Goal: Information Seeking & Learning: Learn about a topic

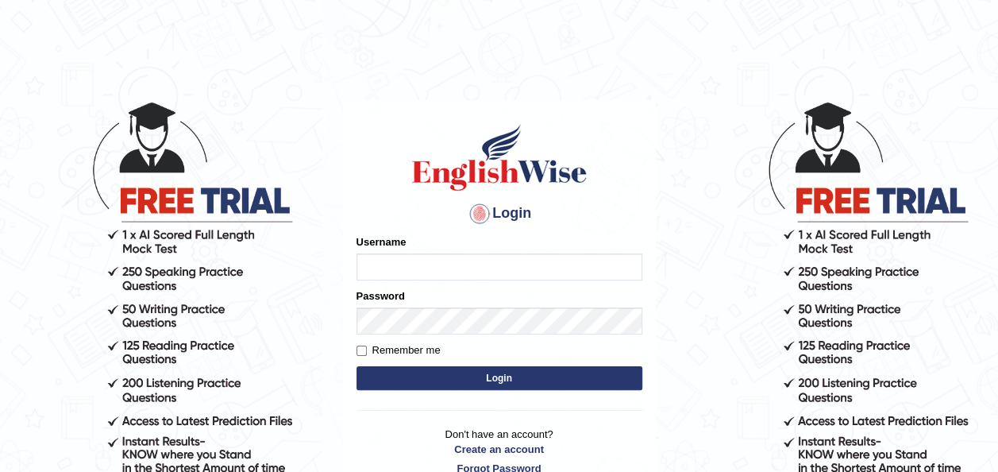
click at [390, 271] on input "Username" at bounding box center [500, 266] width 286 height 27
type input "Jepkoech"
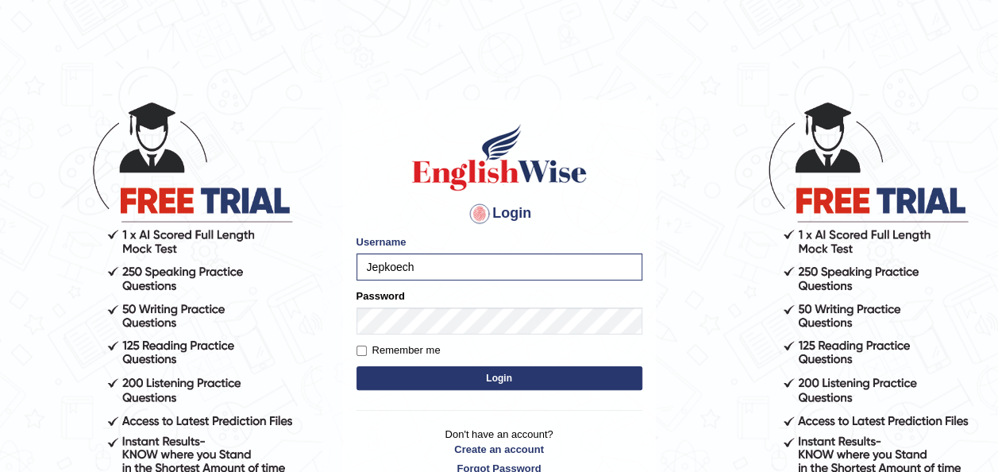
click at [408, 376] on button "Login" at bounding box center [500, 378] width 286 height 24
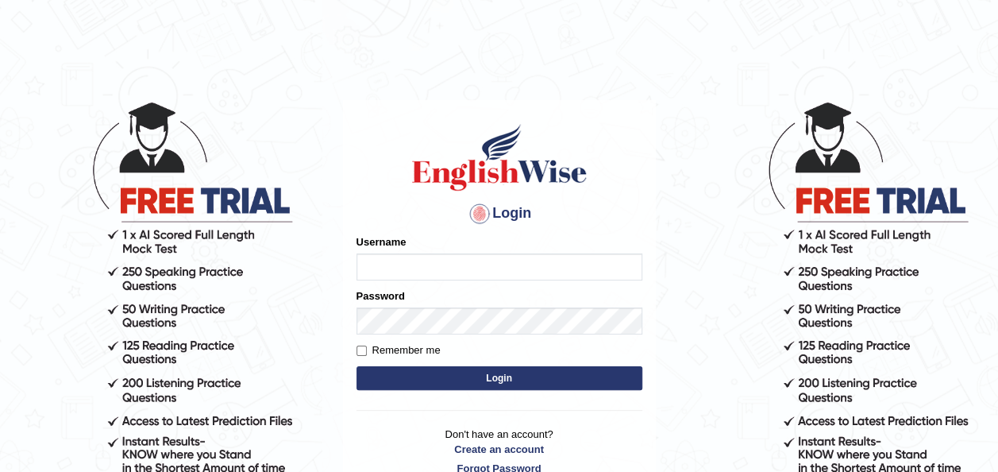
click at [428, 269] on input "Username" at bounding box center [500, 266] width 286 height 27
type input "Jepkoech"
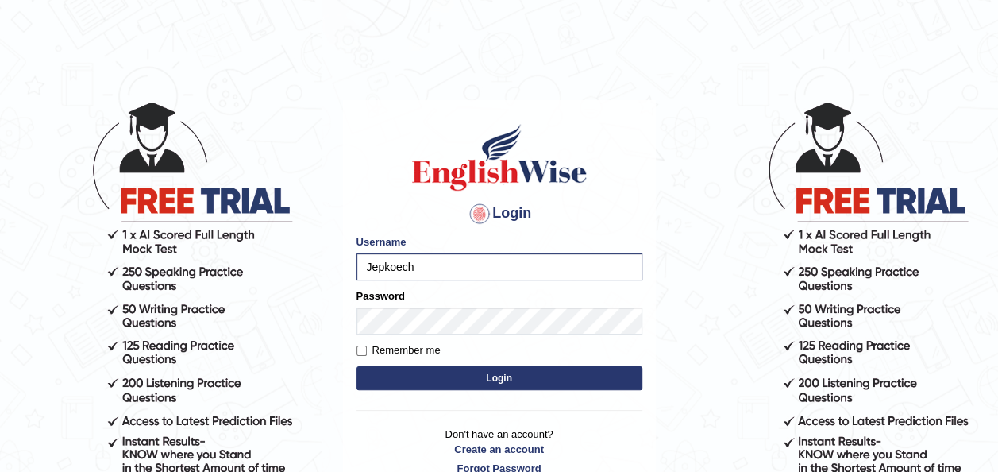
click at [402, 382] on button "Login" at bounding box center [500, 378] width 286 height 24
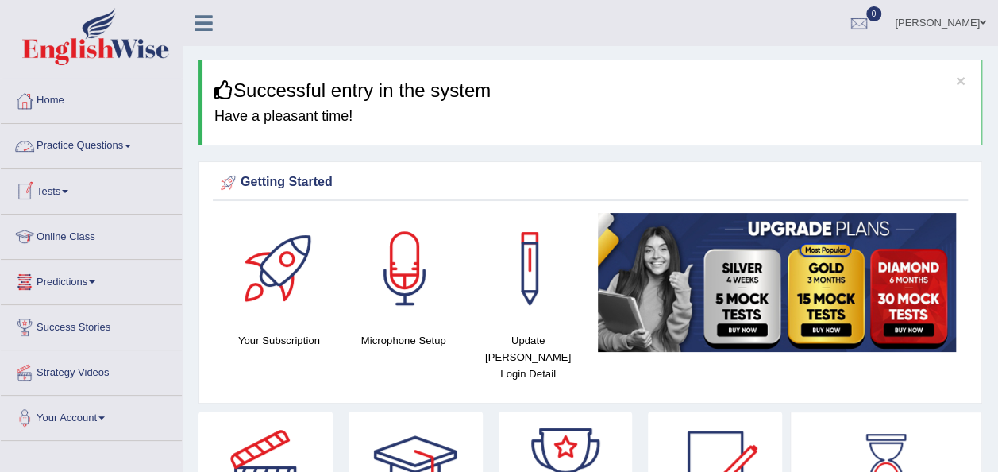
click at [131, 147] on span at bounding box center [128, 146] width 6 height 3
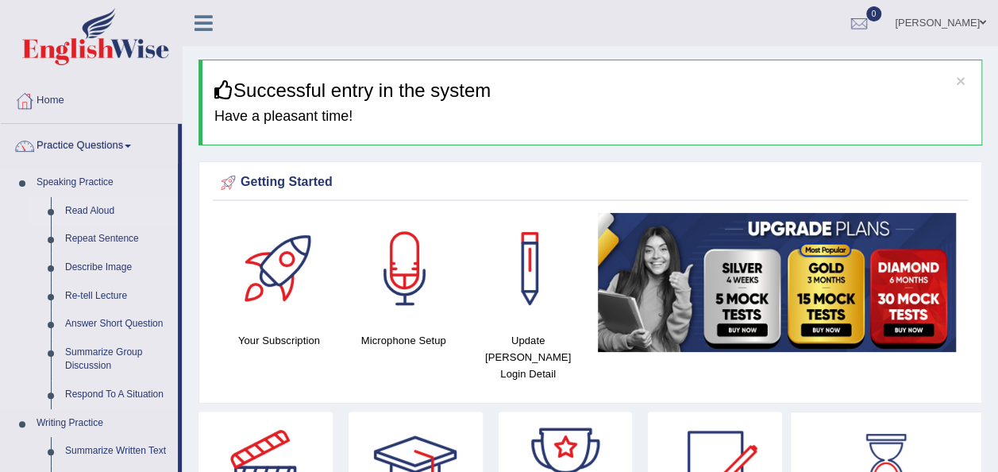
click at [90, 211] on link "Read Aloud" at bounding box center [118, 211] width 120 height 29
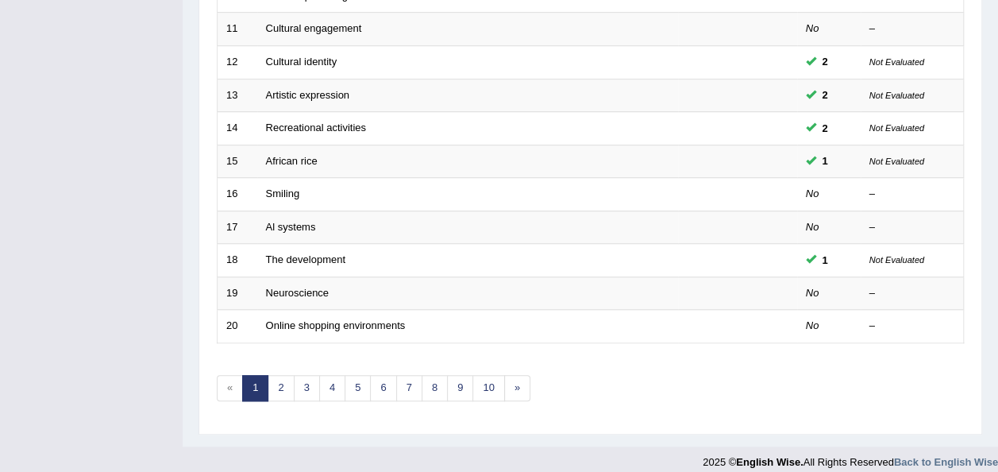
scroll to position [572, 0]
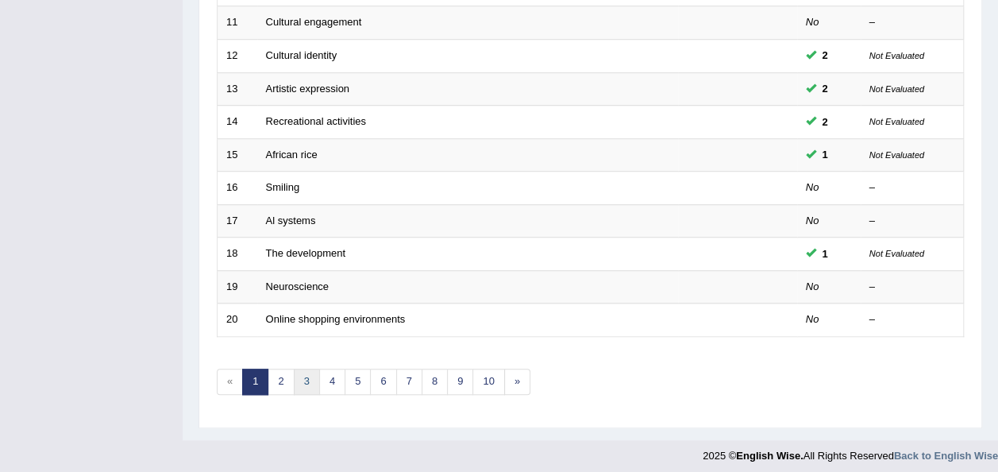
click at [306, 380] on link "3" at bounding box center [307, 382] width 26 height 26
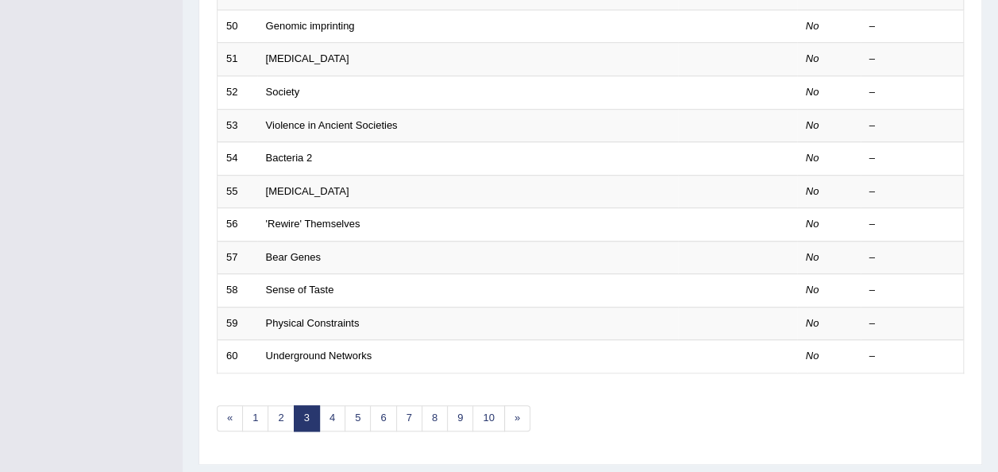
scroll to position [554, 0]
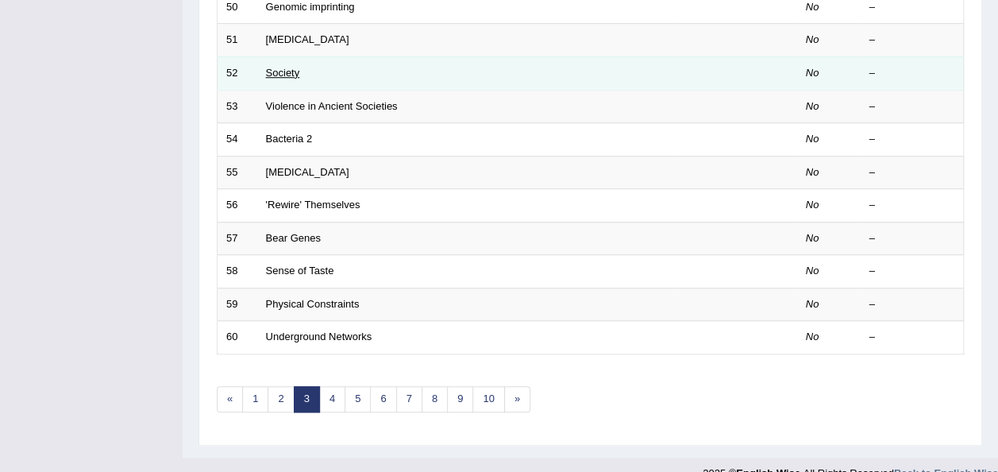
click at [275, 67] on link "Society" at bounding box center [283, 73] width 34 height 12
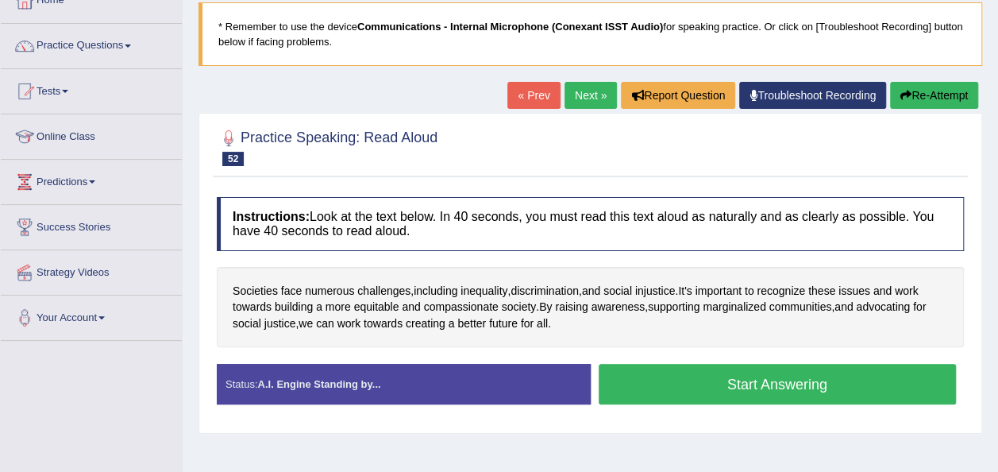
scroll to position [115, 0]
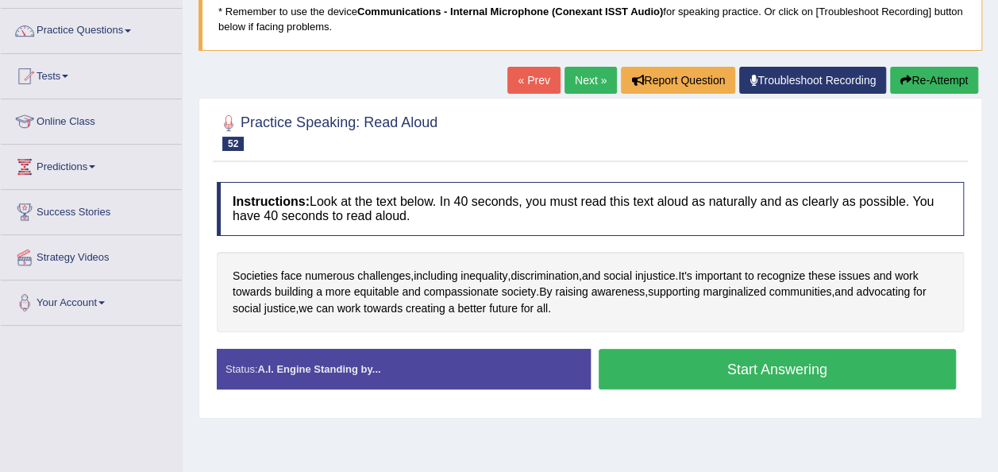
click at [664, 377] on button "Start Answering" at bounding box center [778, 369] width 358 height 41
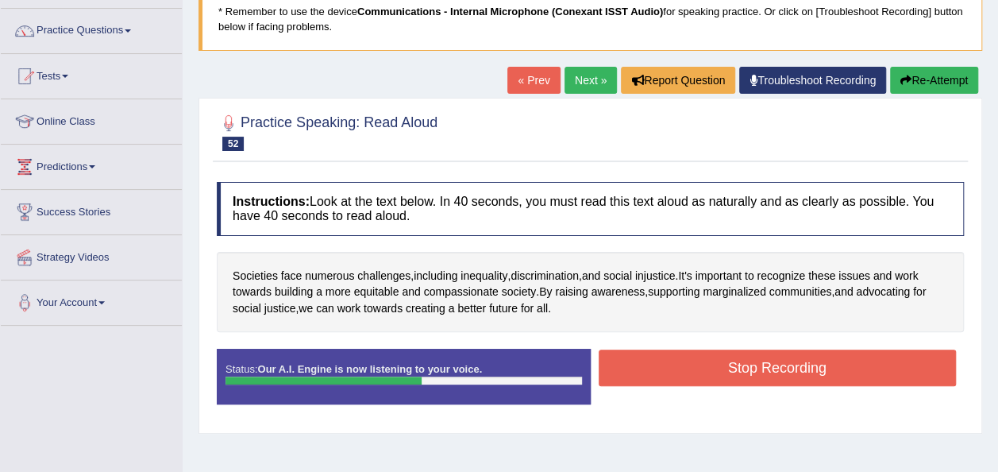
click at [664, 377] on button "Stop Recording" at bounding box center [778, 368] width 358 height 37
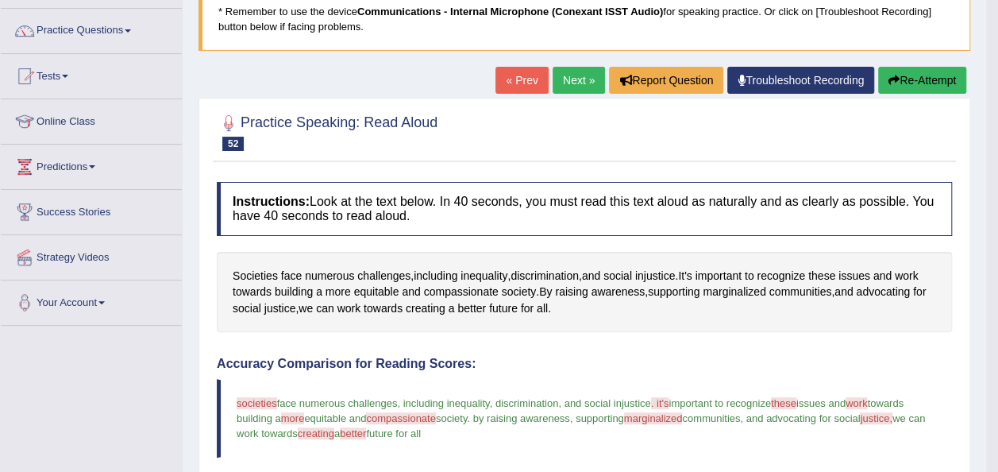
click at [569, 77] on link "Next »" at bounding box center [579, 80] width 52 height 27
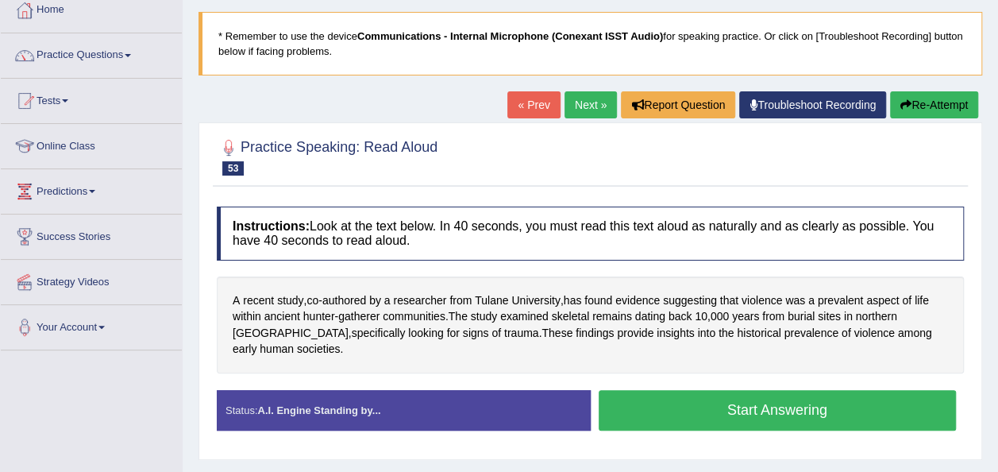
scroll to position [119, 0]
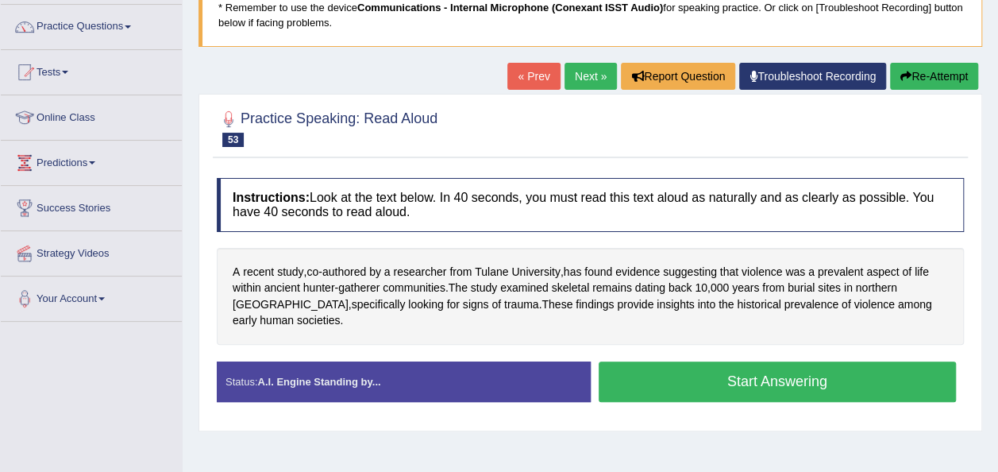
click at [681, 367] on button "Start Answering" at bounding box center [778, 381] width 358 height 41
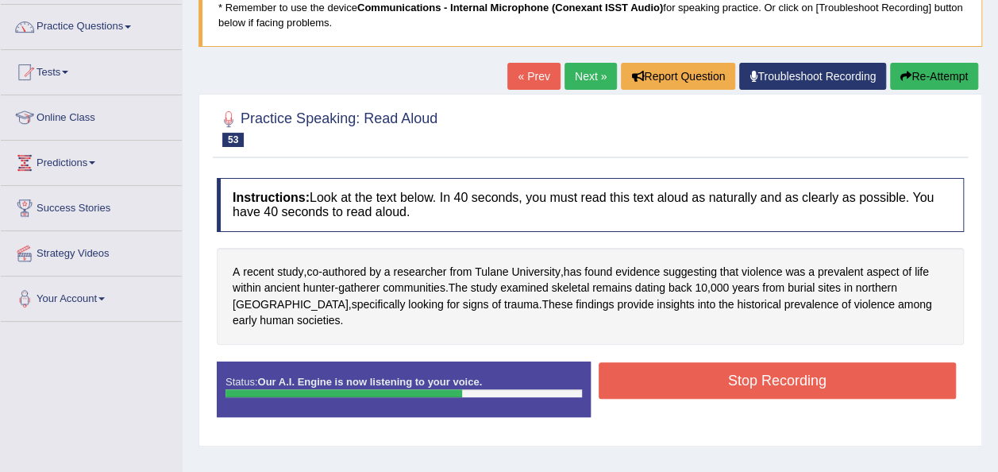
click at [681, 367] on button "Stop Recording" at bounding box center [778, 380] width 358 height 37
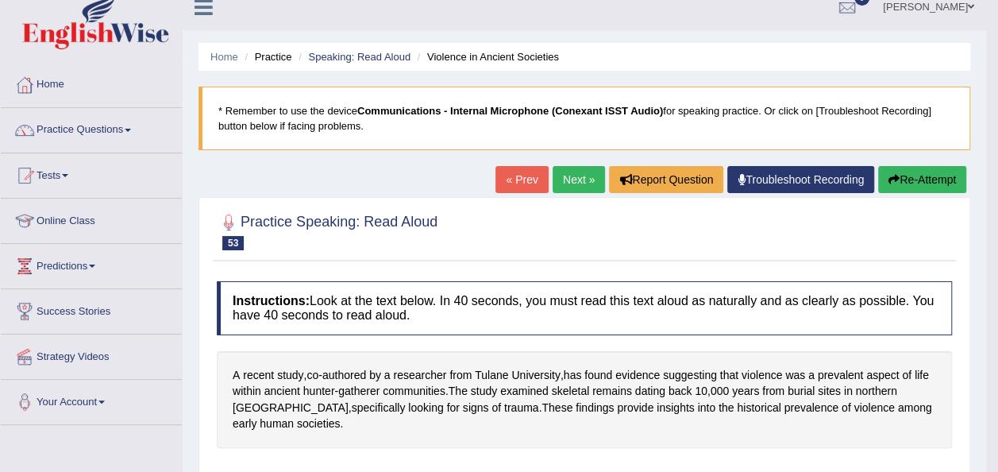
scroll to position [0, 0]
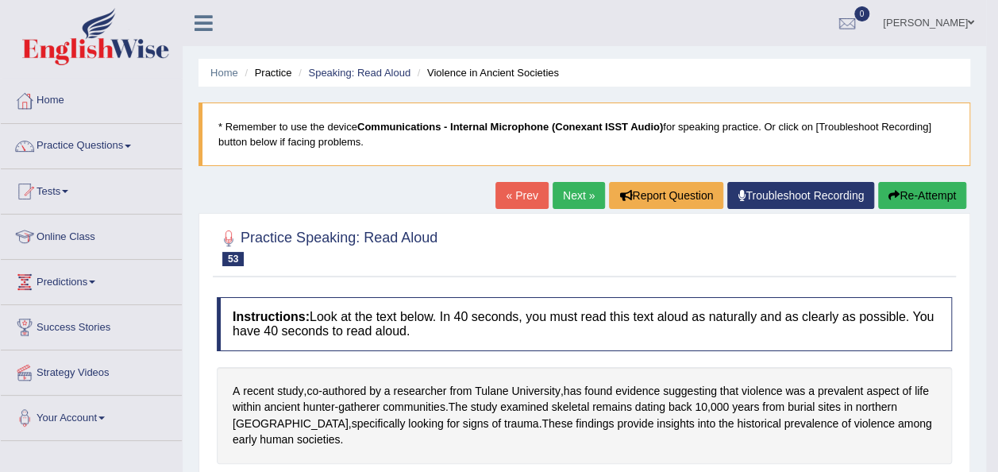
click at [896, 191] on icon "button" at bounding box center [894, 195] width 11 height 11
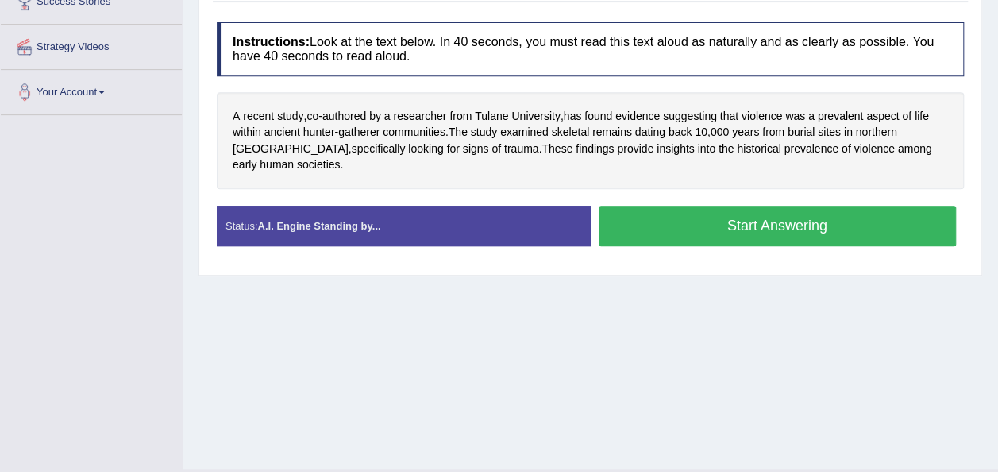
scroll to position [350, 0]
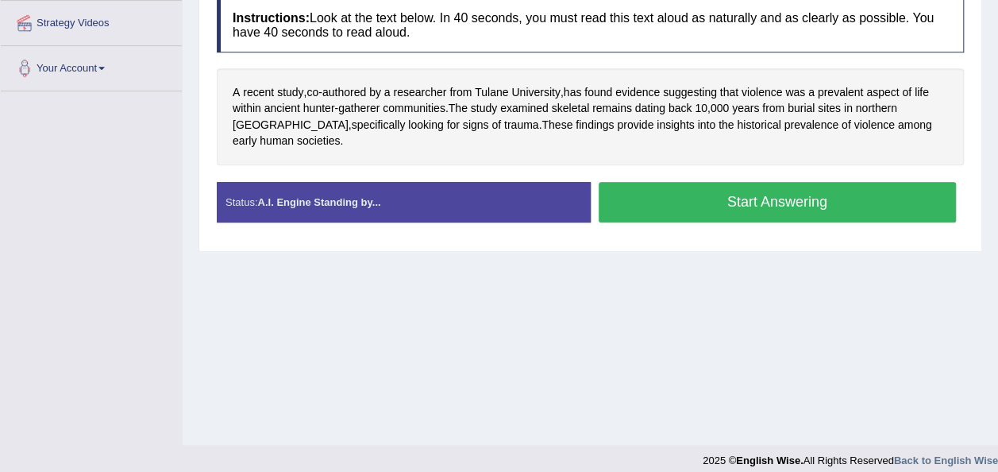
click at [701, 182] on button "Start Answering" at bounding box center [778, 202] width 358 height 41
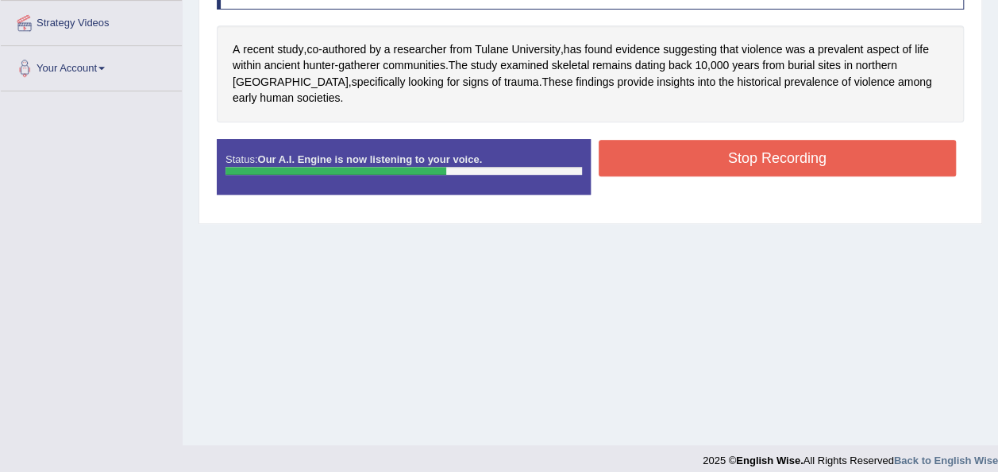
click at [716, 144] on button "Stop Recording" at bounding box center [778, 158] width 358 height 37
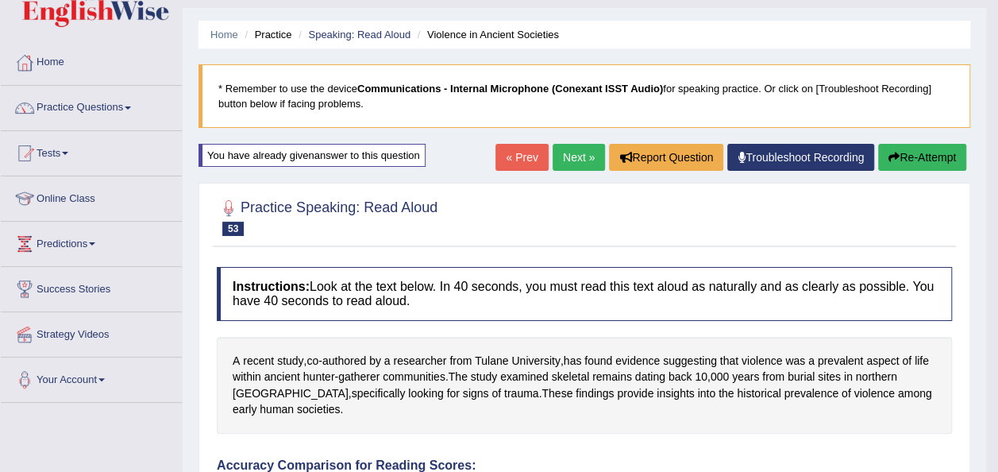
scroll to position [0, 0]
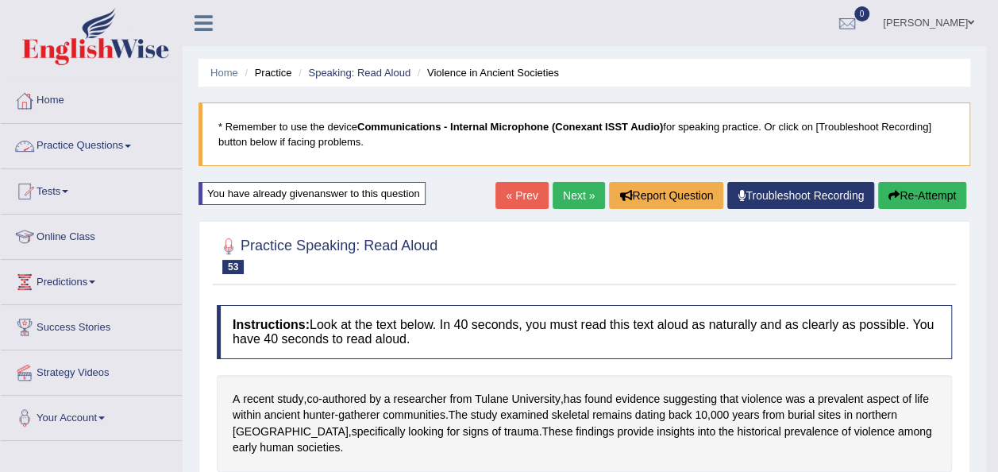
click at [133, 142] on link "Practice Questions" at bounding box center [91, 144] width 181 height 40
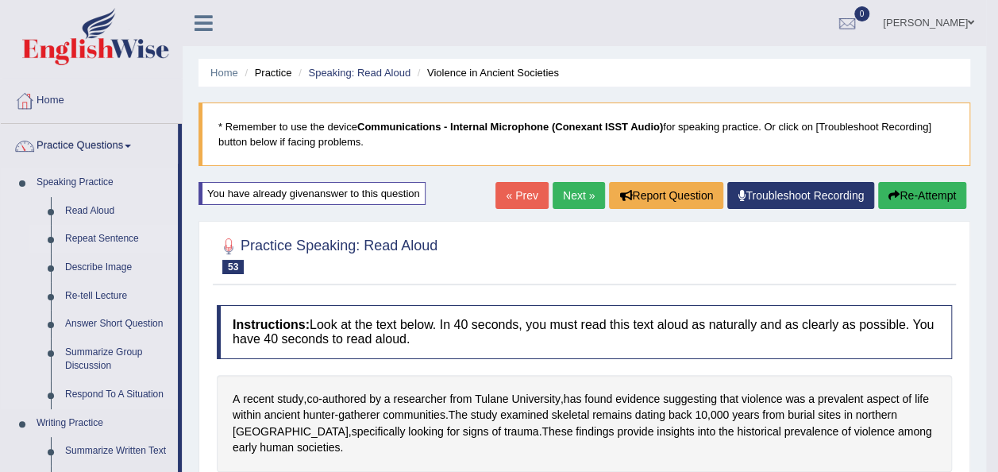
click at [105, 238] on link "Repeat Sentence" at bounding box center [118, 239] width 120 height 29
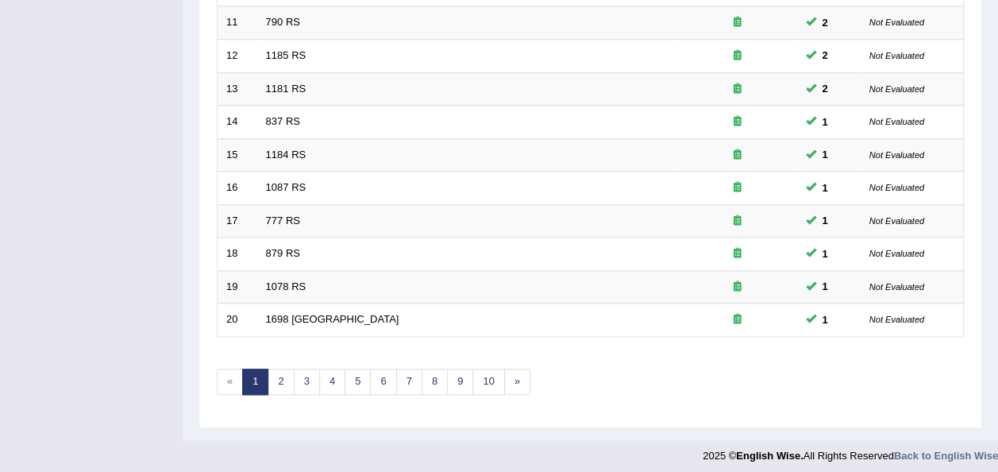
scroll to position [572, 0]
click at [427, 379] on link "8" at bounding box center [435, 382] width 26 height 26
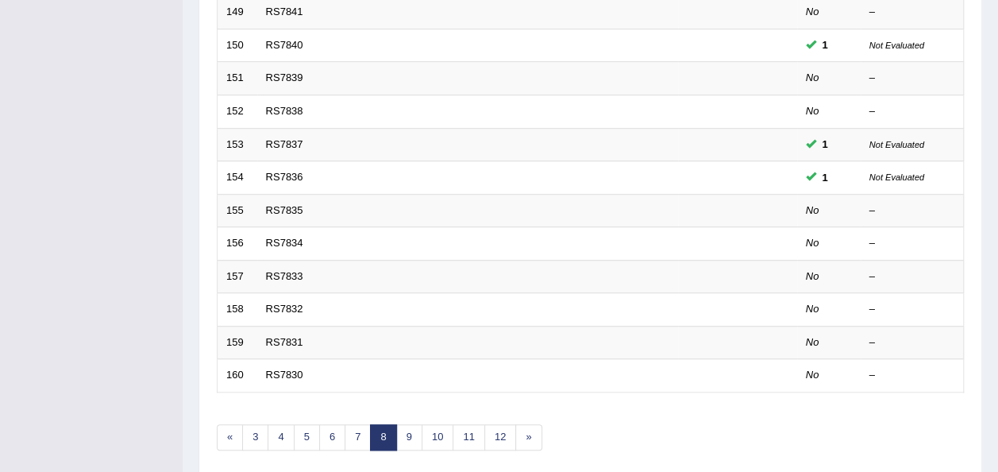
scroll to position [572, 0]
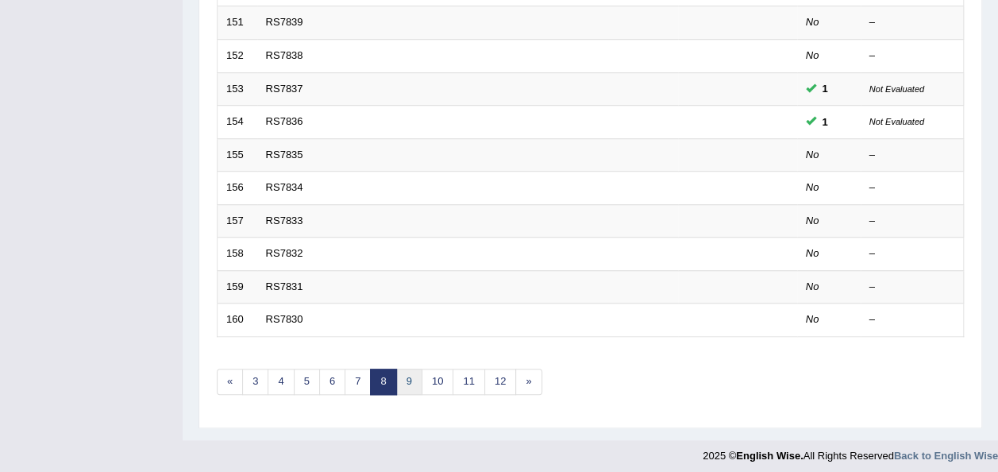
click at [400, 376] on link "9" at bounding box center [409, 382] width 26 height 26
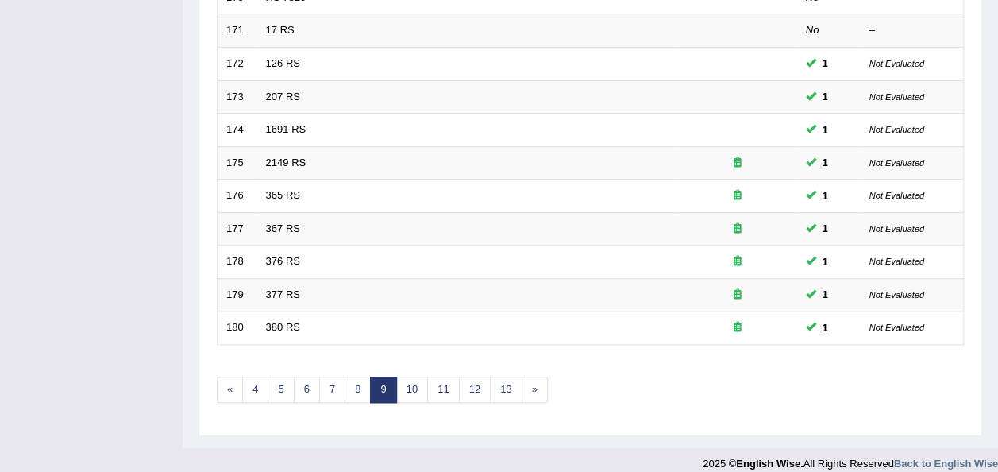
scroll to position [572, 0]
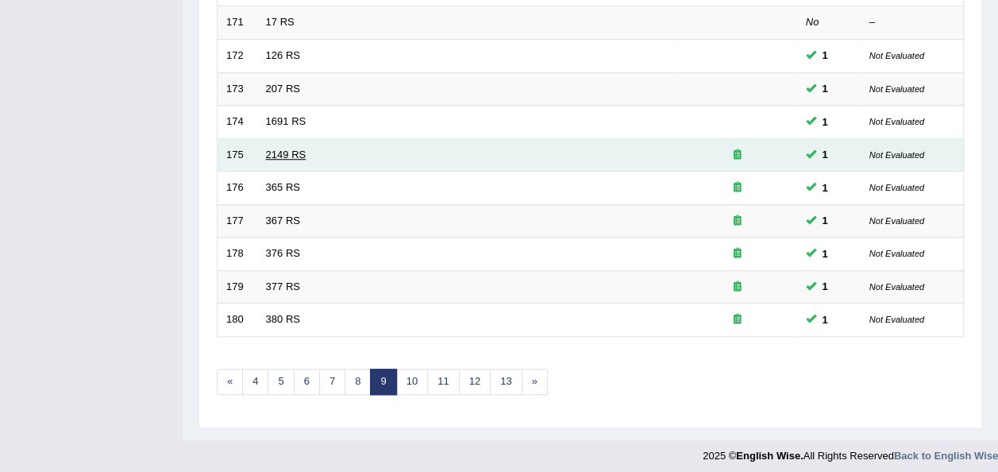
click at [281, 149] on link "2149 RS" at bounding box center [286, 155] width 41 height 12
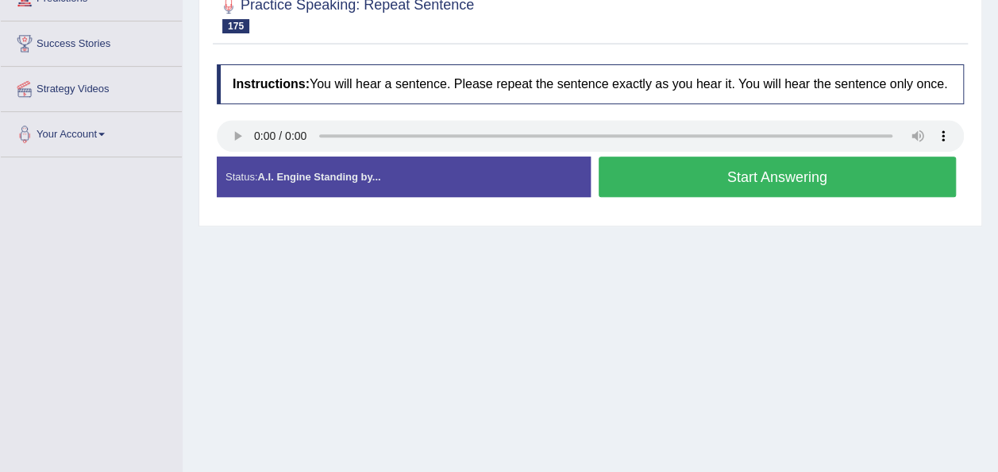
scroll to position [286, 0]
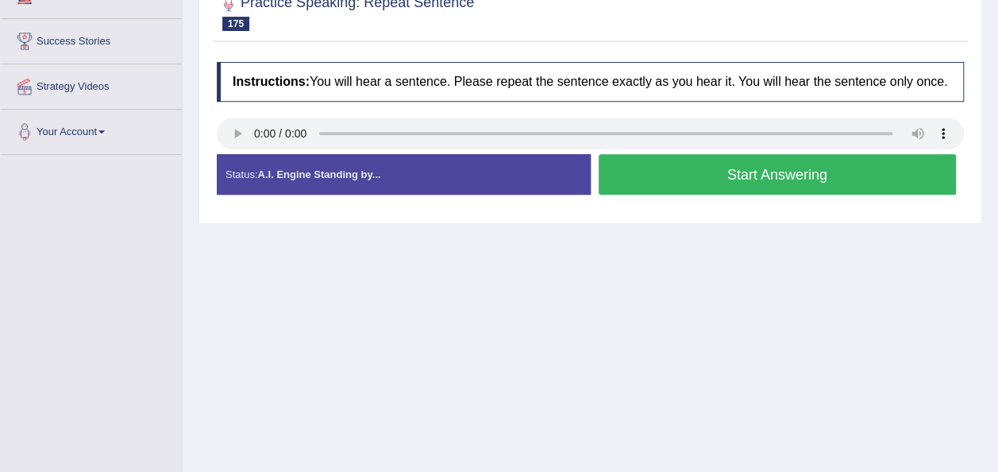
click at [669, 183] on button "Start Answering" at bounding box center [778, 174] width 358 height 41
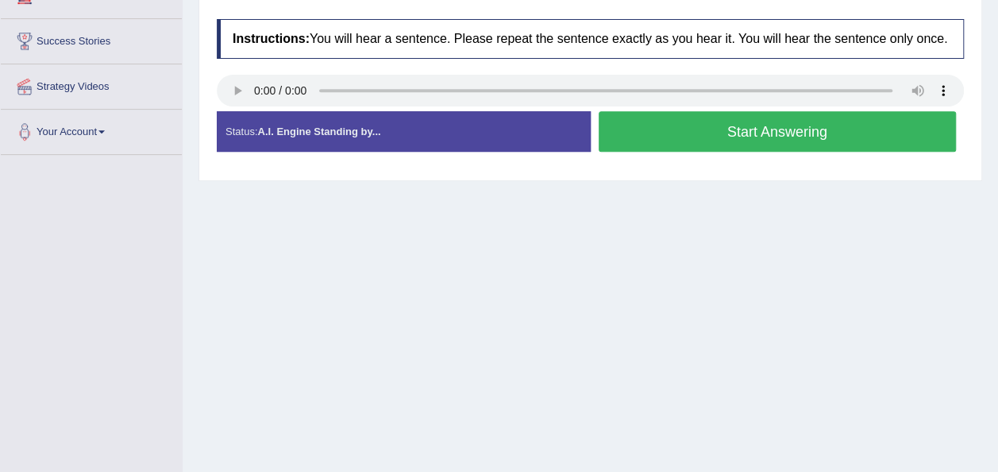
click at [669, 183] on div "Home Practice Speaking: Repeat Sentence 2149 RS * Remember to use the device Co…" at bounding box center [591, 111] width 816 height 794
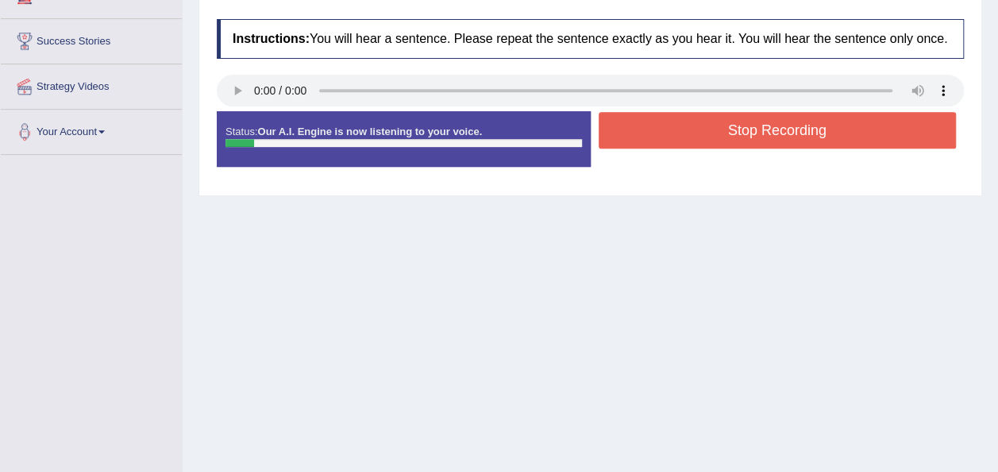
click at [674, 145] on button "Stop Recording" at bounding box center [778, 130] width 358 height 37
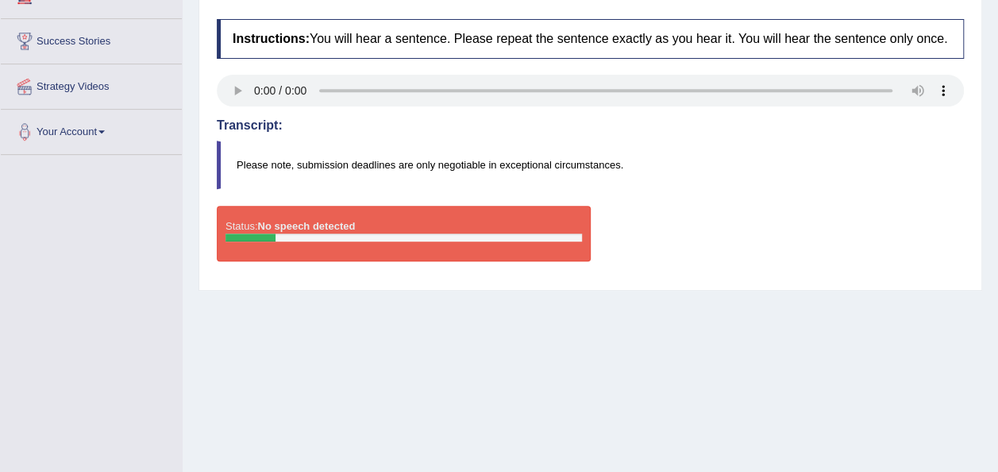
click at [868, 277] on div "Instructions: You will hear a sentence. Please repeat the sentence exactly as y…" at bounding box center [590, 146] width 755 height 271
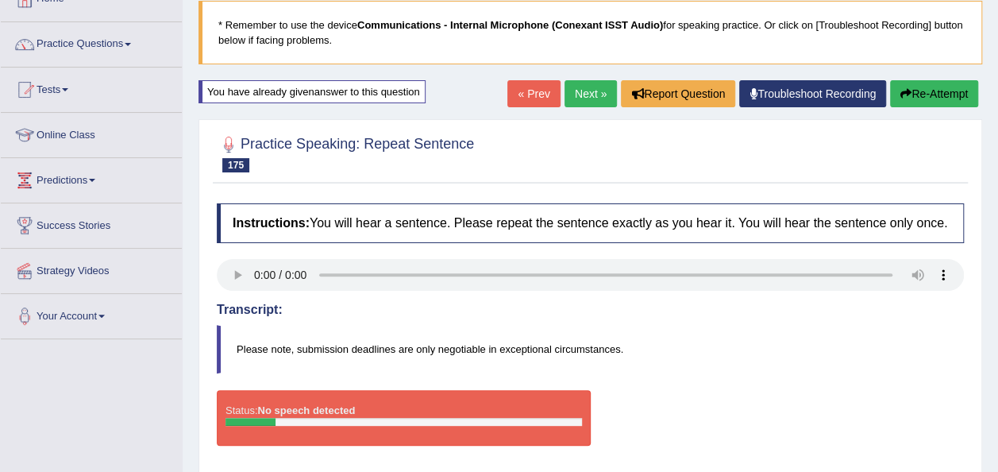
scroll to position [95, 0]
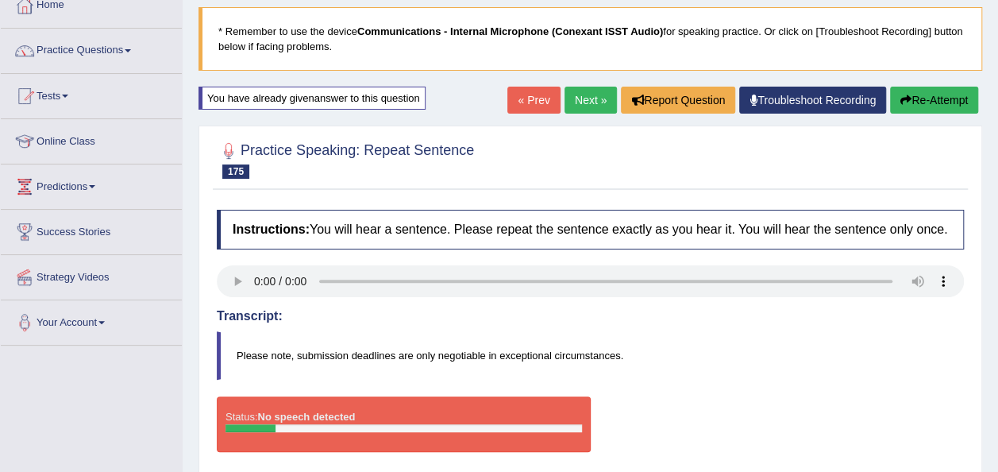
click at [572, 101] on link "Next »" at bounding box center [591, 100] width 52 height 27
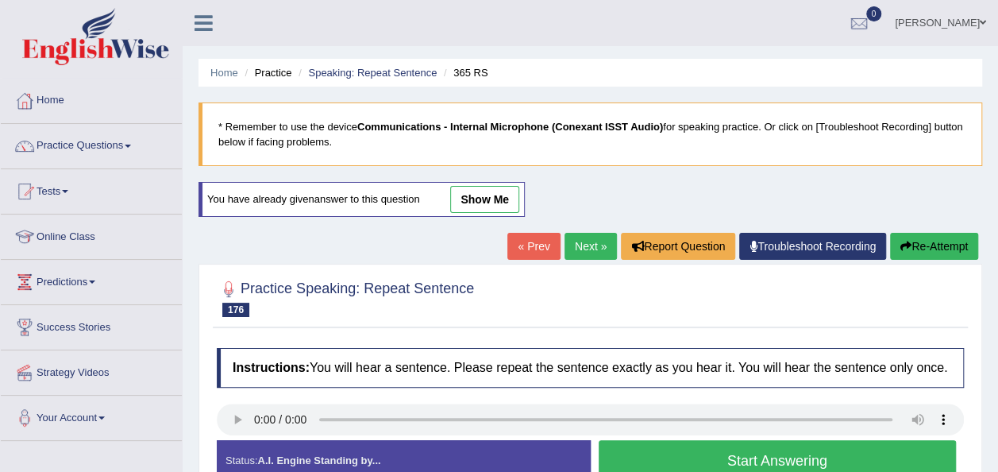
click at [627, 440] on button "Start Answering" at bounding box center [778, 460] width 358 height 41
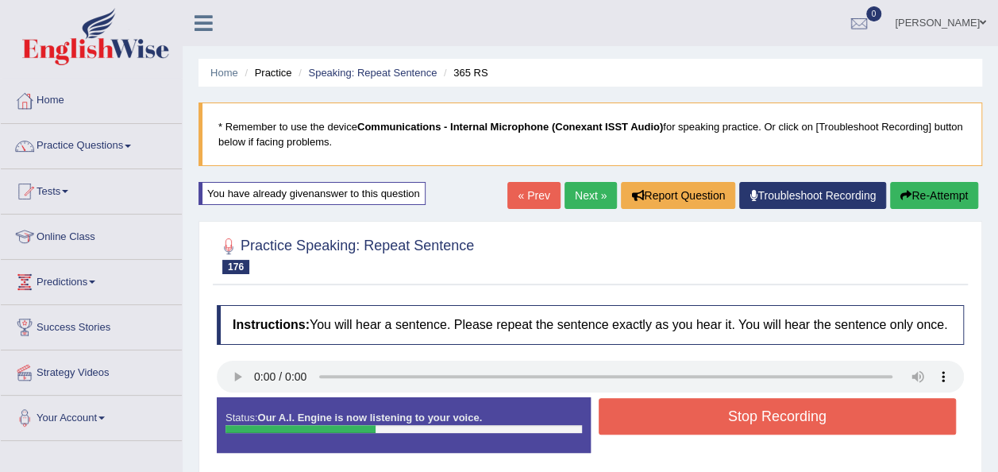
click at [640, 398] on button "Stop Recording" at bounding box center [778, 416] width 358 height 37
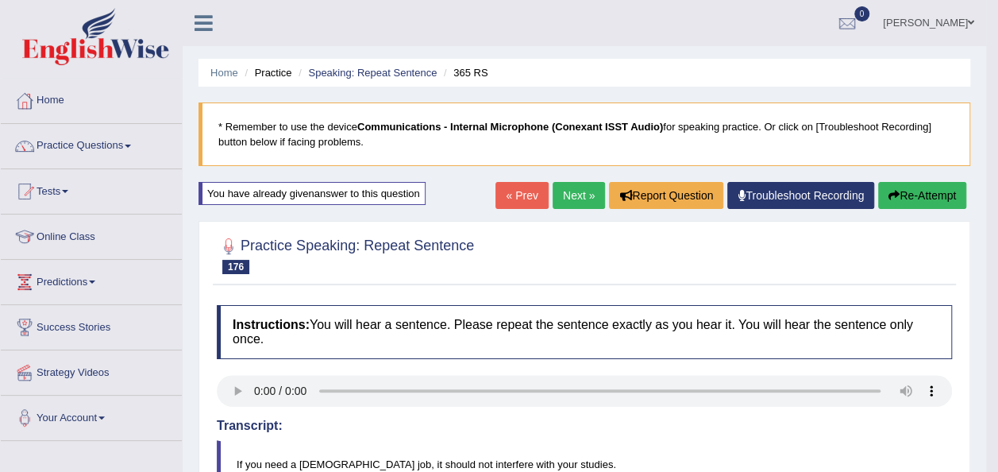
click at [578, 200] on link "Next »" at bounding box center [579, 195] width 52 height 27
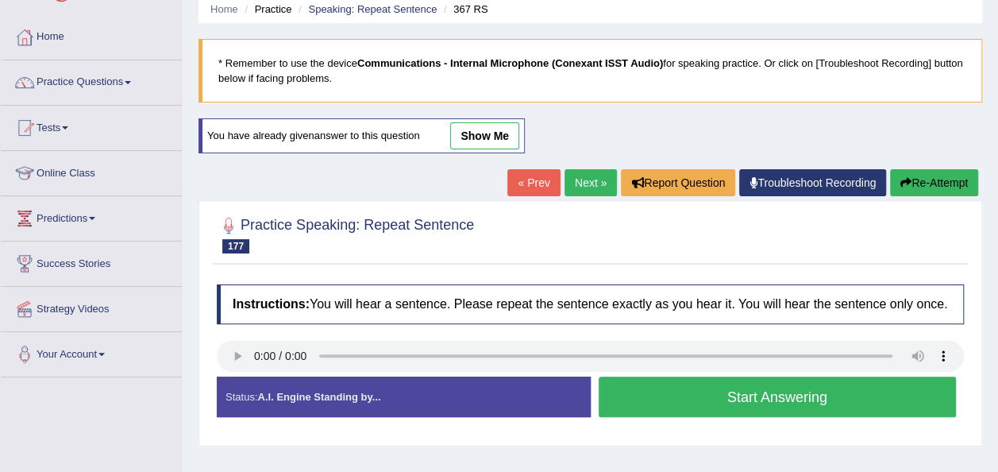
scroll to position [95, 0]
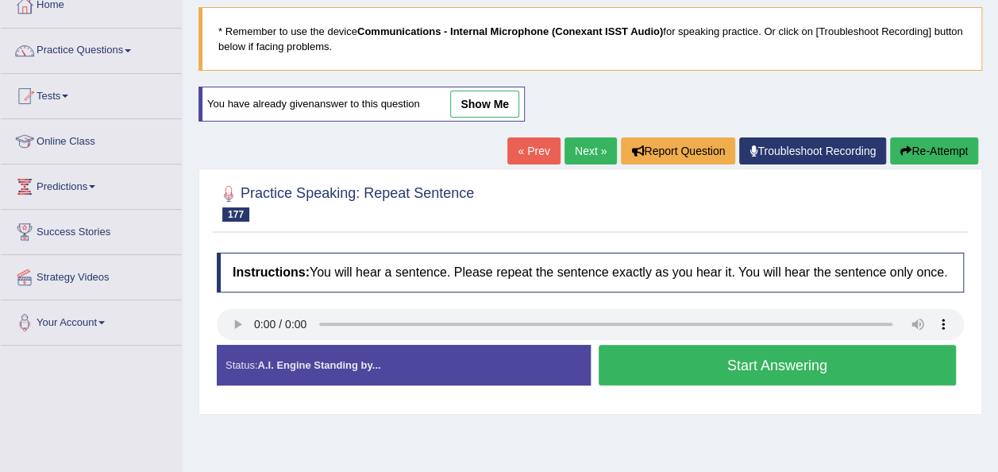
click at [626, 357] on button "Start Answering" at bounding box center [778, 365] width 358 height 41
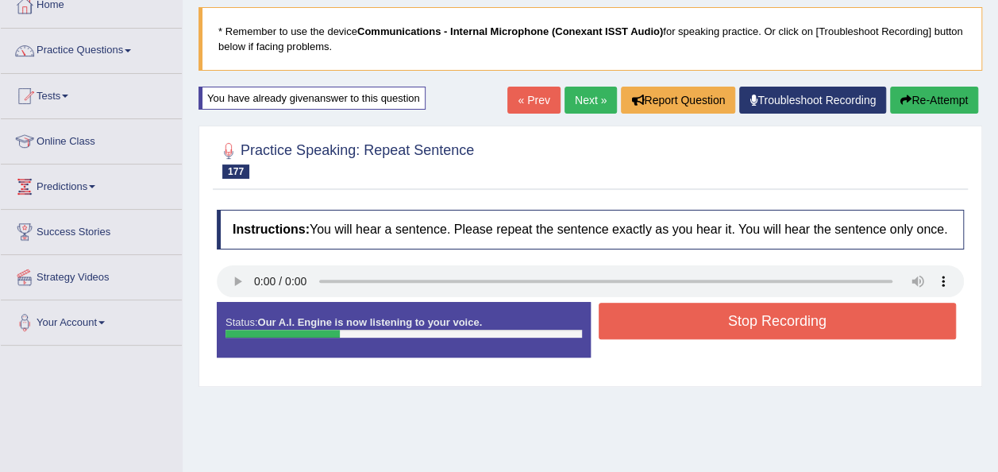
click at [651, 320] on button "Stop Recording" at bounding box center [778, 321] width 358 height 37
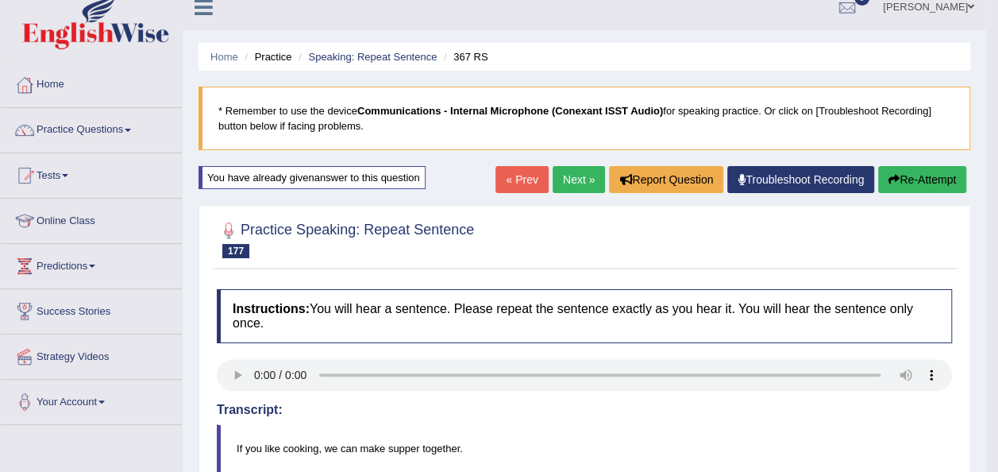
scroll to position [0, 0]
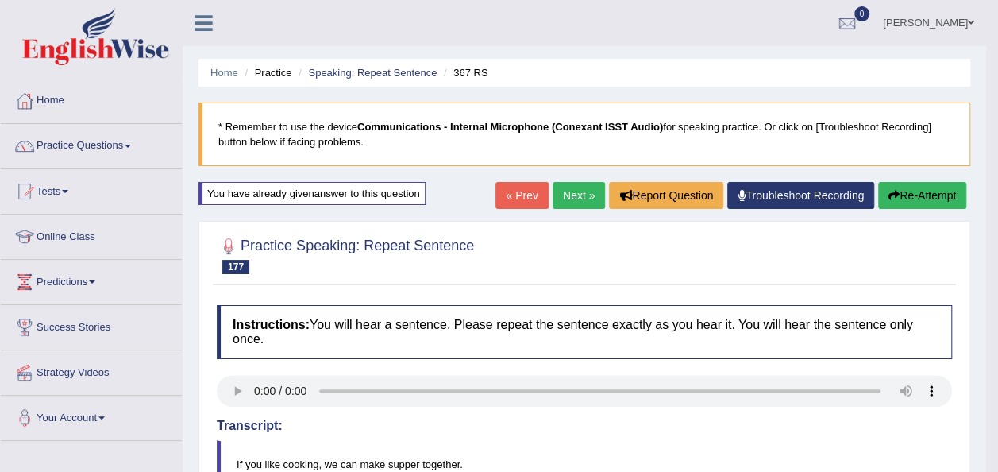
click at [569, 195] on link "Next »" at bounding box center [579, 195] width 52 height 27
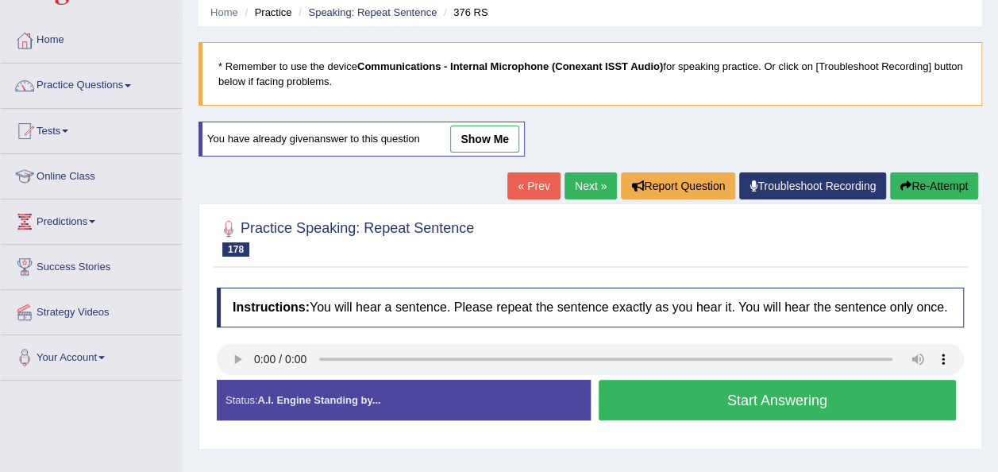
scroll to position [64, 0]
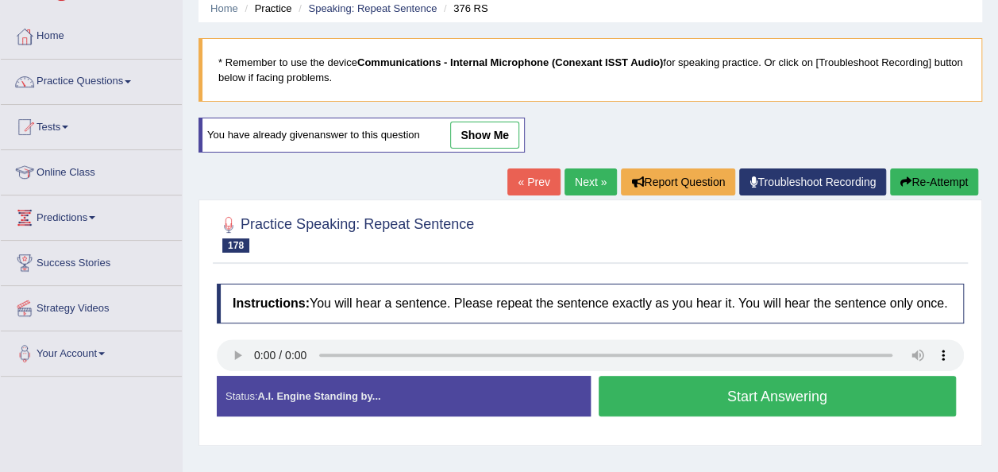
click at [643, 400] on button "Start Answering" at bounding box center [778, 396] width 358 height 41
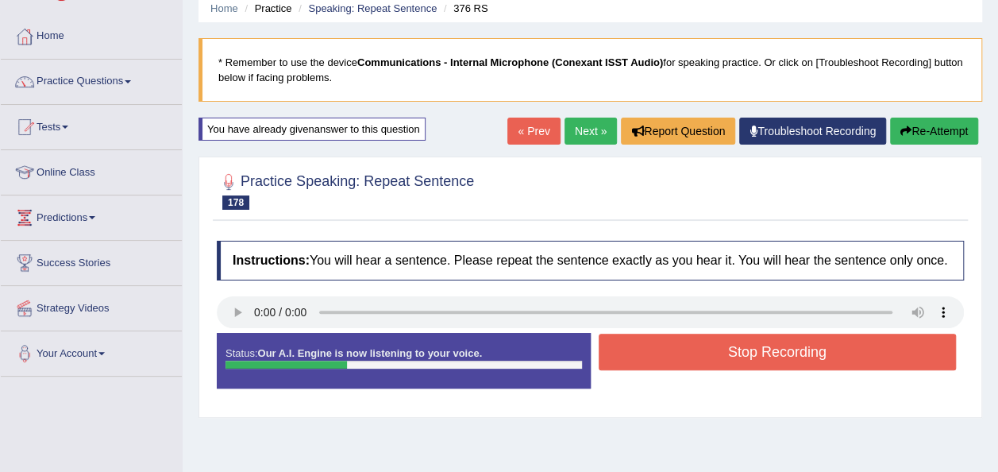
click at [695, 346] on button "Stop Recording" at bounding box center [778, 352] width 358 height 37
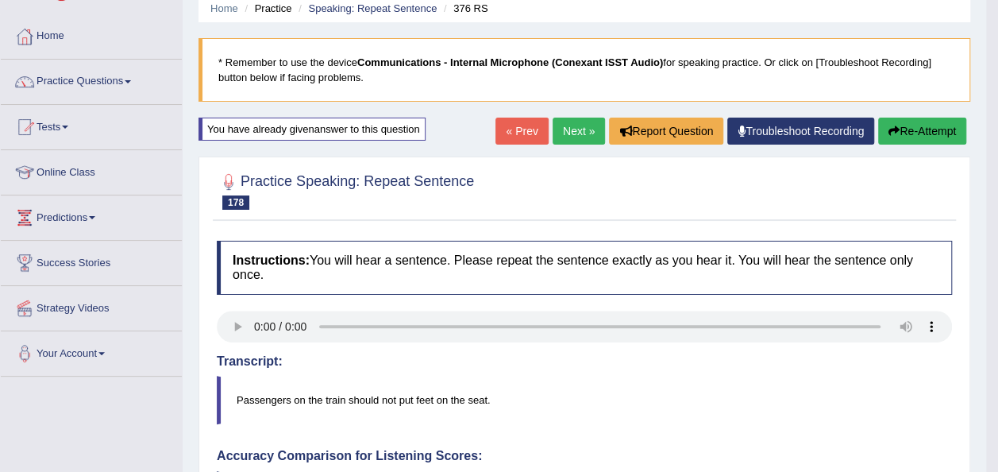
click at [562, 122] on link "Next »" at bounding box center [579, 131] width 52 height 27
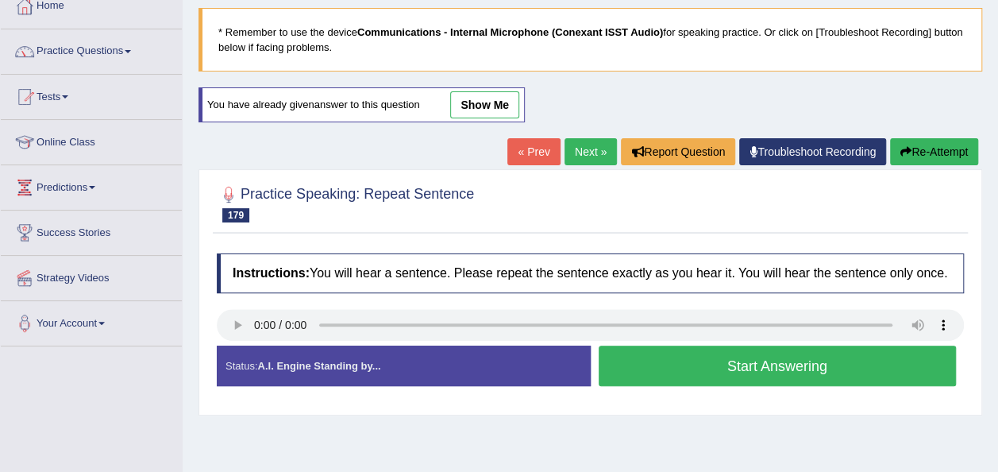
scroll to position [95, 0]
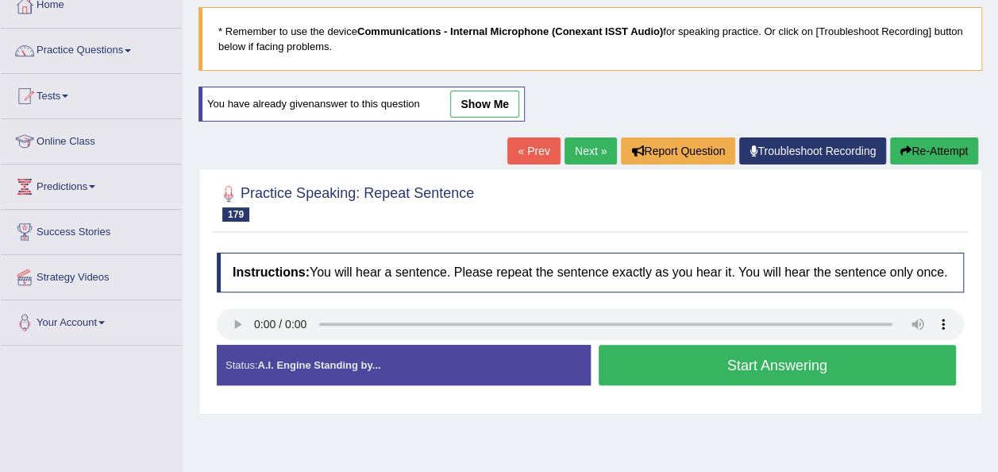
click at [628, 365] on button "Start Answering" at bounding box center [778, 365] width 358 height 41
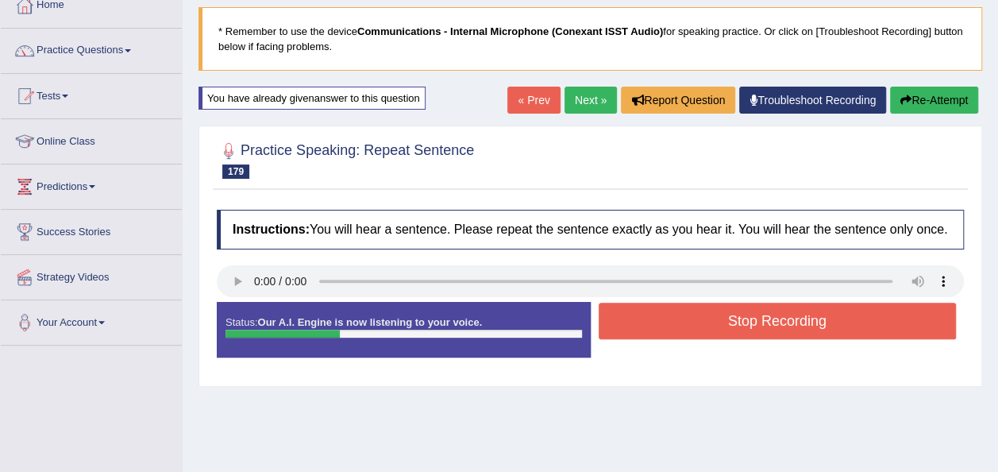
click at [669, 319] on button "Stop Recording" at bounding box center [778, 321] width 358 height 37
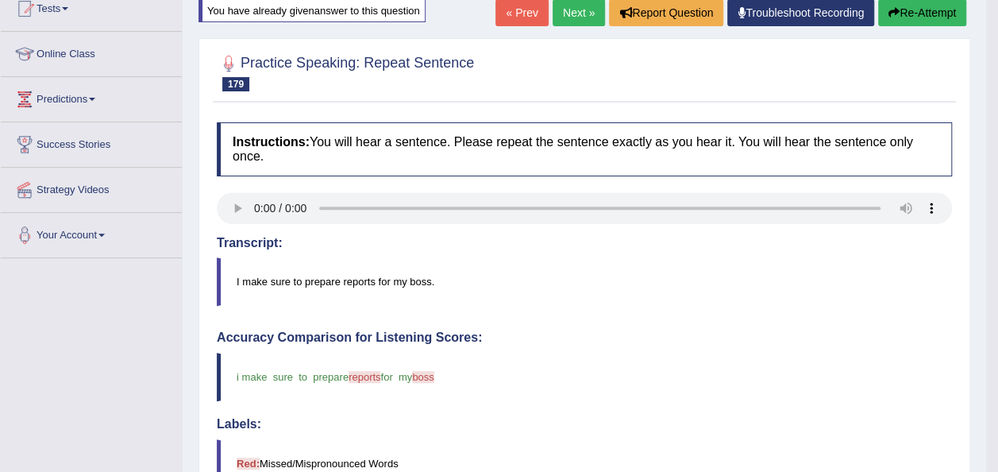
scroll to position [157, 0]
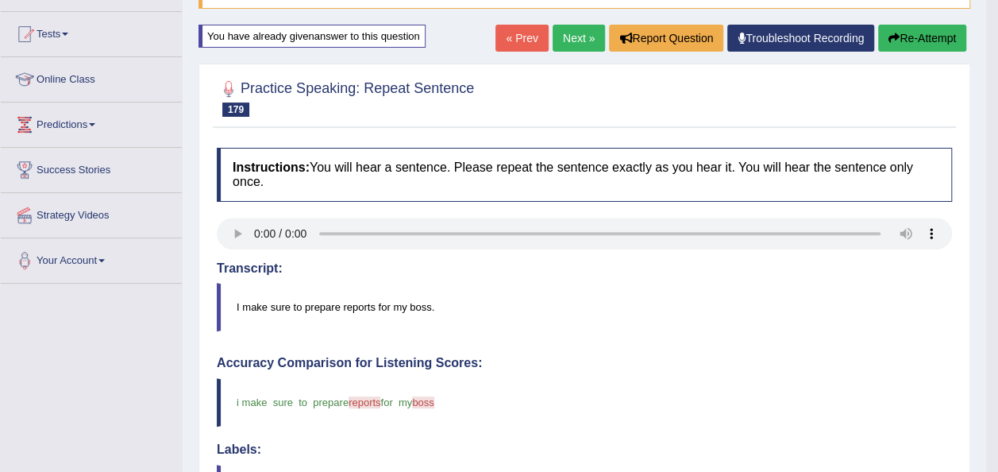
click at [578, 32] on link "Next »" at bounding box center [579, 38] width 52 height 27
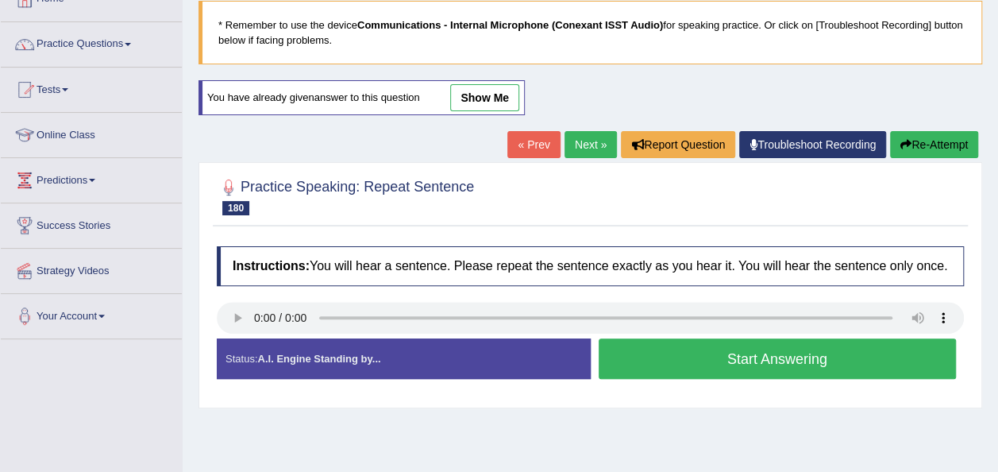
scroll to position [127, 0]
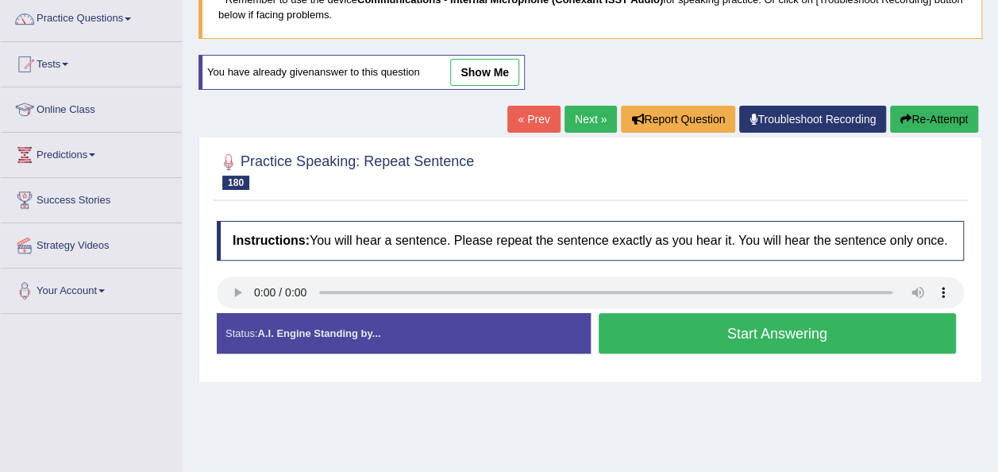
click at [616, 331] on button "Start Answering" at bounding box center [778, 333] width 358 height 41
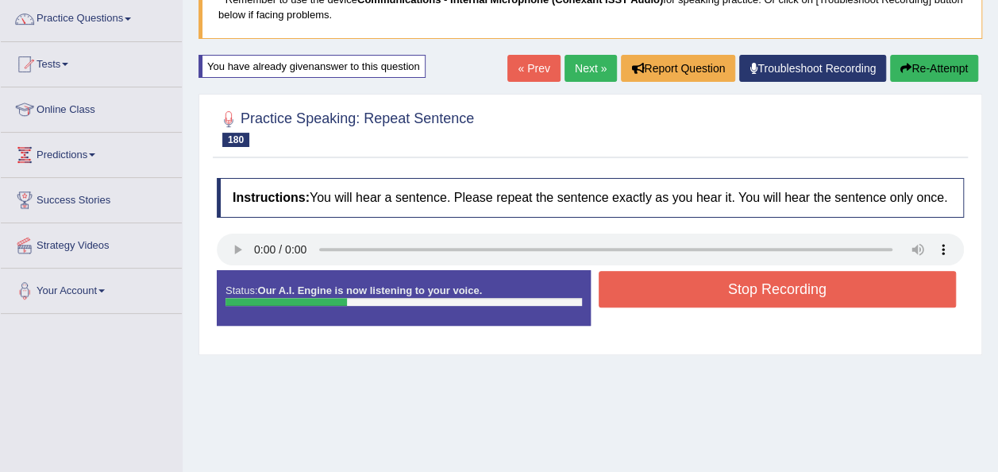
click at [647, 294] on button "Stop Recording" at bounding box center [778, 289] width 358 height 37
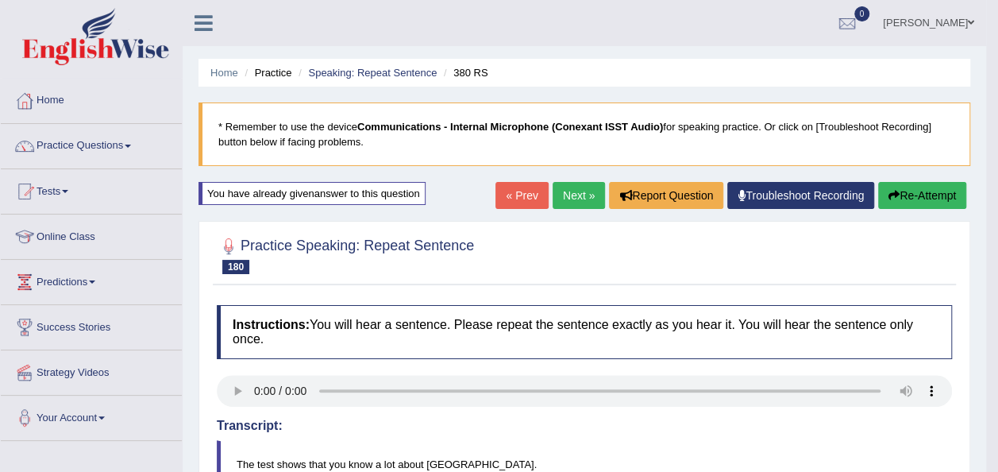
scroll to position [0, 0]
click at [577, 203] on link "Next »" at bounding box center [579, 195] width 52 height 27
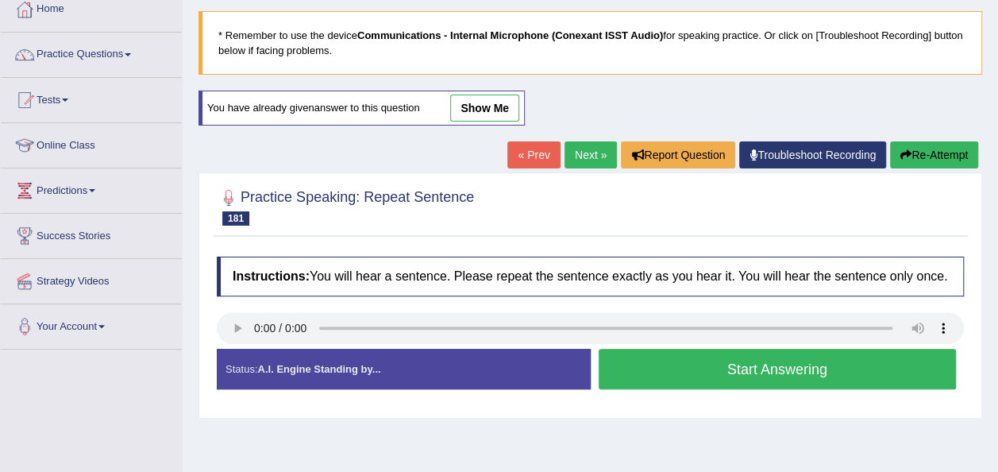
scroll to position [95, 0]
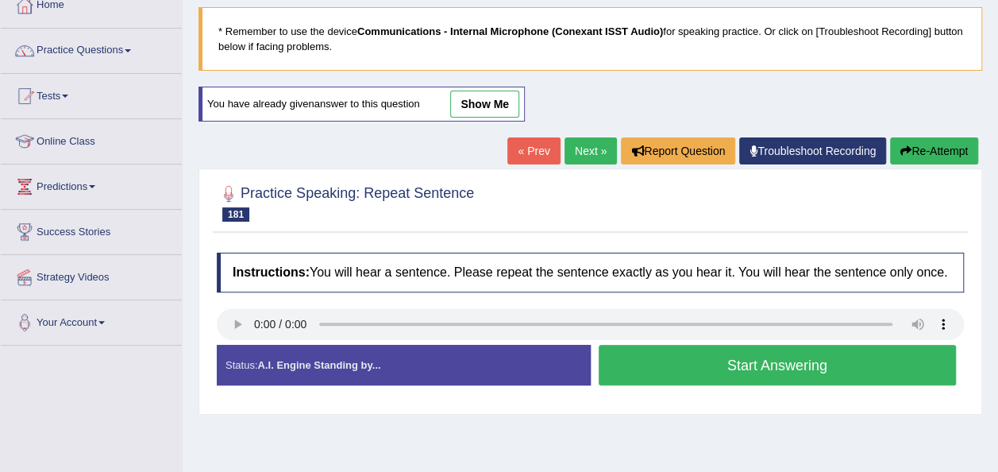
click at [634, 368] on button "Start Answering" at bounding box center [778, 365] width 358 height 41
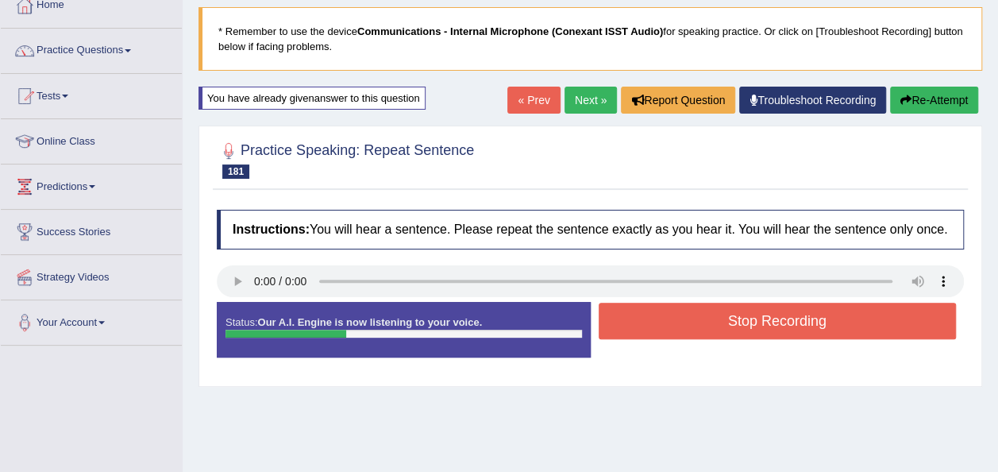
click at [671, 312] on button "Stop Recording" at bounding box center [778, 321] width 358 height 37
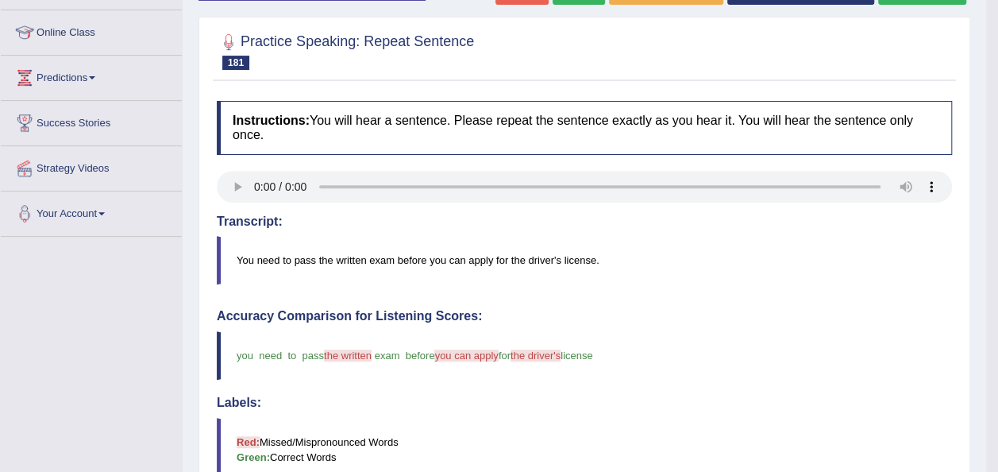
scroll to position [159, 0]
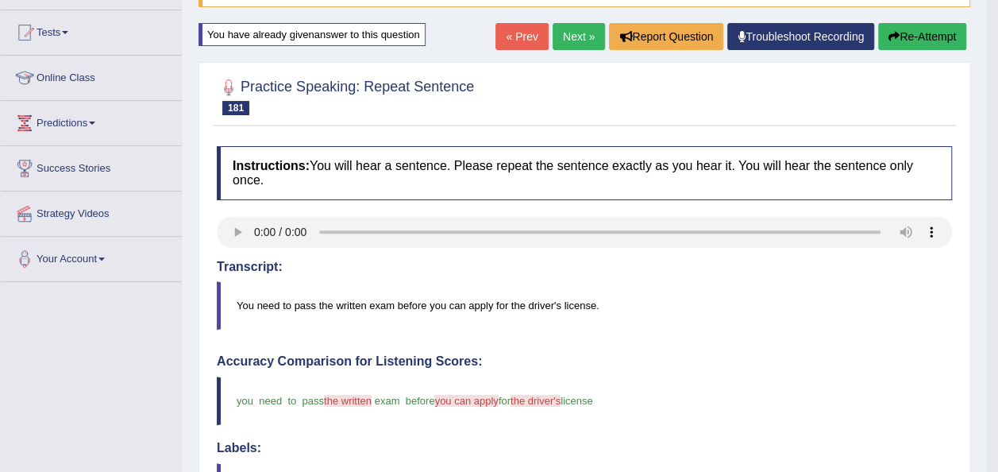
click at [576, 31] on link "Next »" at bounding box center [579, 36] width 52 height 27
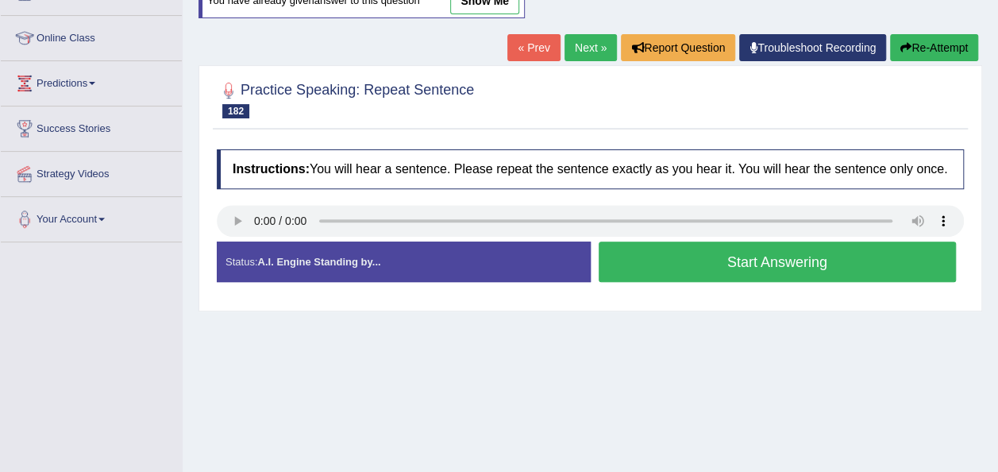
scroll to position [243, 0]
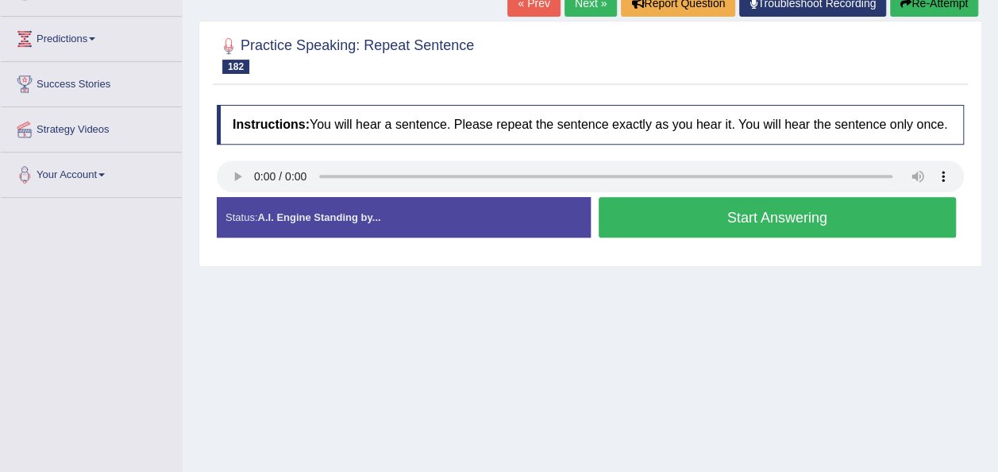
click at [658, 217] on button "Start Answering" at bounding box center [778, 217] width 358 height 41
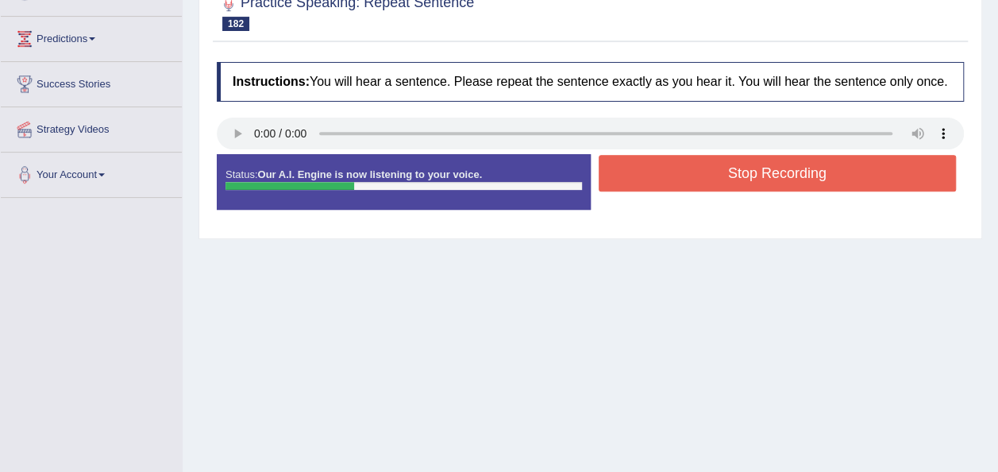
click at [682, 168] on button "Stop Recording" at bounding box center [778, 173] width 358 height 37
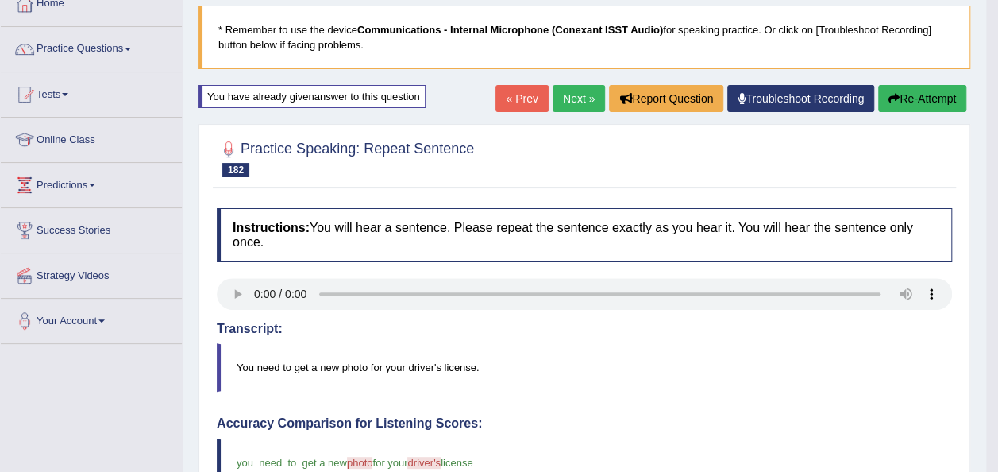
scroll to position [94, 0]
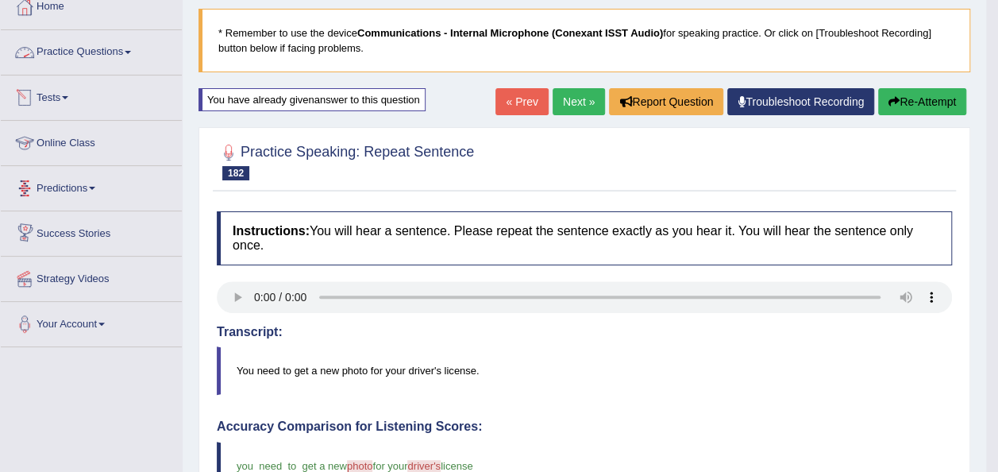
click at [130, 51] on span at bounding box center [128, 52] width 6 height 3
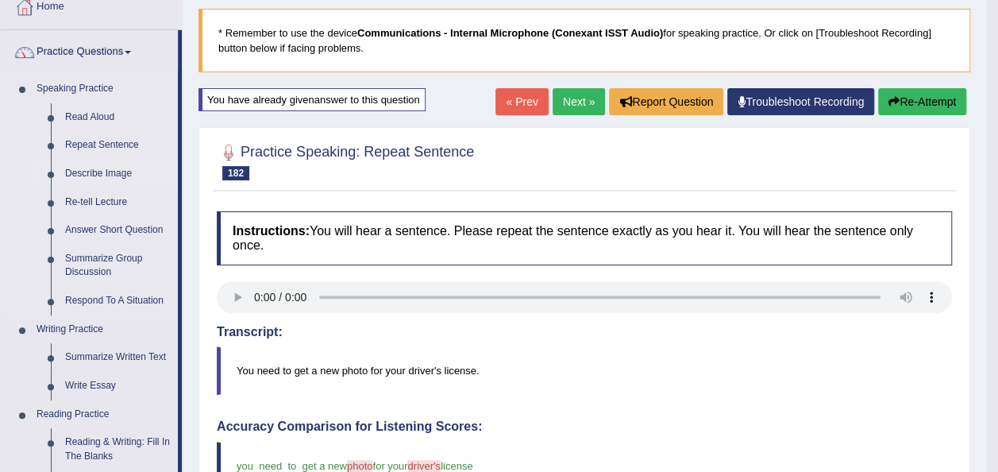
click at [102, 172] on link "Describe Image" at bounding box center [118, 174] width 120 height 29
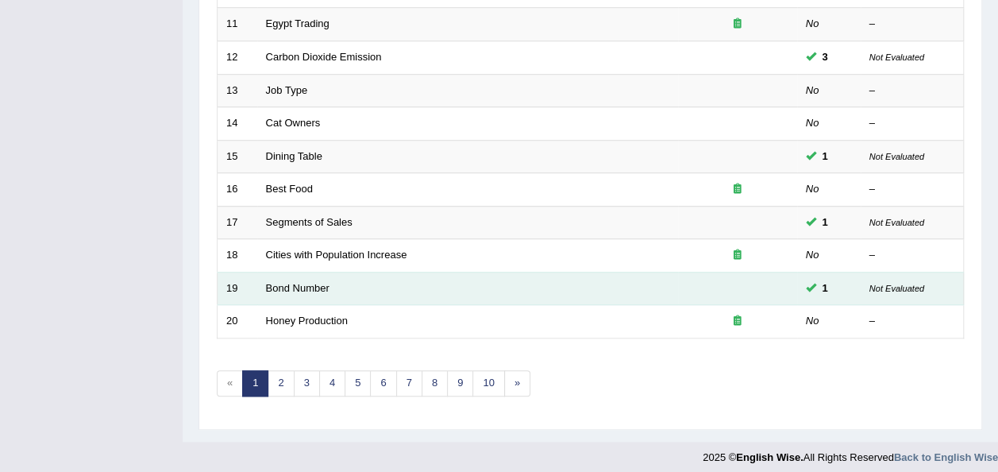
scroll to position [572, 0]
click at [292, 282] on link "Bond Number" at bounding box center [298, 286] width 64 height 12
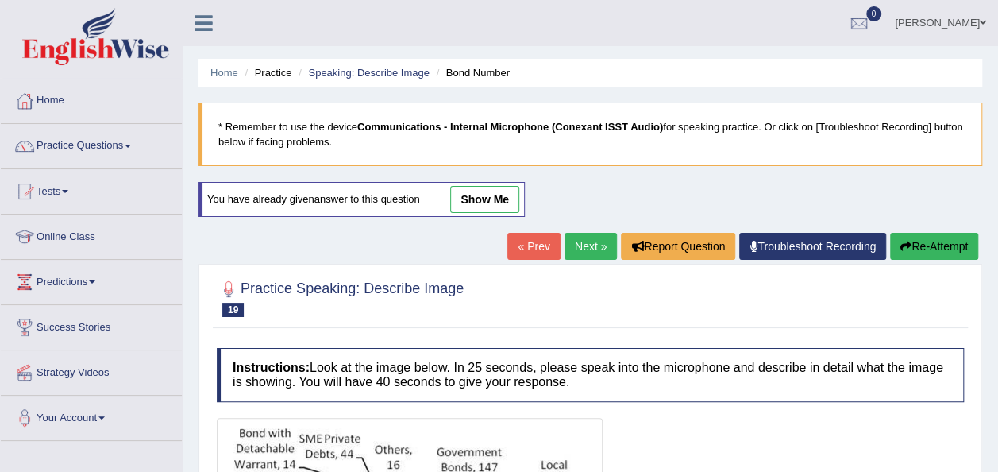
click at [524, 241] on link "« Prev" at bounding box center [534, 246] width 52 height 27
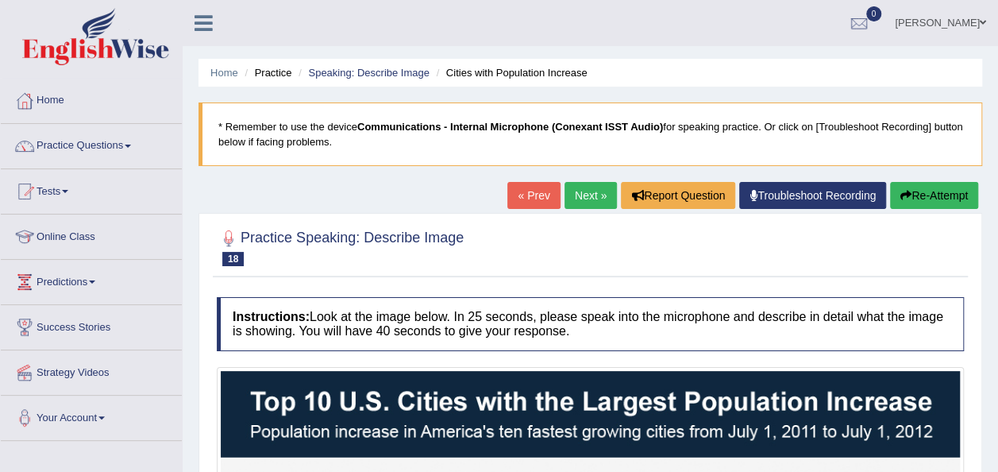
click at [530, 200] on link "« Prev" at bounding box center [534, 195] width 52 height 27
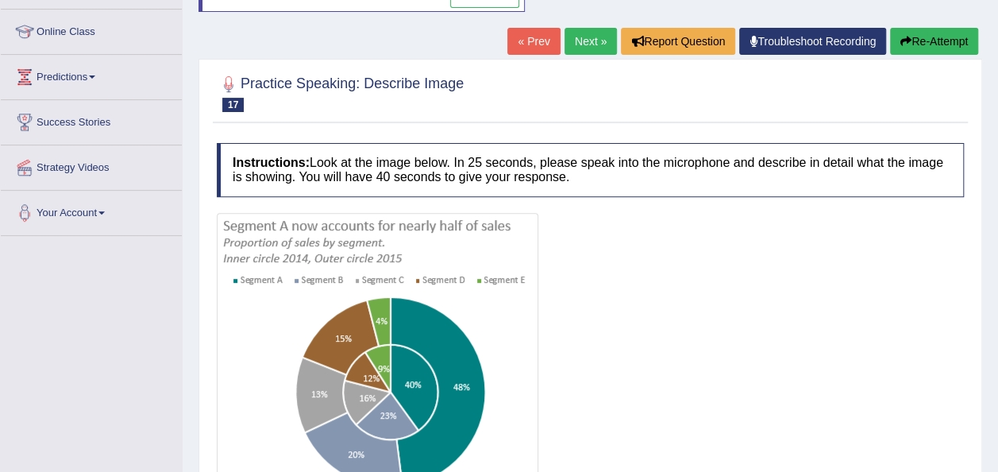
scroll to position [318, 0]
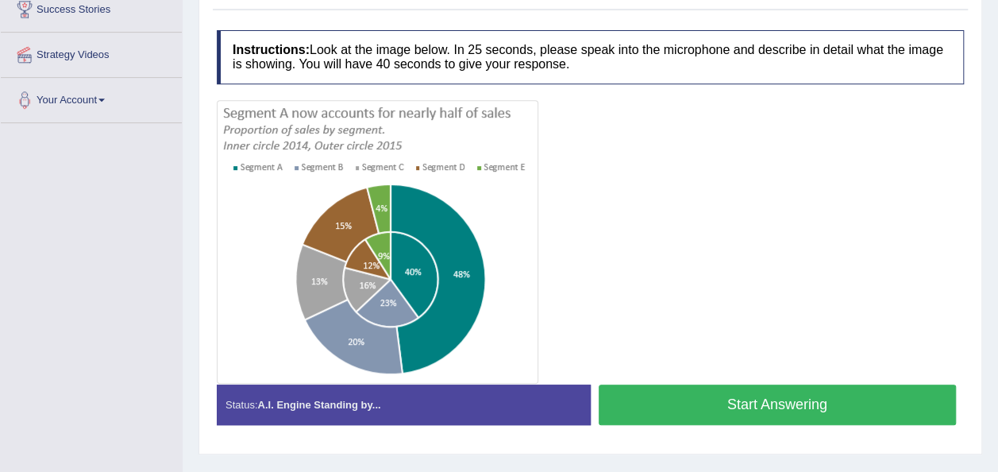
click at [658, 396] on button "Start Answering" at bounding box center [778, 404] width 358 height 41
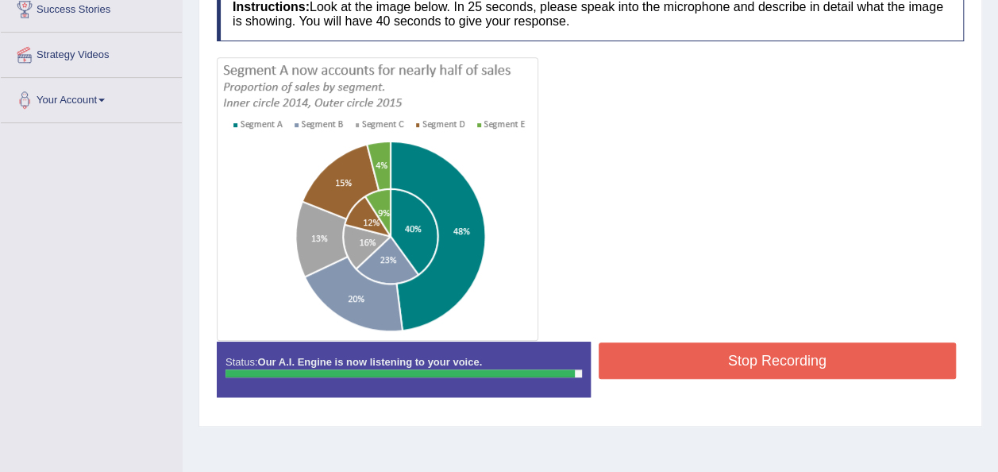
click at [686, 352] on button "Stop Recording" at bounding box center [778, 360] width 358 height 37
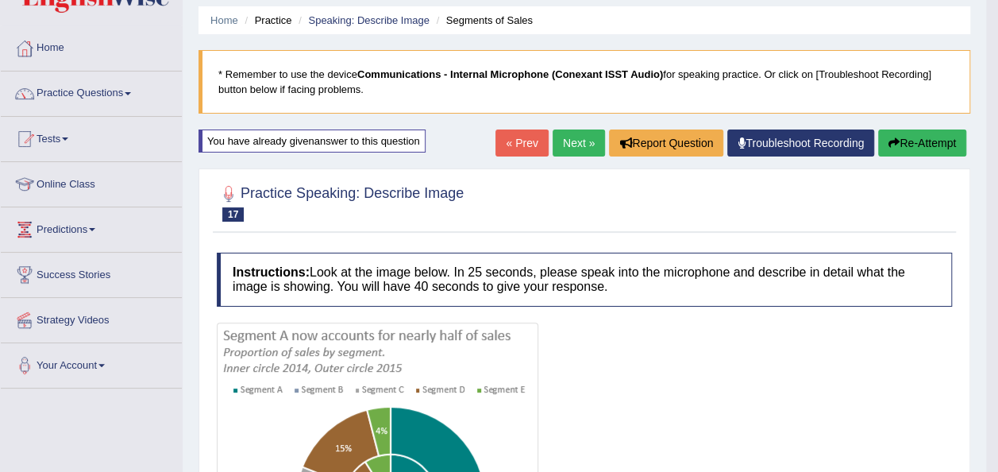
scroll to position [0, 0]
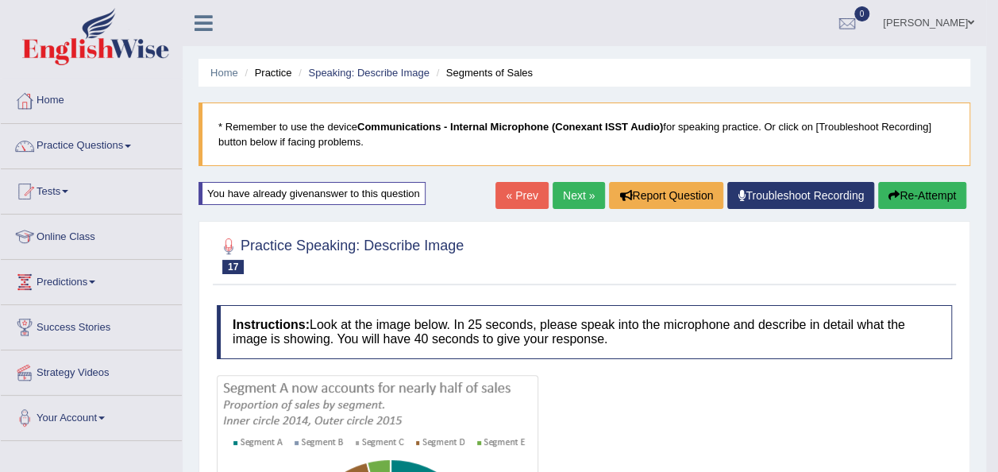
click at [526, 193] on link "« Prev" at bounding box center [522, 195] width 52 height 27
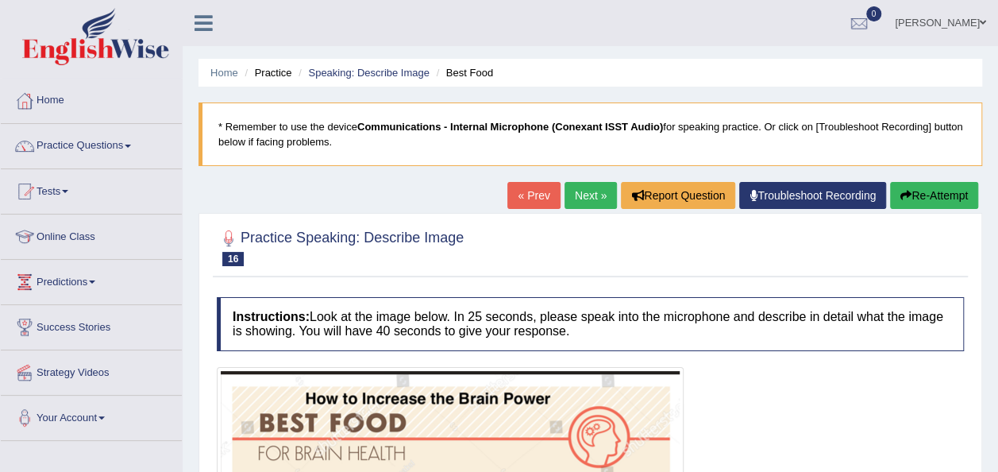
click at [514, 199] on link "« Prev" at bounding box center [534, 195] width 52 height 27
click at [537, 195] on link "« Prev" at bounding box center [534, 195] width 52 height 27
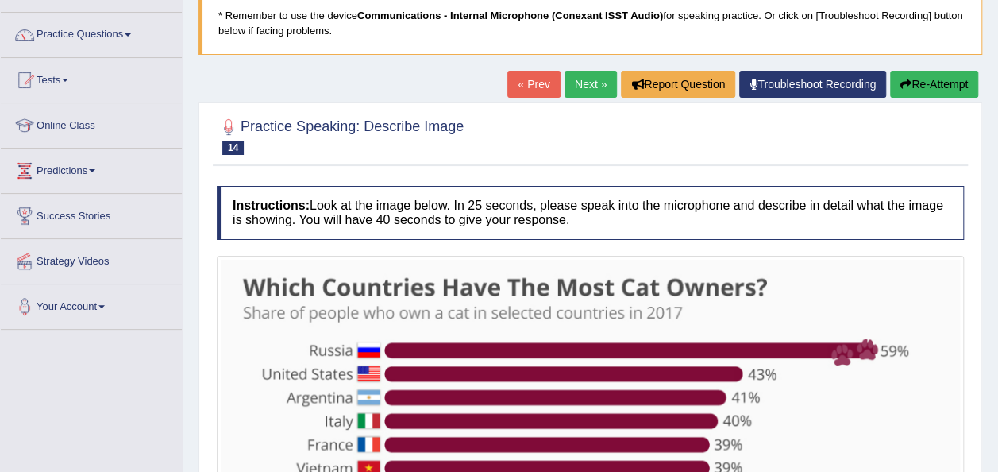
scroll to position [95, 0]
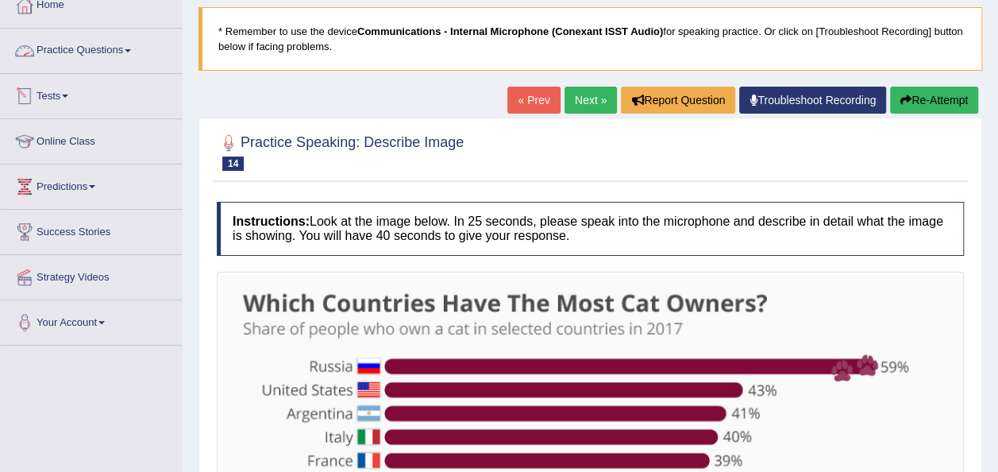
click at [135, 56] on link "Practice Questions" at bounding box center [91, 49] width 181 height 40
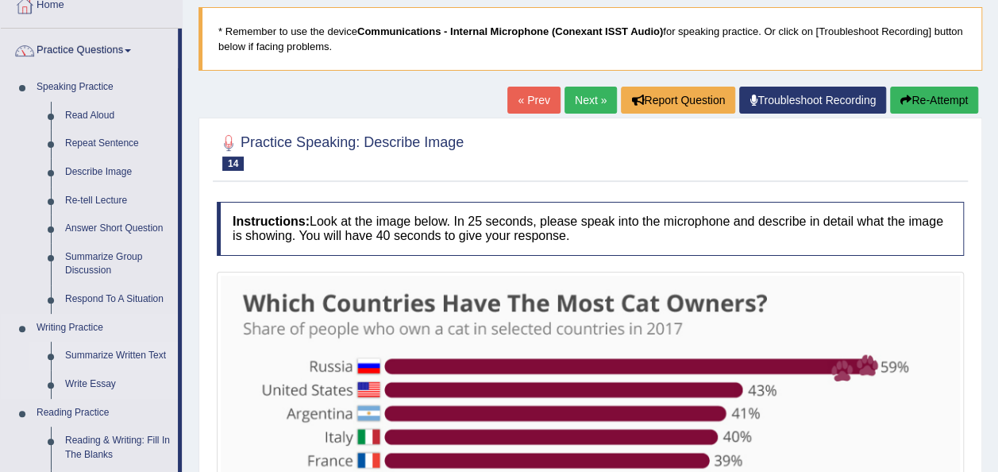
click at [96, 356] on link "Summarize Written Text" at bounding box center [118, 356] width 120 height 29
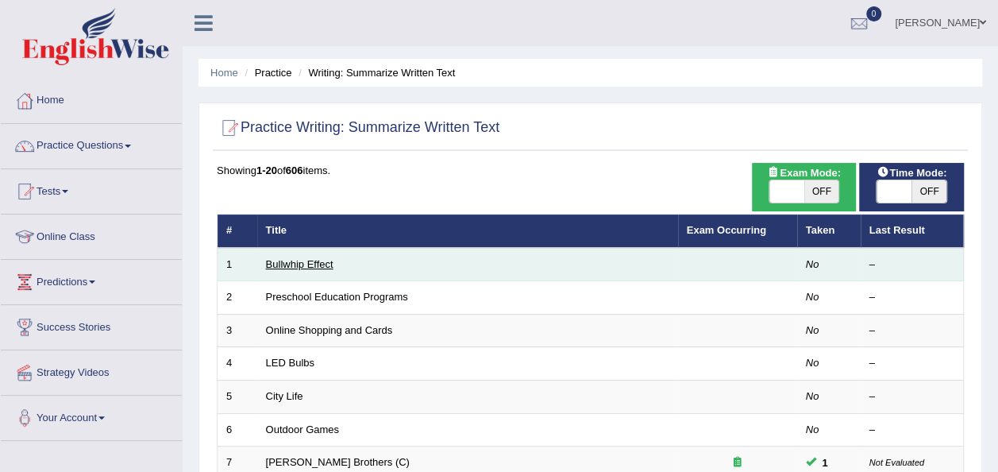
click at [284, 265] on link "Bullwhip Effect" at bounding box center [300, 264] width 68 height 12
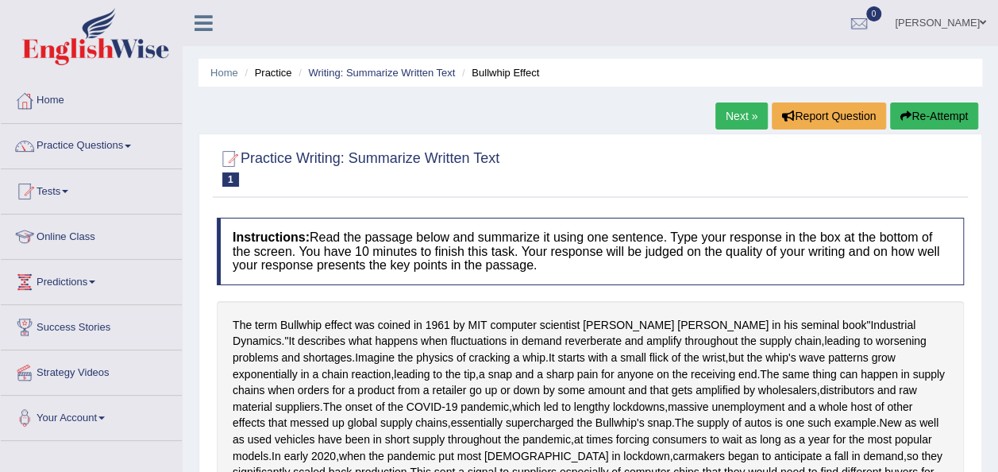
click at [737, 118] on link "Next »" at bounding box center [742, 115] width 52 height 27
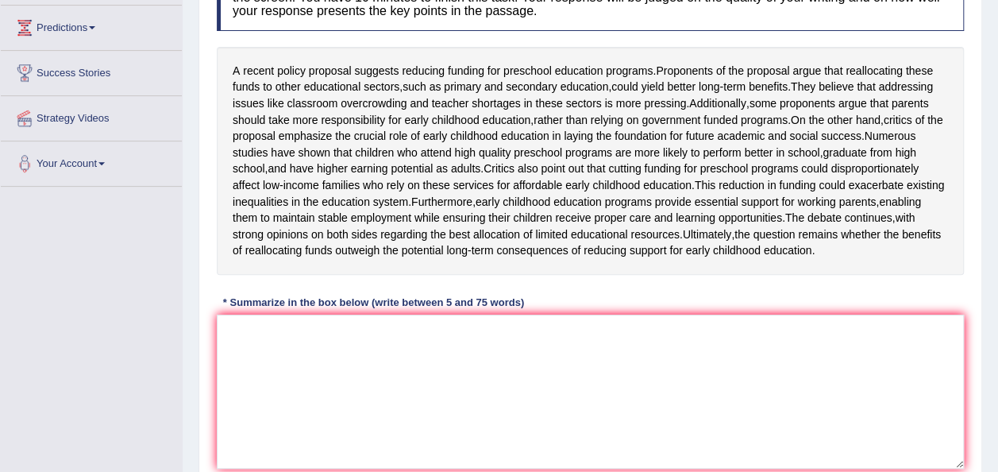
scroll to position [286, 0]
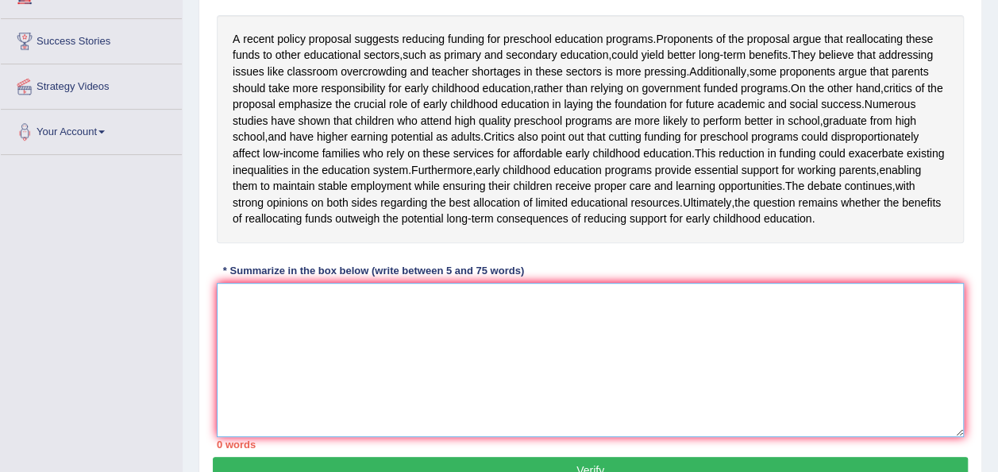
click at [243, 371] on textarea at bounding box center [590, 360] width 747 height 154
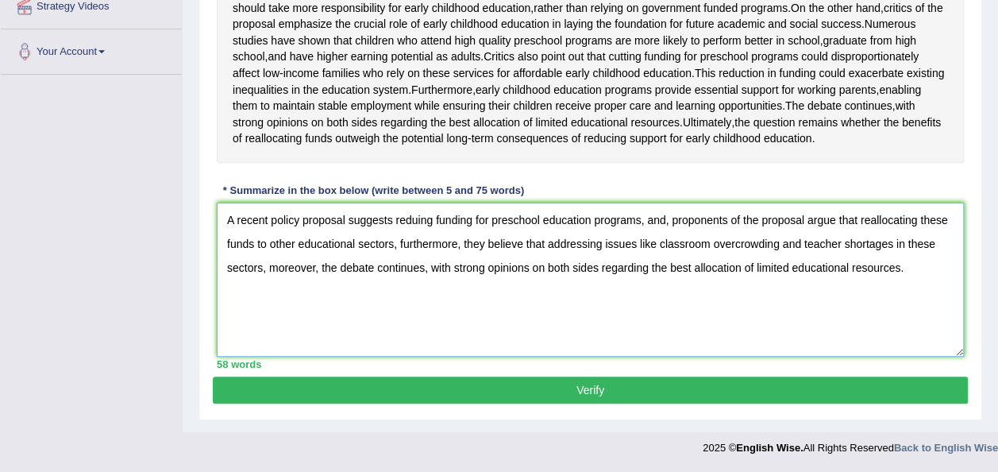
scroll to position [411, 0]
type textarea "A recent policy proposal suggests reduing funding for preschool education progr…"
click at [589, 390] on button "Verify" at bounding box center [590, 390] width 755 height 27
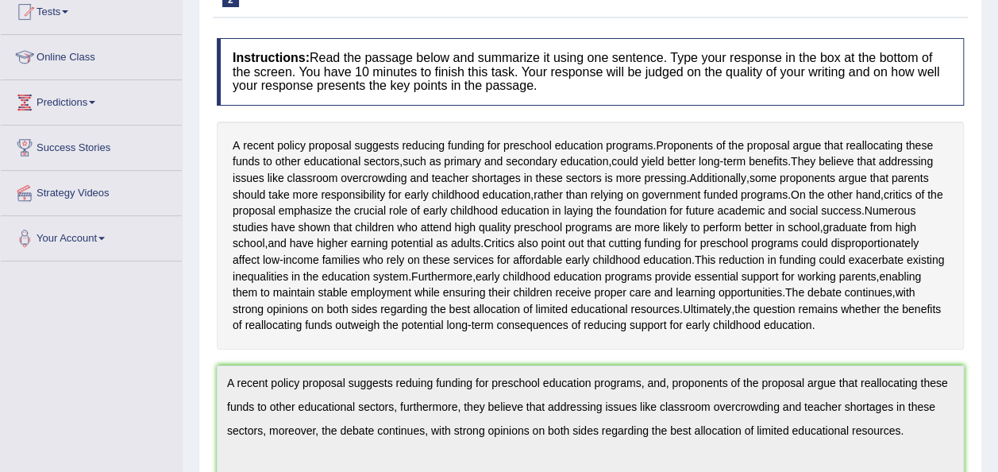
scroll to position [51, 0]
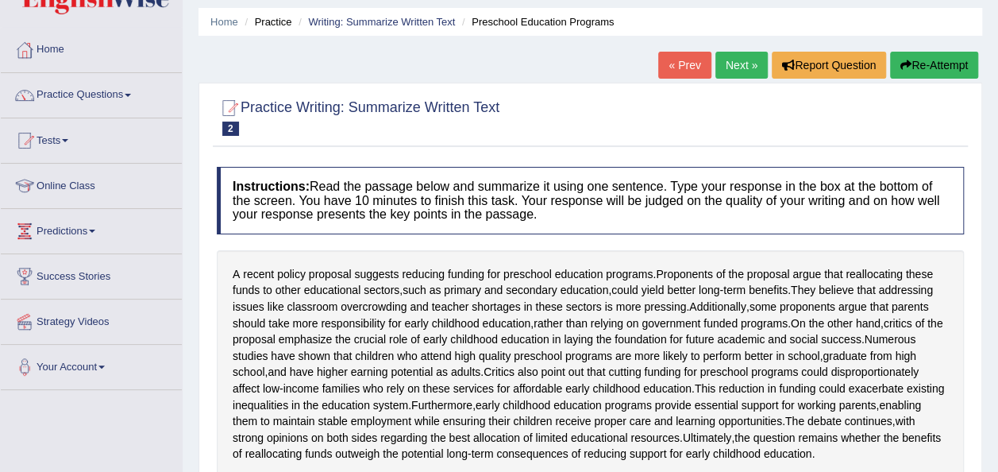
click at [726, 68] on link "Next »" at bounding box center [742, 65] width 52 height 27
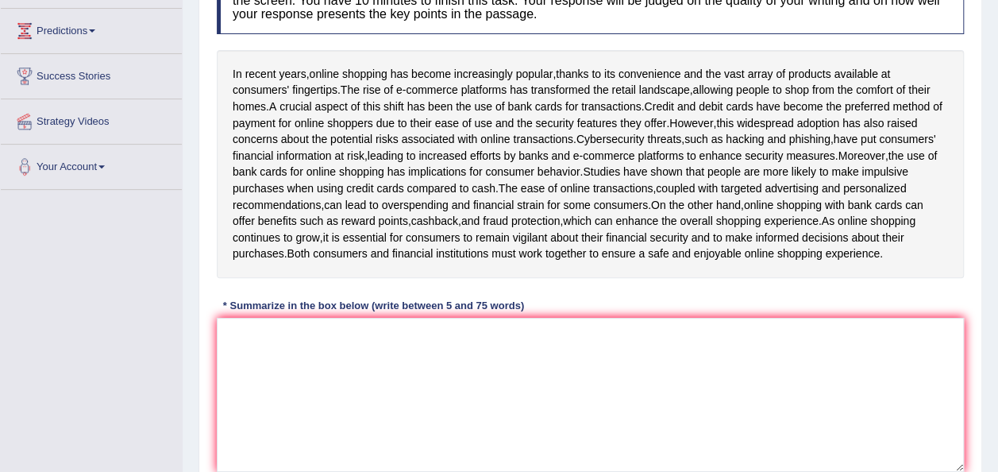
scroll to position [254, 0]
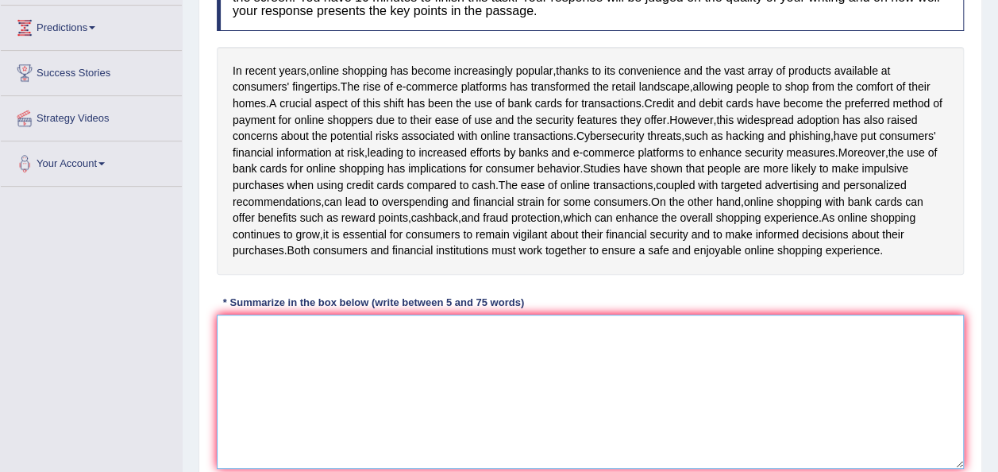
click at [426, 391] on textarea at bounding box center [590, 392] width 747 height 154
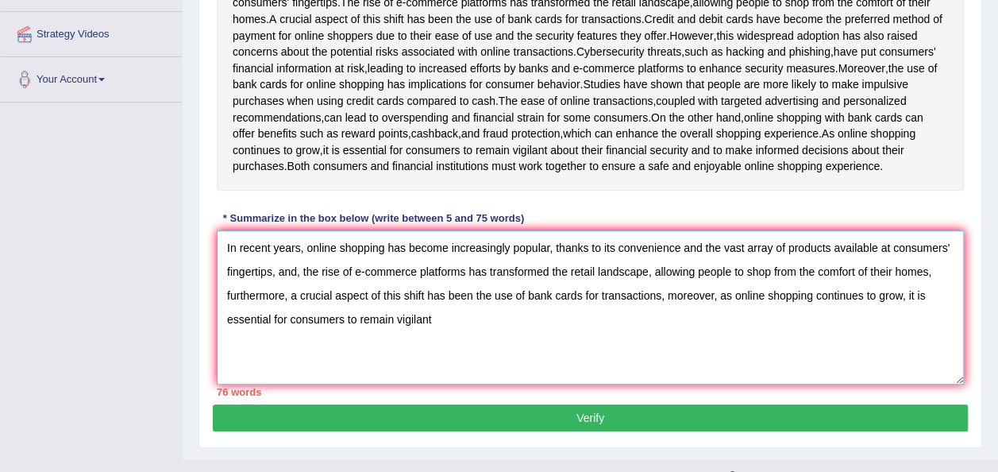
scroll to position [350, 0]
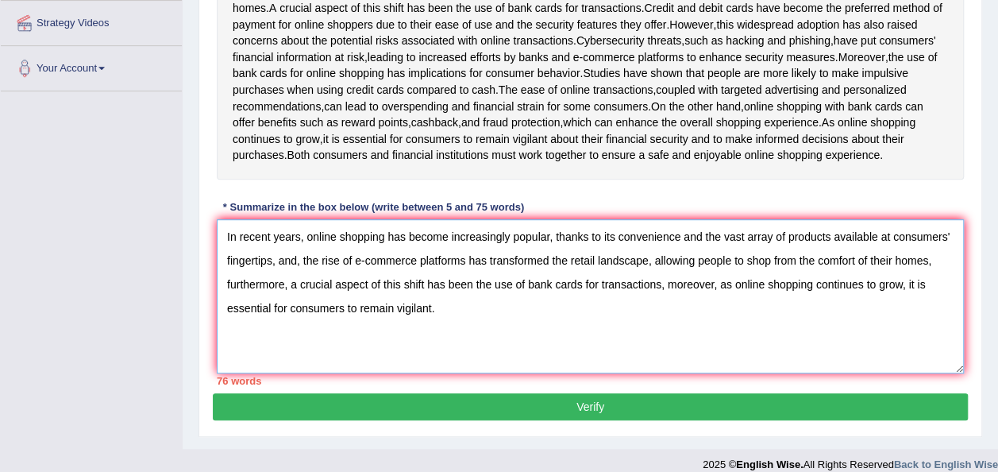
click at [928, 275] on textarea "In recent years, online shopping has become increasingly popular, thanks to its…" at bounding box center [590, 296] width 747 height 154
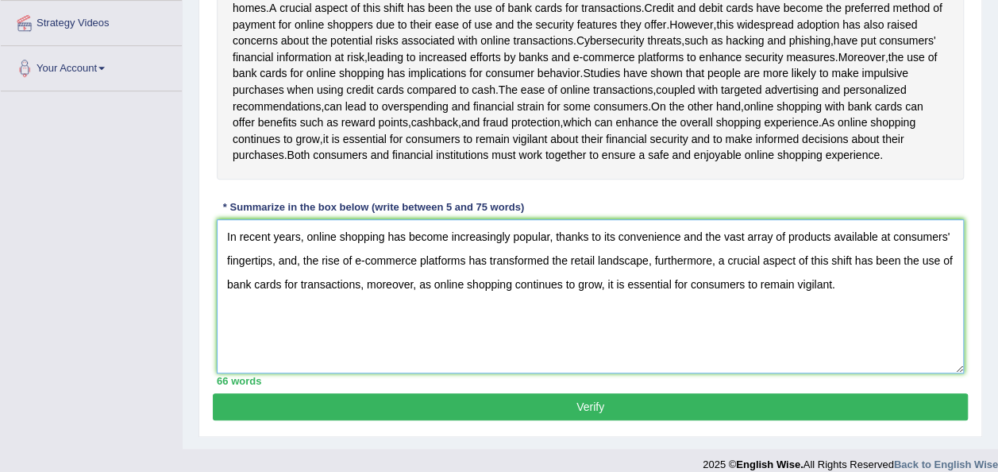
type textarea "In recent years, online shopping has become increasingly popular, thanks to its…"
click at [574, 420] on button "Verify" at bounding box center [590, 406] width 755 height 27
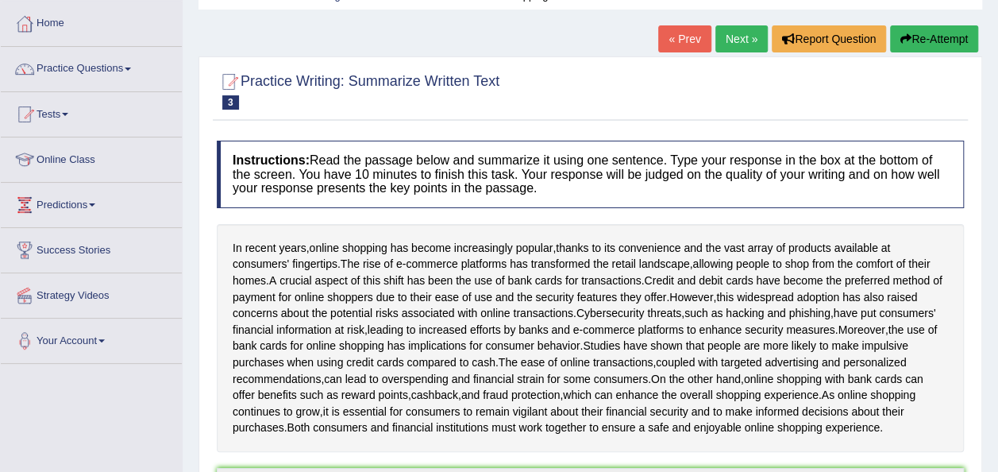
scroll to position [64, 0]
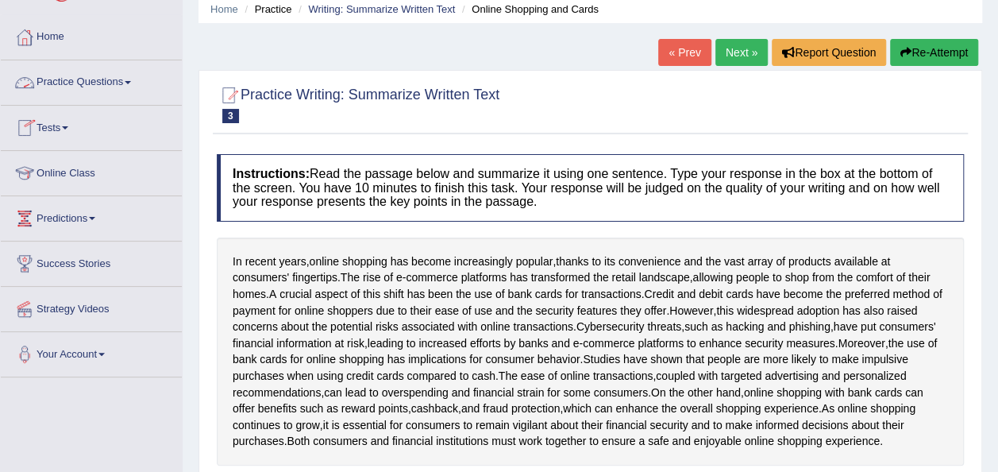
click at [133, 87] on link "Practice Questions" at bounding box center [91, 80] width 181 height 40
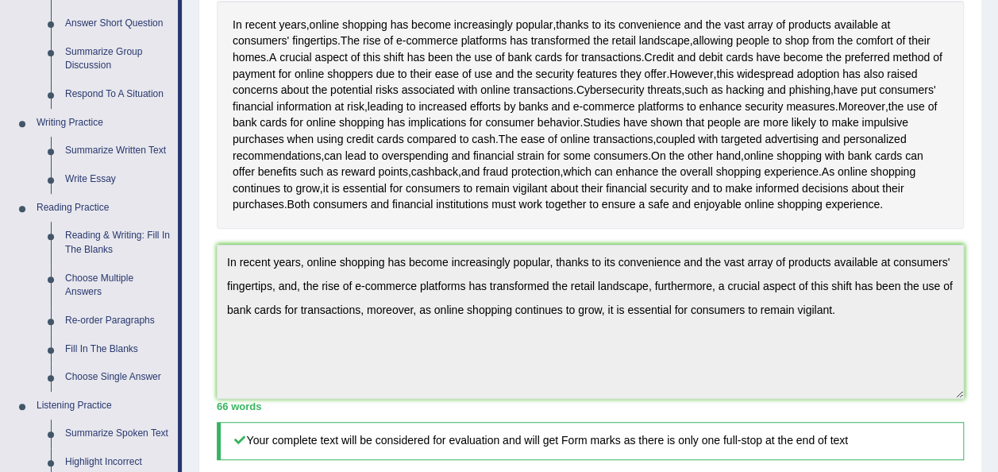
scroll to position [318, 0]
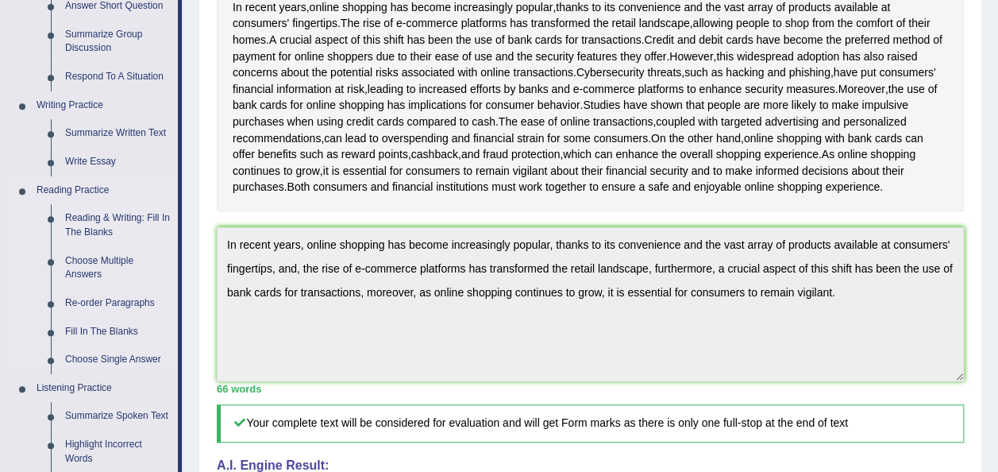
click at [92, 229] on link "Reading & Writing: Fill In The Blanks" at bounding box center [118, 225] width 120 height 42
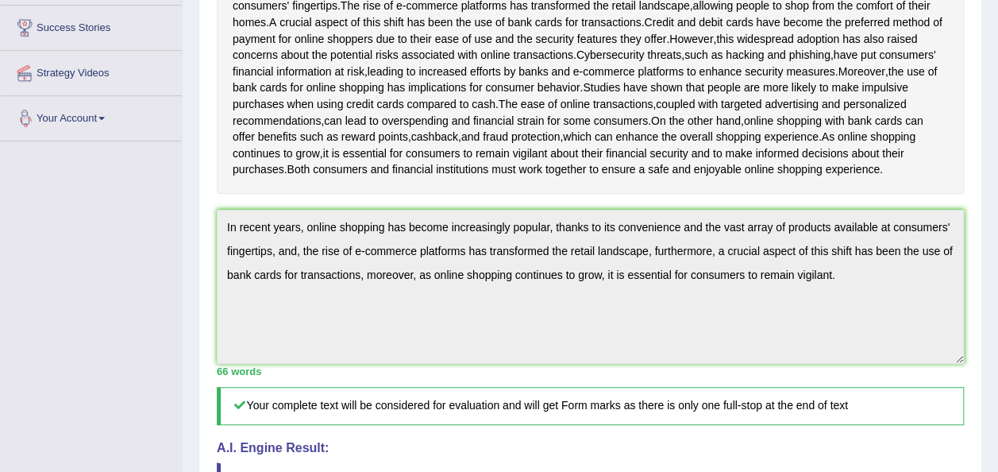
scroll to position [370, 0]
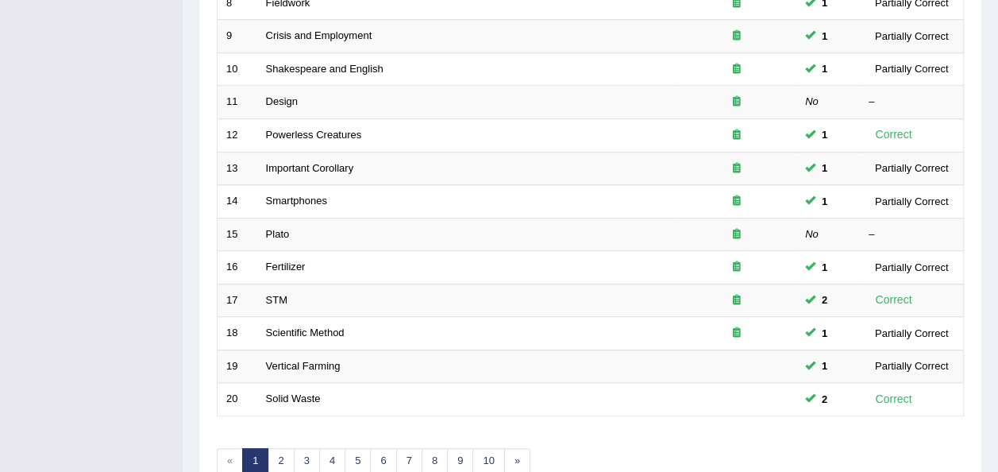
scroll to position [540, 0]
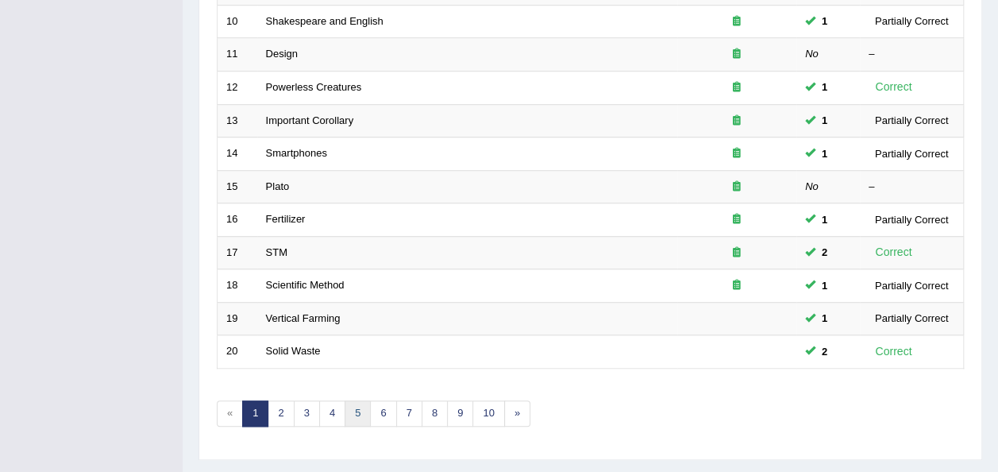
click at [356, 408] on link "5" at bounding box center [358, 413] width 26 height 26
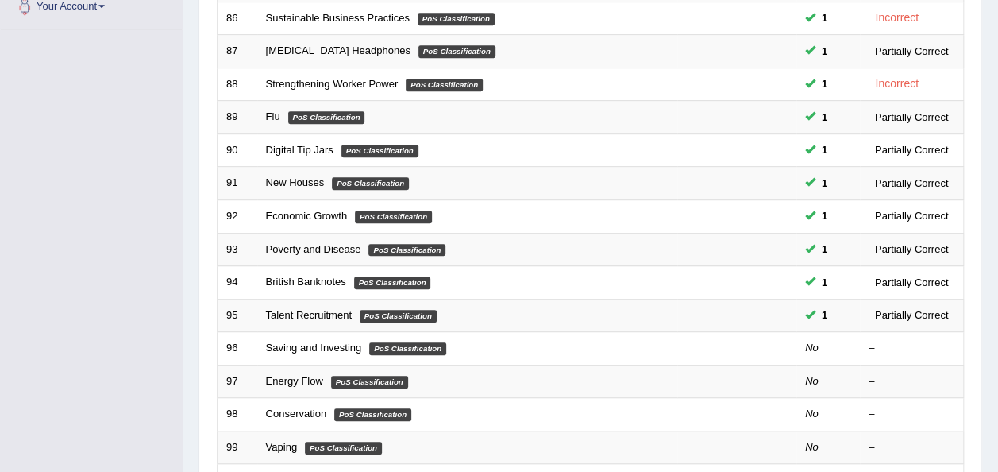
scroll to position [413, 0]
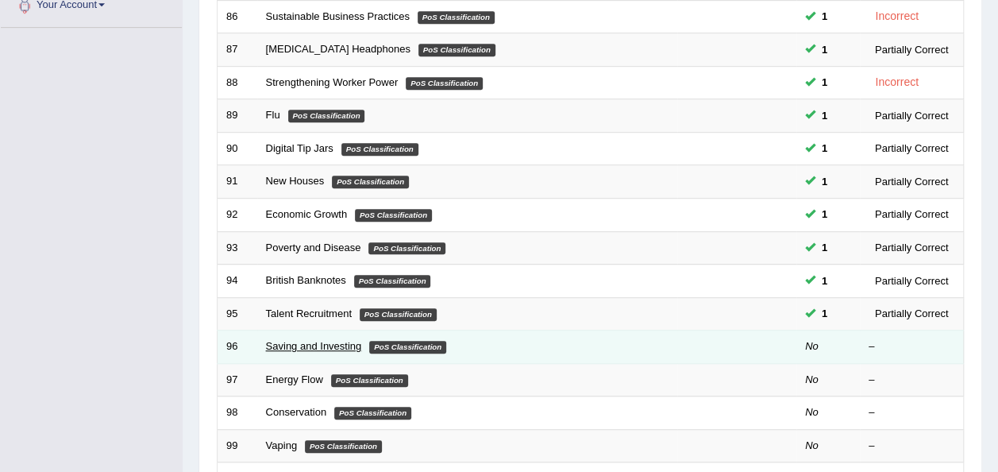
click at [300, 344] on link "Saving and Investing" at bounding box center [314, 346] width 96 height 12
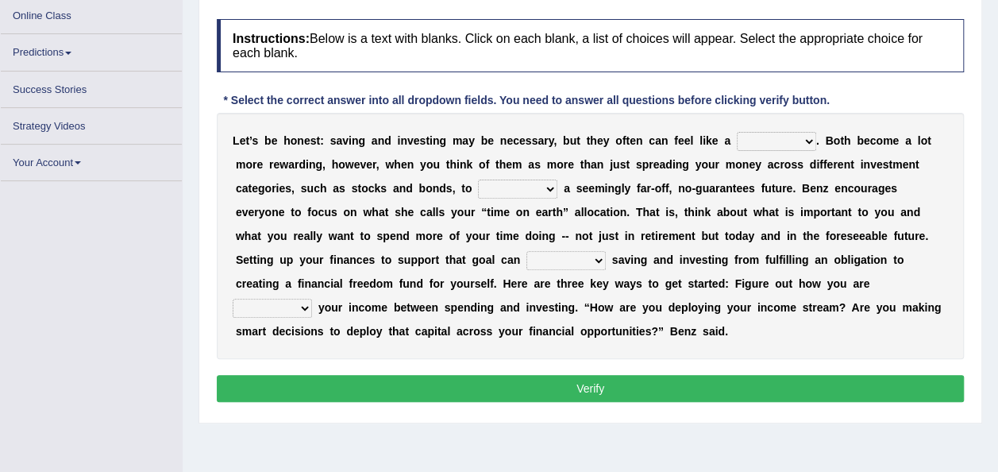
scroll to position [219, 0]
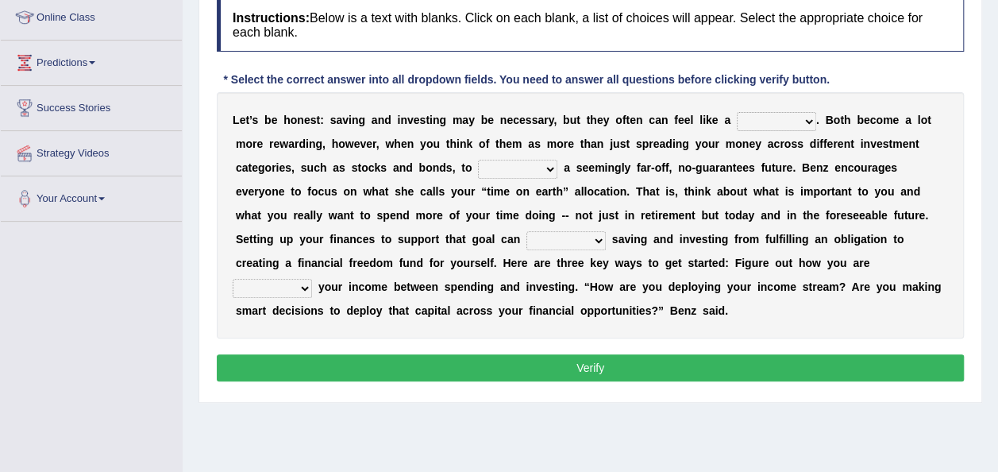
click at [809, 122] on select "nuance choice recidivist chore" at bounding box center [776, 121] width 79 height 19
select select "choice"
click at [737, 112] on select "nuance choice recidivist chore" at bounding box center [776, 121] width 79 height 19
click at [541, 163] on select "fulminate fund categorize fend" at bounding box center [517, 169] width 79 height 19
select select "categorize"
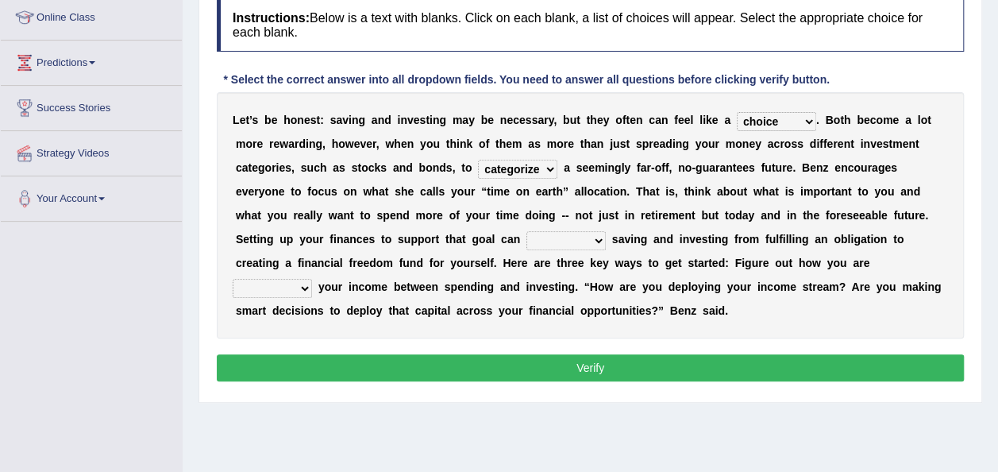
click at [478, 160] on select "fulminate fund categorize fend" at bounding box center [517, 169] width 79 height 19
click at [601, 236] on select "transcend transact transport transform" at bounding box center [566, 240] width 79 height 19
select select "transcend"
click at [527, 231] on select "transcend transact transport transform" at bounding box center [566, 240] width 79 height 19
click at [305, 288] on select "affording spiking allocating delegating" at bounding box center [272, 288] width 79 height 19
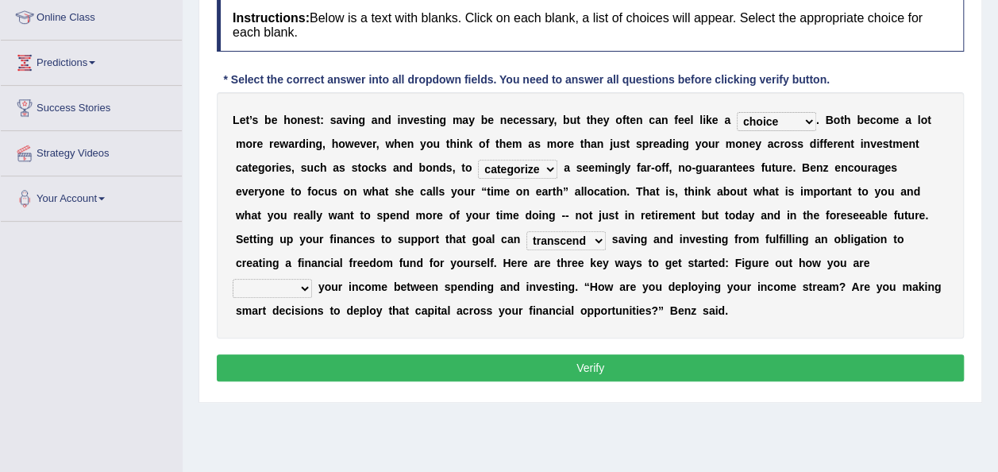
select select "allocating"
click at [233, 279] on select "affording spiking allocating delegating" at bounding box center [272, 288] width 79 height 19
click at [335, 361] on button "Verify" at bounding box center [590, 367] width 747 height 27
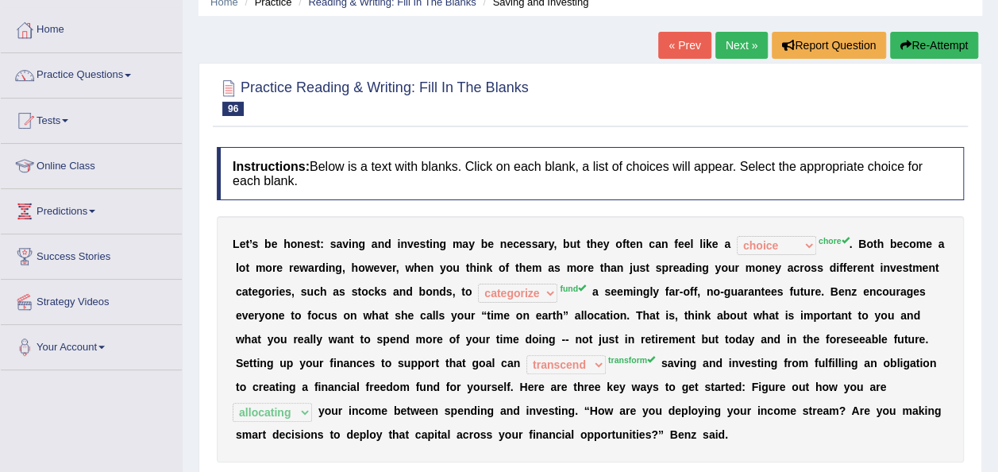
scroll to position [60, 0]
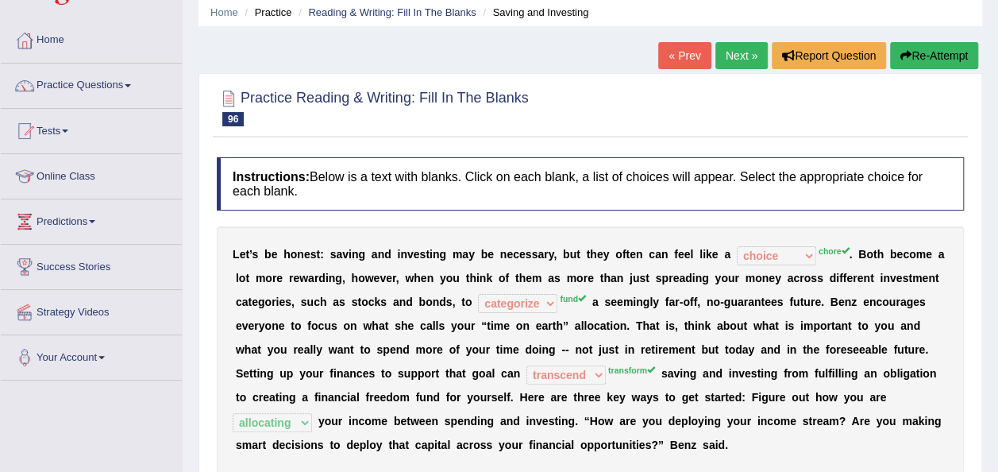
click at [745, 55] on link "Next »" at bounding box center [742, 55] width 52 height 27
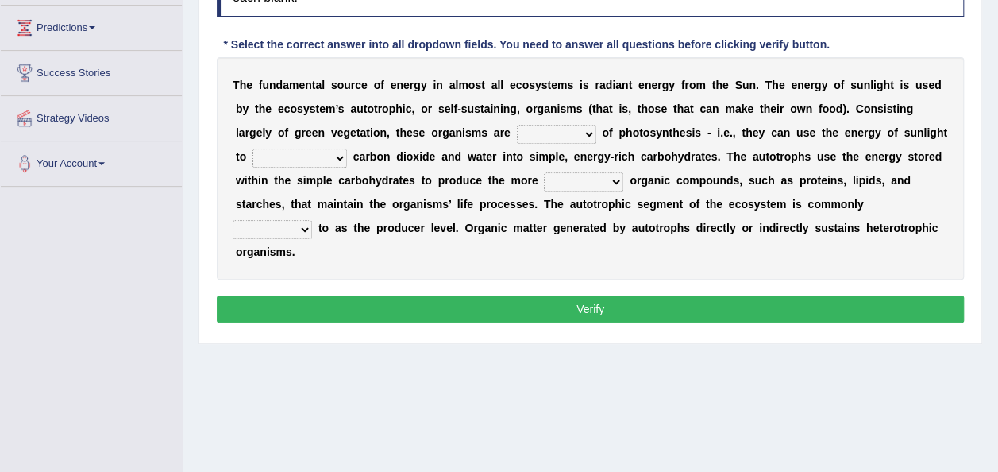
scroll to position [288, 0]
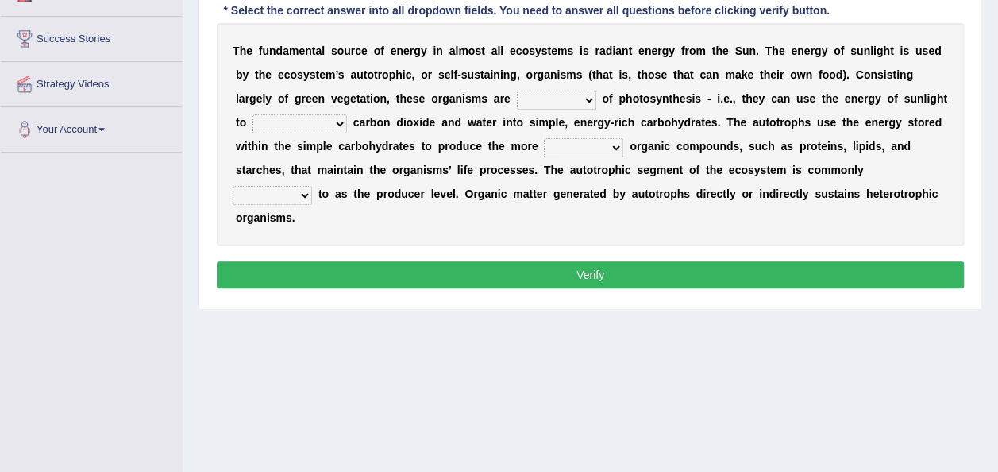
click at [591, 95] on select "aware capable proud guilty" at bounding box center [556, 100] width 79 height 19
click at [688, 212] on div "T h e f u n d a m e n t a l s o u r c e o f e n e r g y i n a l m o s t a l l e…" at bounding box center [590, 134] width 747 height 222
click at [338, 124] on select "communicate build convert force" at bounding box center [300, 123] width 95 height 19
select select "convert"
click at [253, 114] on select "communicate build convert force" at bounding box center [300, 123] width 95 height 19
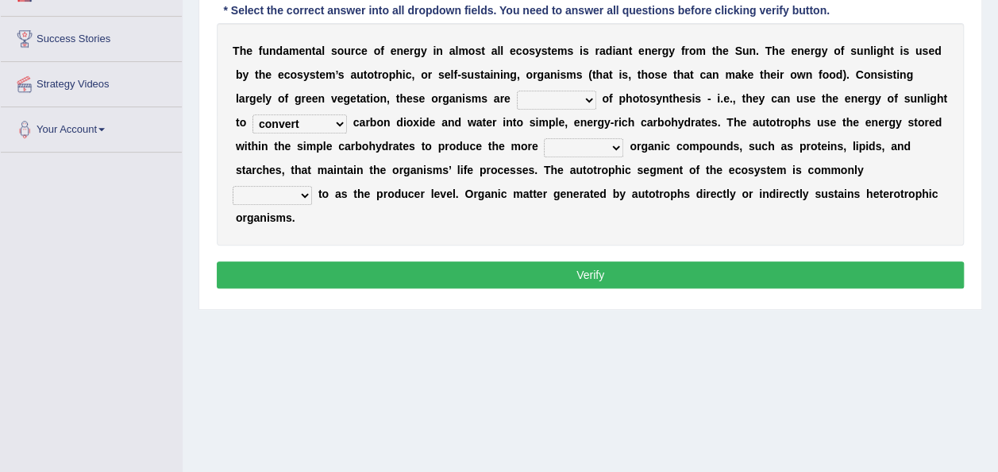
click at [618, 144] on select "normal complex authentic futile" at bounding box center [583, 147] width 79 height 19
select select "normal"
click at [544, 138] on select "normal complex authentic futile" at bounding box center [583, 147] width 79 height 19
click at [578, 93] on select "aware capable proud guilty" at bounding box center [556, 100] width 79 height 19
select select "proud"
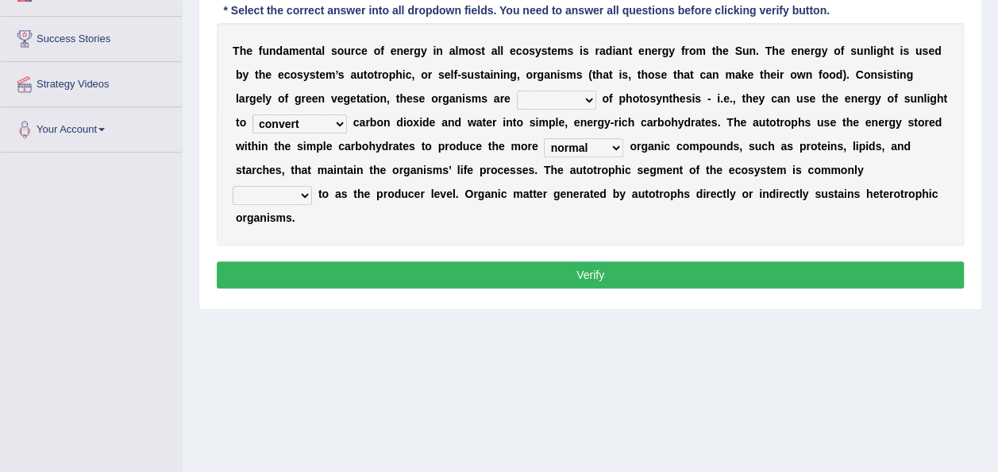
click at [517, 91] on select "aware capable proud guilty" at bounding box center [556, 100] width 79 height 19
click at [312, 186] on select "made known provided referred" at bounding box center [272, 195] width 79 height 19
select select "known"
click at [312, 186] on select "made known provided referred" at bounding box center [272, 195] width 79 height 19
click at [758, 261] on button "Verify" at bounding box center [590, 274] width 747 height 27
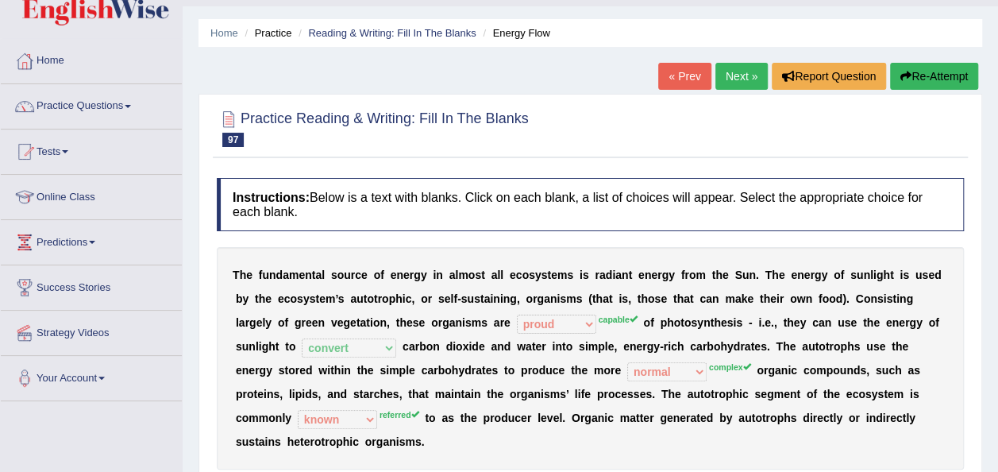
scroll to position [34, 0]
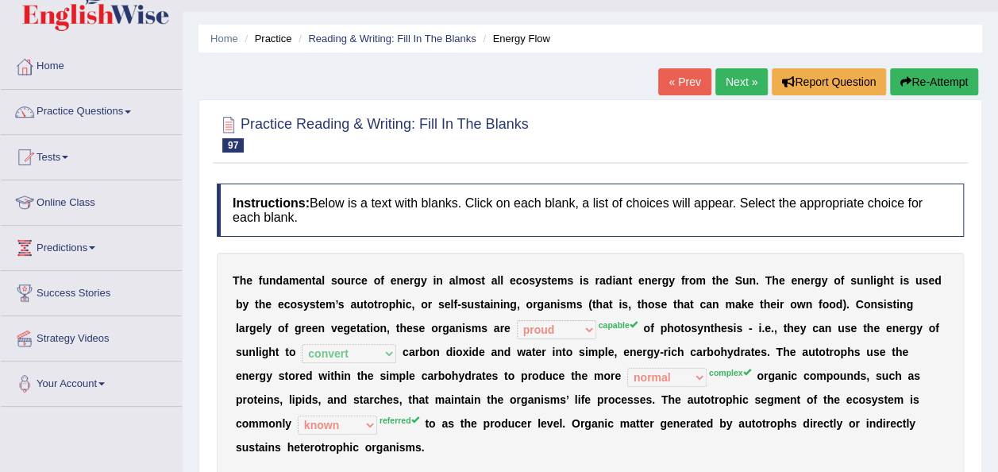
click at [743, 80] on link "Next »" at bounding box center [742, 81] width 52 height 27
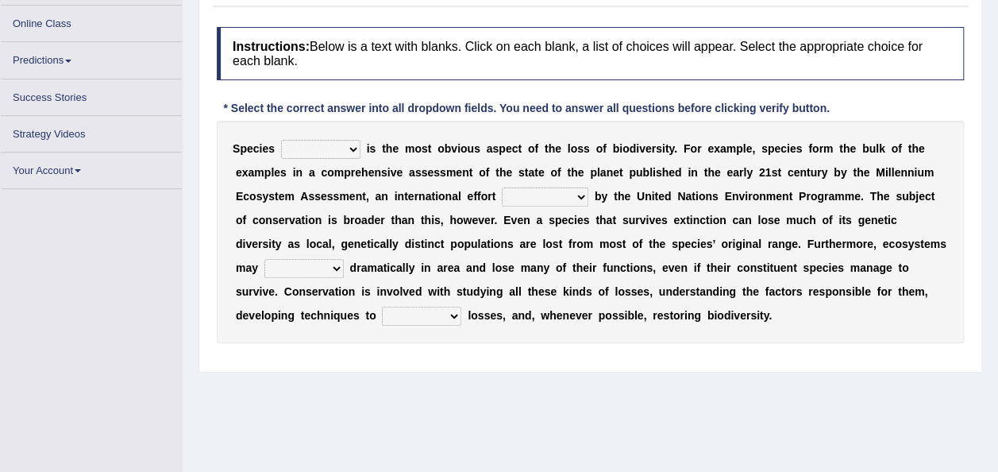
scroll to position [191, 0]
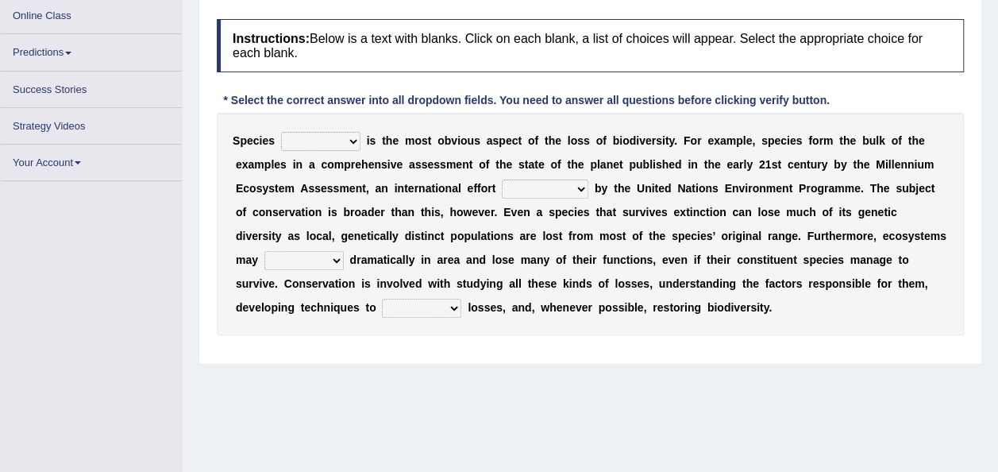
click at [348, 143] on select "richness extinction migration diversity" at bounding box center [320, 141] width 79 height 19
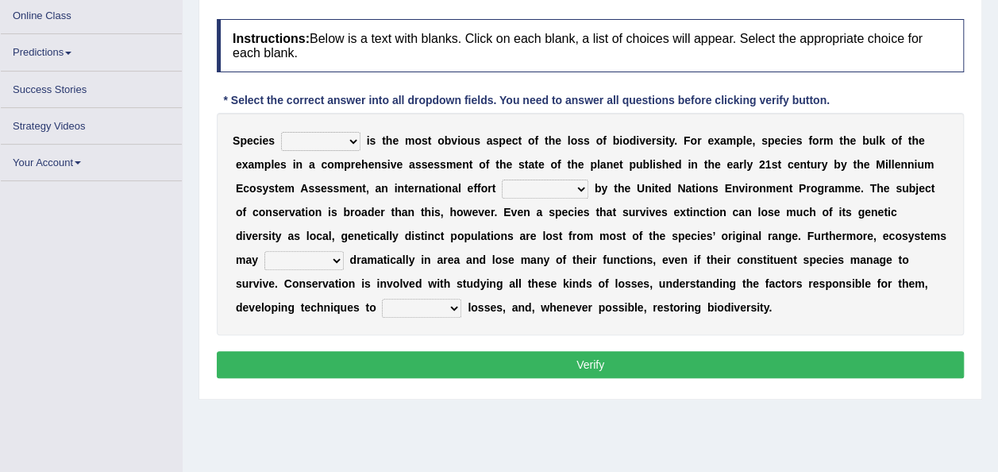
scroll to position [219, 0]
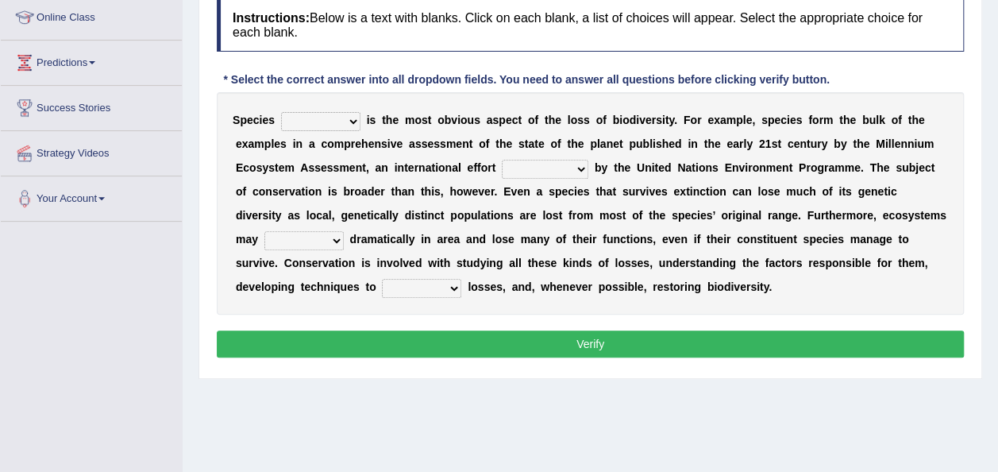
click at [451, 297] on div "S p e c i e s richness extinction migration diversity i s t h e m o s t o b v i…" at bounding box center [590, 203] width 747 height 222
click at [579, 171] on select "confounded consulted converted coordinated" at bounding box center [545, 169] width 87 height 19
select select "confounded"
click at [502, 160] on select "confounded consulted converted coordinated" at bounding box center [545, 169] width 87 height 19
click at [354, 118] on select "richness extinction migration diversity" at bounding box center [320, 121] width 79 height 19
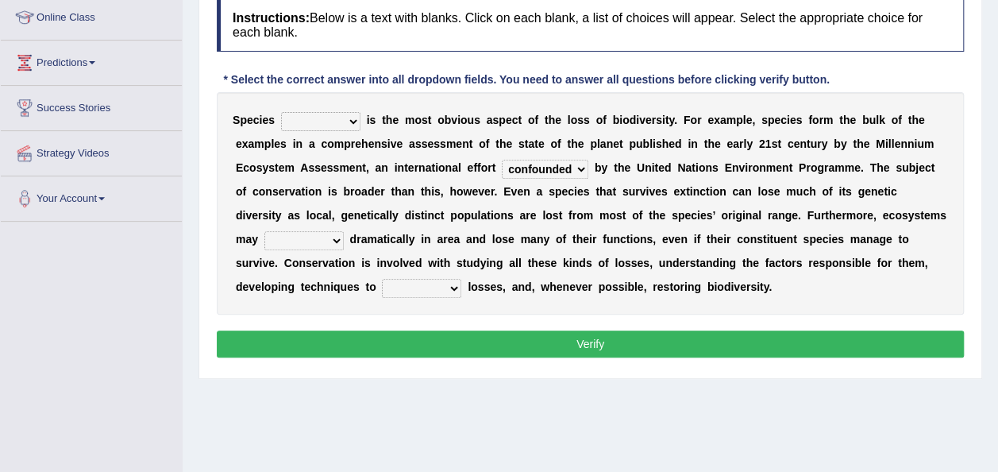
select select "extinction"
click at [281, 112] on select "richness extinction migration diversity" at bounding box center [320, 121] width 79 height 19
click at [308, 238] on select "expand remain shrink extend" at bounding box center [304, 240] width 79 height 19
click at [415, 309] on div "S p e c i e s richness extinction migration diversity i s t h e m o s t o b v i…" at bounding box center [590, 203] width 747 height 222
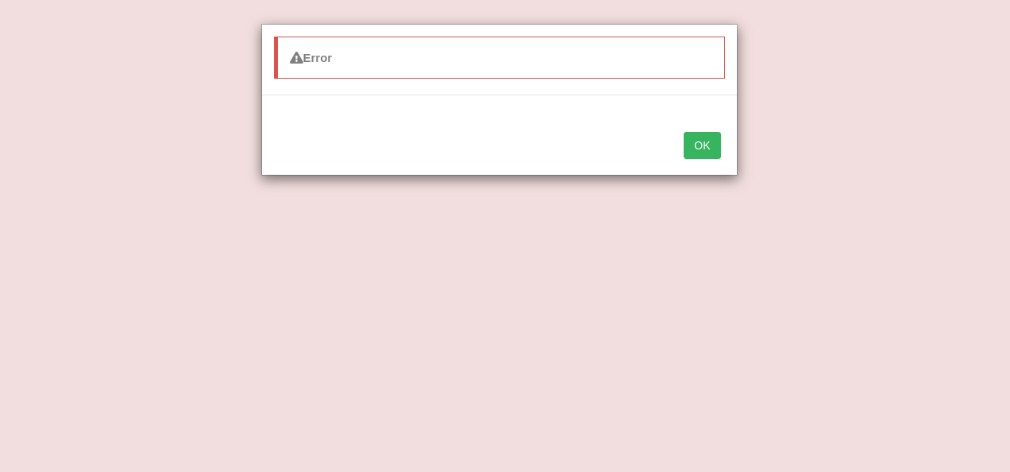
click at [707, 145] on button "OK" at bounding box center [702, 145] width 37 height 27
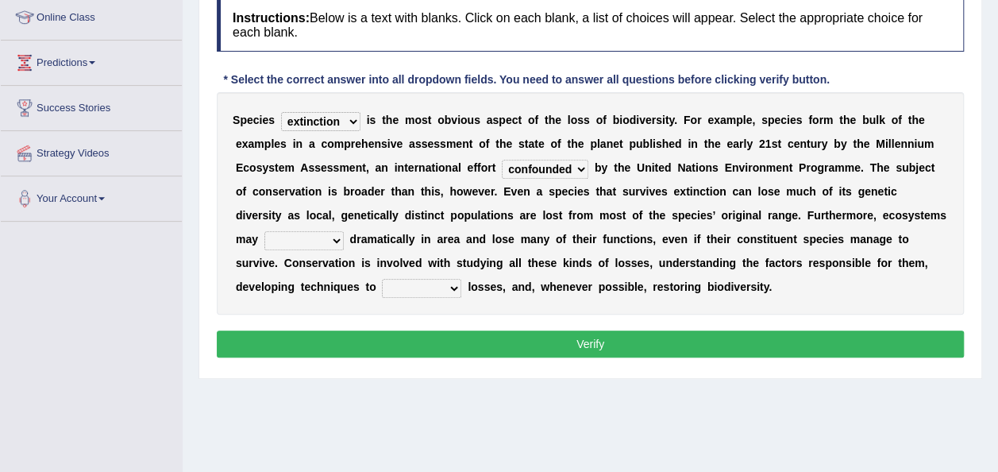
click at [307, 238] on select "expand remain shrink extend" at bounding box center [304, 240] width 79 height 19
select select "remain"
click at [265, 231] on select "expand remain shrink extend" at bounding box center [304, 240] width 79 height 19
click at [390, 285] on select "prevent praise accelerate prompt" at bounding box center [421, 288] width 79 height 19
select select "prevent"
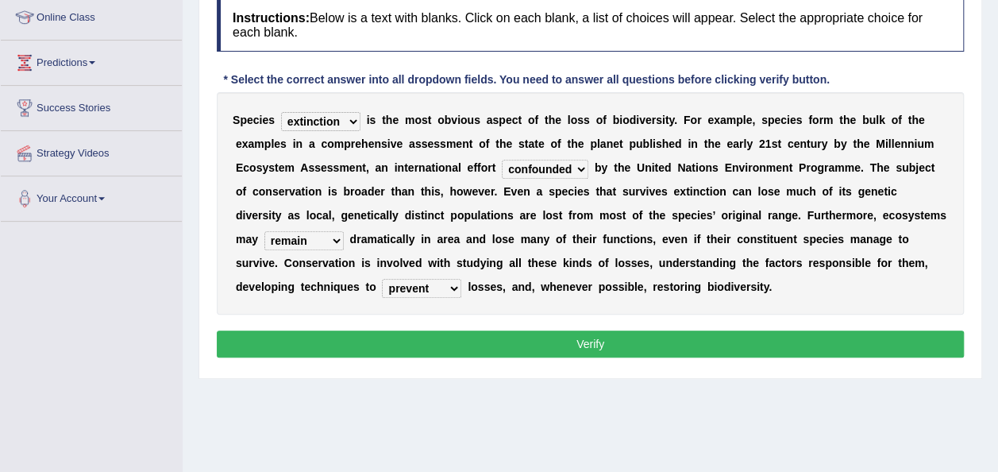
click at [382, 279] on select "prevent praise accelerate prompt" at bounding box center [421, 288] width 79 height 19
click at [465, 338] on button "Verify" at bounding box center [590, 343] width 747 height 27
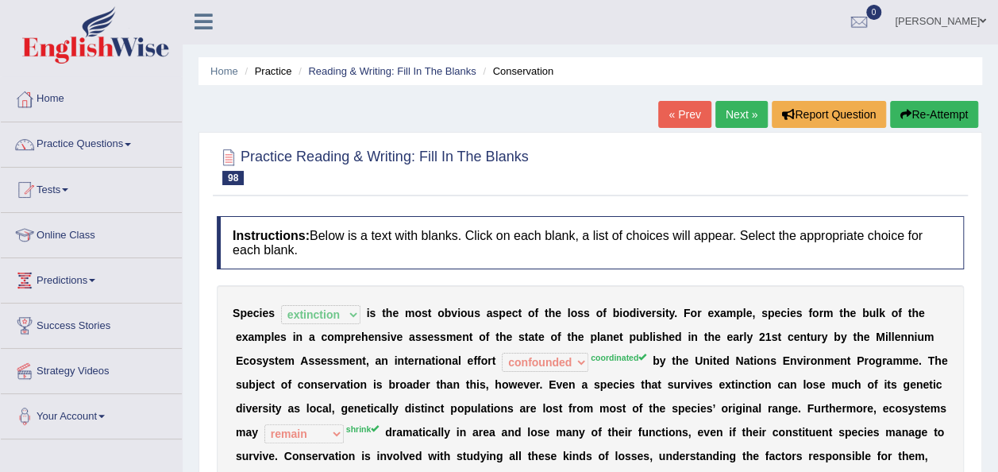
scroll to position [0, 0]
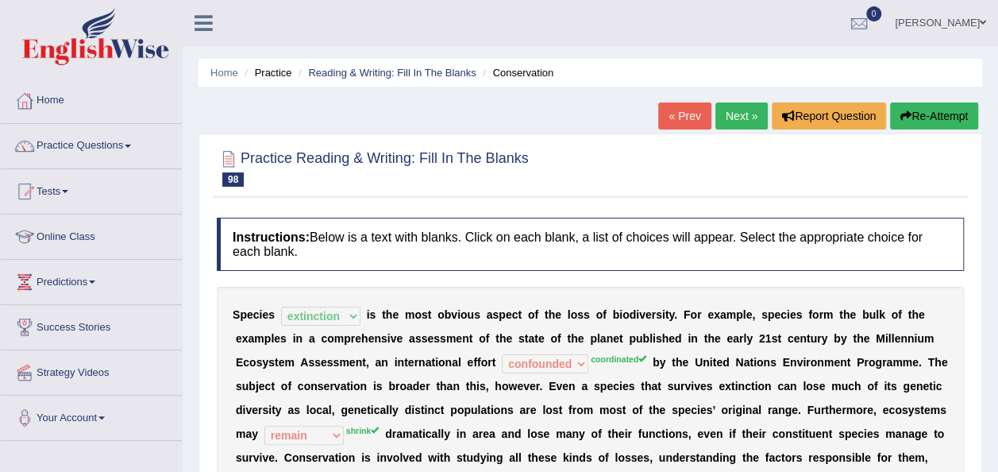
click at [723, 114] on link "Next »" at bounding box center [742, 115] width 52 height 27
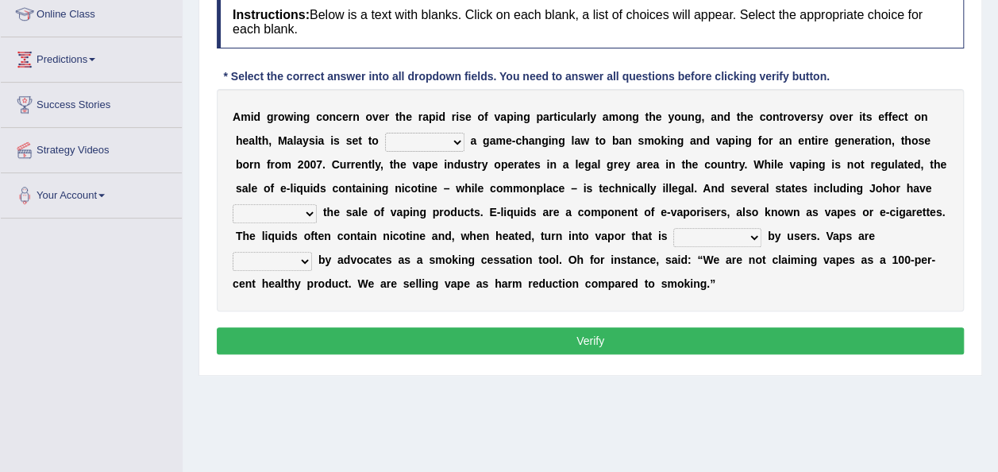
scroll to position [248, 0]
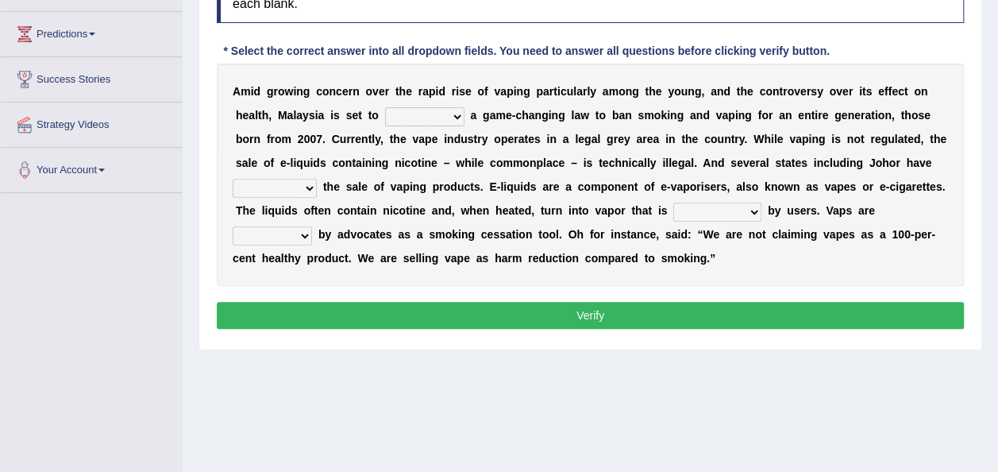
click at [454, 114] on select "introduce adapt lift enroll" at bounding box center [424, 116] width 79 height 19
click at [459, 110] on select "introduce adapt lift enroll" at bounding box center [424, 116] width 79 height 19
click at [569, 276] on div "A m i d g r o w i n g c o n c e r n o v e r t h e r a p i d r i s e o f v a p i…" at bounding box center [590, 175] width 747 height 222
click at [308, 187] on select "proposed proliferated prohibited promoted" at bounding box center [275, 188] width 84 height 19
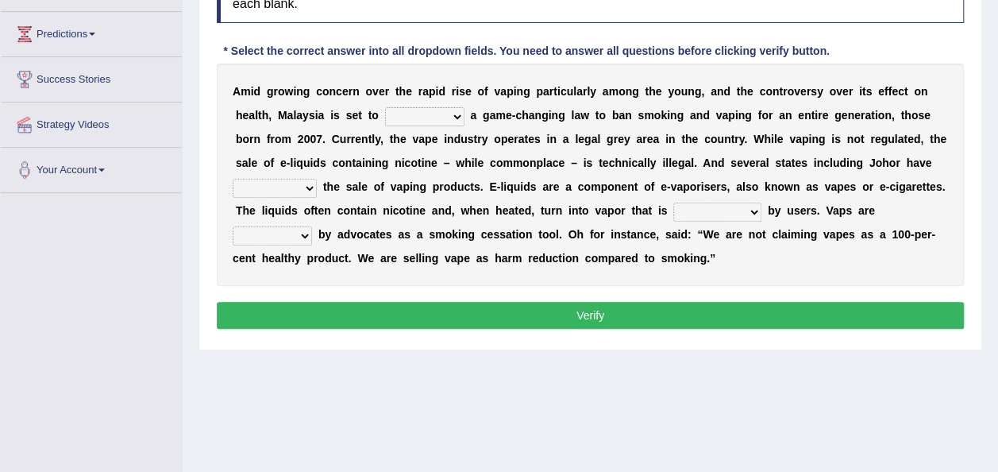
select select "proposed"
click at [233, 179] on select "proposed proliferated prohibited promoted" at bounding box center [275, 188] width 84 height 19
click at [755, 204] on select "comprised inhaled compressed exhaled" at bounding box center [718, 212] width 88 height 19
select select "inhaled"
click at [674, 203] on select "comprised inhaled compressed exhaled" at bounding box center [718, 212] width 88 height 19
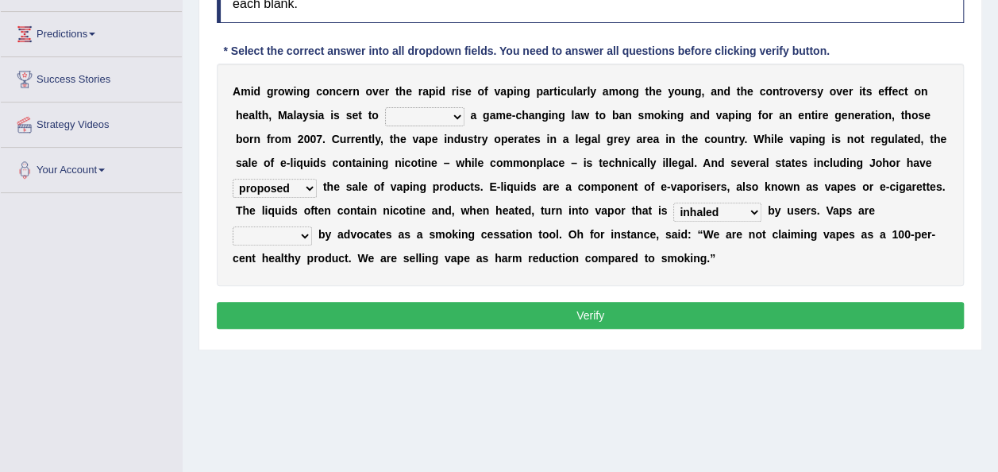
click at [303, 231] on select "touted despised criticized destroyed" at bounding box center [272, 235] width 79 height 19
select select "criticized"
click at [233, 226] on select "touted despised criticized destroyed" at bounding box center [272, 235] width 79 height 19
click at [454, 116] on select "introduce adapt lift enroll" at bounding box center [424, 116] width 79 height 19
select select "adapt"
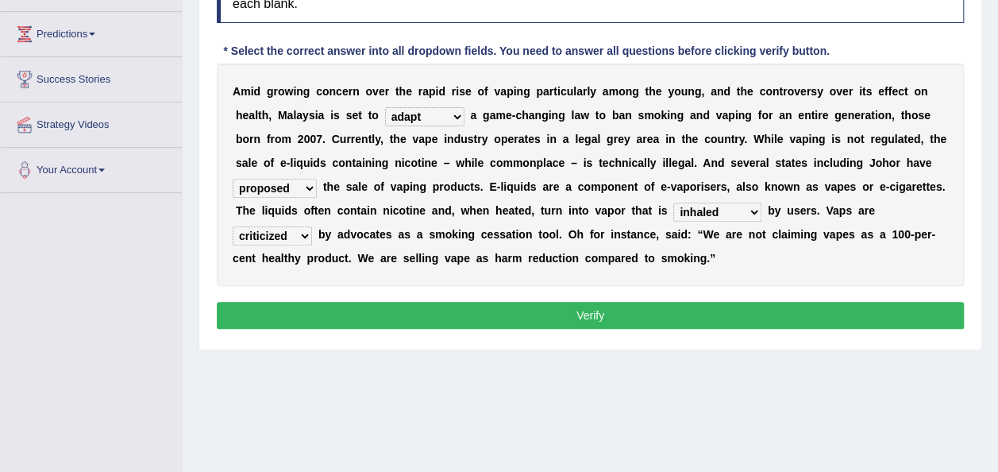
click at [385, 107] on select "introduce adapt lift enroll" at bounding box center [424, 116] width 79 height 19
click at [486, 307] on button "Verify" at bounding box center [590, 315] width 747 height 27
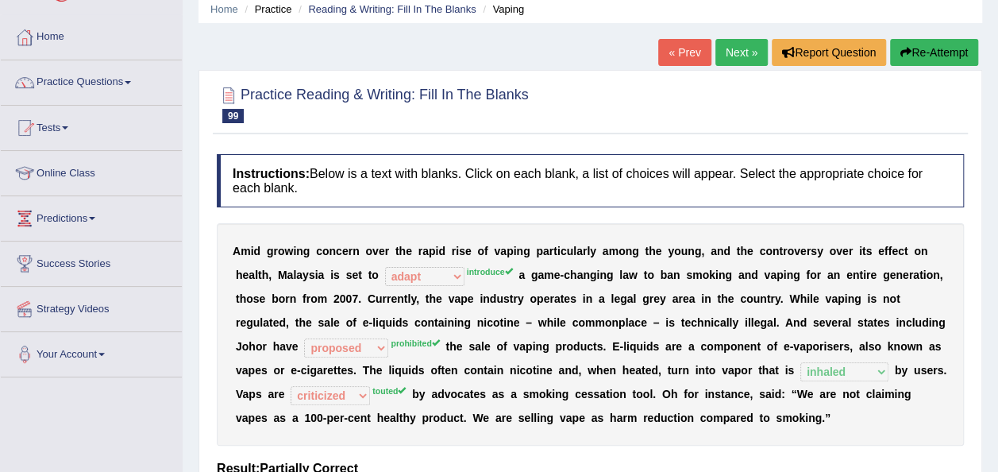
scroll to position [57, 0]
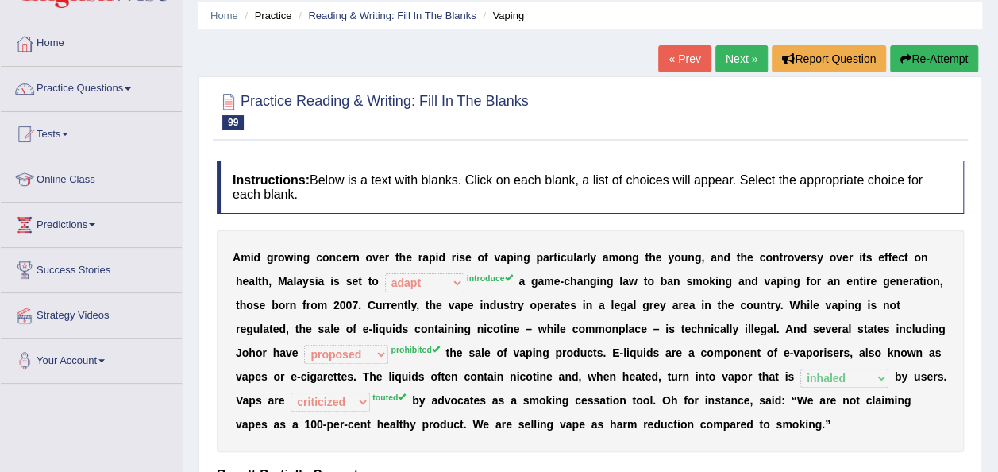
click at [731, 64] on link "Next »" at bounding box center [742, 58] width 52 height 27
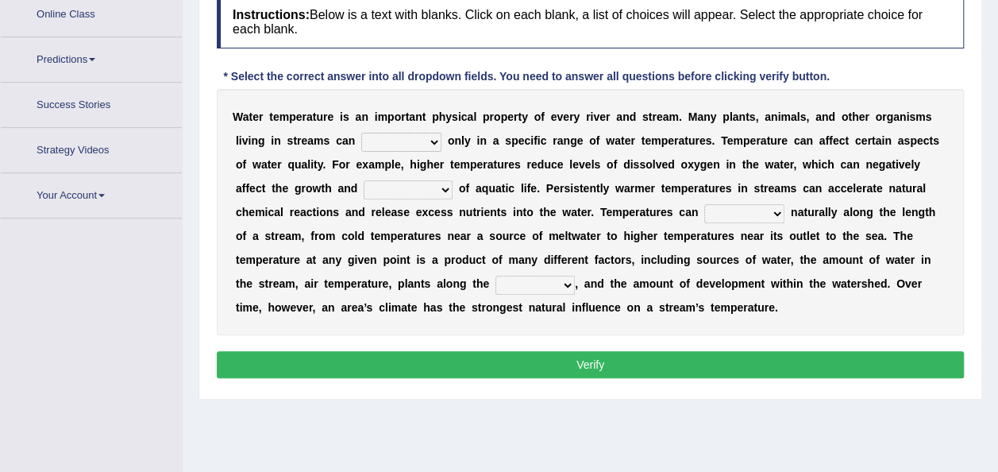
scroll to position [248, 0]
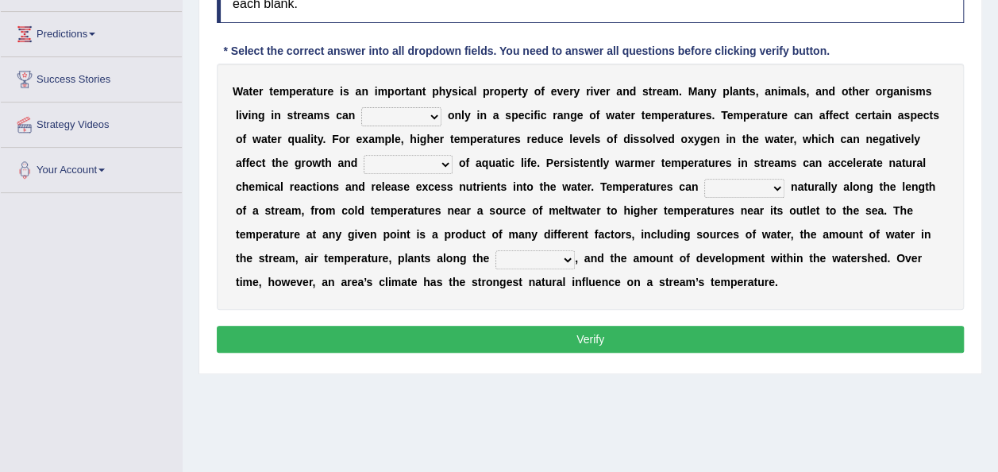
click at [427, 113] on select "wither perish flourish deteriorate" at bounding box center [401, 116] width 80 height 19
click at [508, 310] on div "Instructions: Below is a text with blanks. Click on each blank, a list of choic…" at bounding box center [590, 164] width 755 height 404
click at [446, 162] on select "productivity corrosion appreciation degradation" at bounding box center [408, 164] width 89 height 19
select select "productivity"
click at [364, 155] on select "productivity corrosion appreciation degradation" at bounding box center [408, 164] width 89 height 19
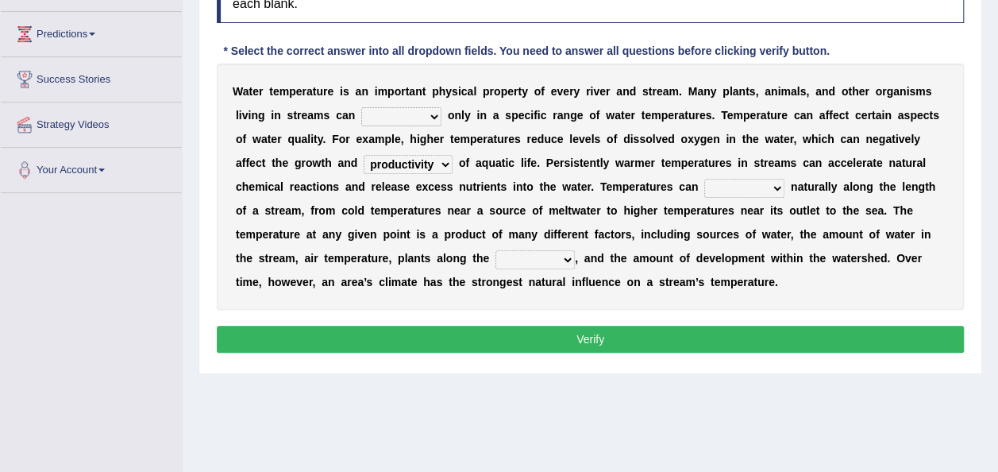
click at [778, 183] on select "decline vary remain deteriorate" at bounding box center [745, 188] width 80 height 19
select select "remain"
click at [705, 179] on select "decline vary remain deteriorate" at bounding box center [745, 188] width 80 height 19
click at [567, 260] on select "mountains road forest bank" at bounding box center [535, 259] width 79 height 19
click at [631, 306] on div "W a t e r t e m p e r a t u r e i s a n i m p o r t a n t p h y s i c a l p r o…" at bounding box center [590, 187] width 747 height 246
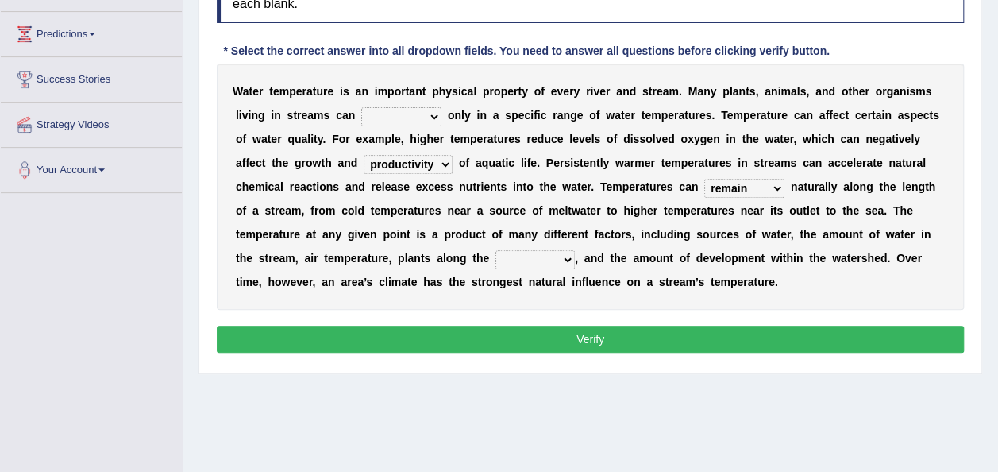
click at [570, 254] on select "mountains road forest bank" at bounding box center [535, 259] width 79 height 19
click at [428, 110] on select "wither perish flourish deteriorate" at bounding box center [401, 116] width 80 height 19
select select "wither"
click at [361, 107] on select "wither perish flourish deteriorate" at bounding box center [401, 116] width 80 height 19
click at [565, 257] on select "mountains road forest bank" at bounding box center [535, 259] width 79 height 19
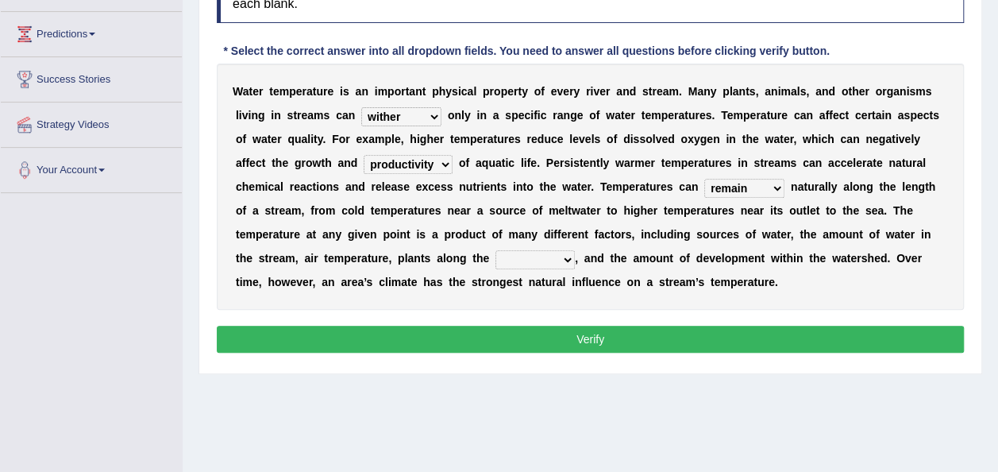
select select "forest"
click at [496, 250] on select "mountains road forest bank" at bounding box center [535, 259] width 79 height 19
click at [544, 338] on button "Verify" at bounding box center [590, 339] width 747 height 27
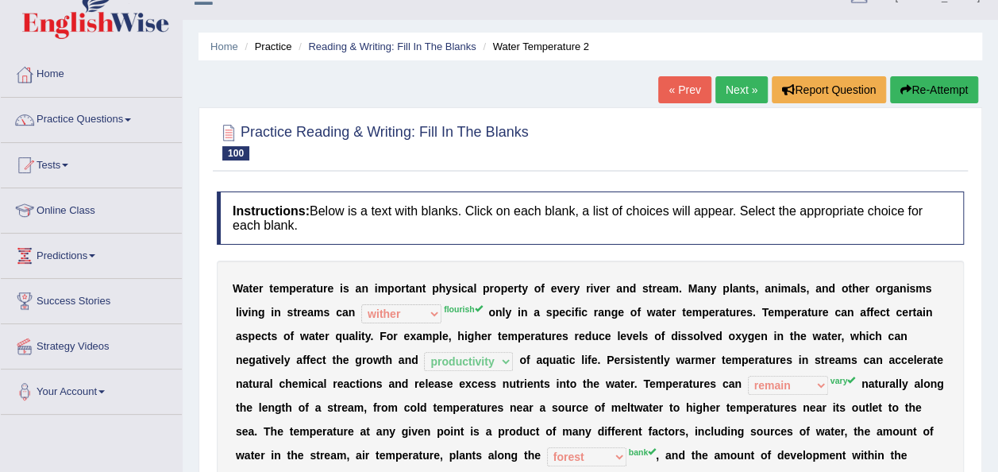
scroll to position [25, 0]
click at [744, 87] on link "Next »" at bounding box center [742, 90] width 52 height 27
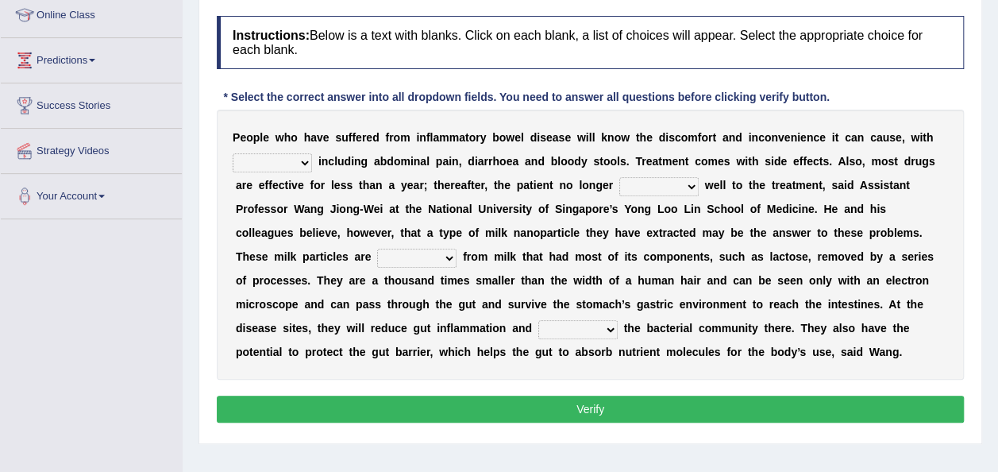
scroll to position [222, 0]
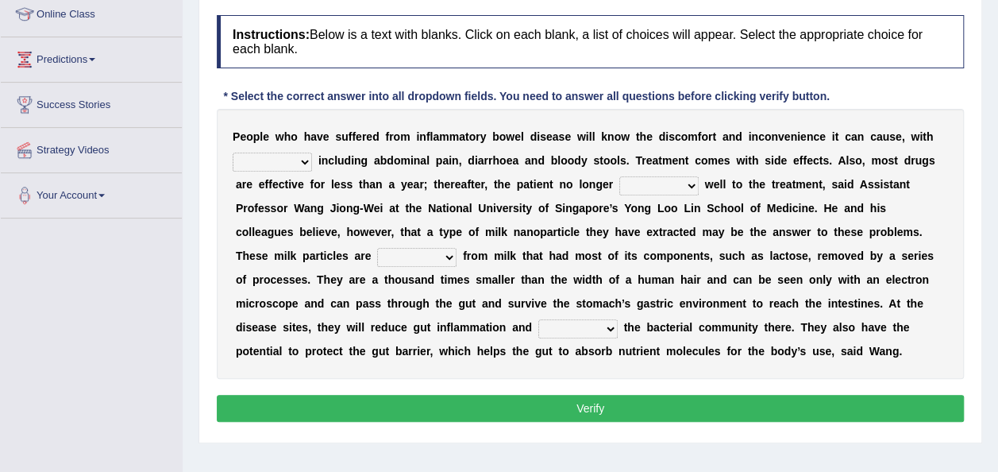
click at [308, 160] on select "symptoms sources causes benefits" at bounding box center [272, 162] width 79 height 19
select select "symptoms"
click at [233, 153] on select "symptoms sources causes benefits" at bounding box center [272, 162] width 79 height 19
click at [692, 181] on select "returns refers responds refuses" at bounding box center [659, 185] width 79 height 19
select select "responds"
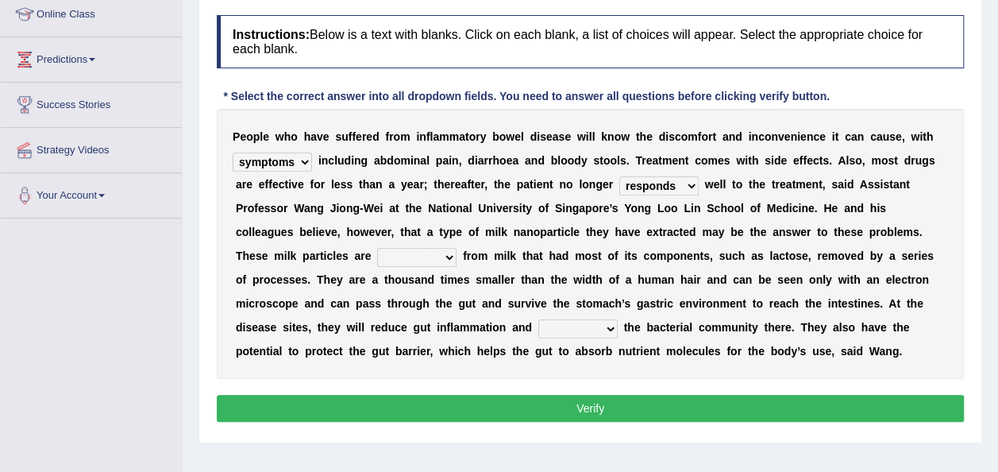
click at [620, 176] on select "returns refers responds refuses" at bounding box center [659, 185] width 79 height 19
click at [450, 254] on select "prohibited derived missed prevented" at bounding box center [416, 257] width 79 height 19
select select "prevented"
click at [377, 248] on select "prohibited derived missed prevented" at bounding box center [416, 257] width 79 height 19
click at [612, 323] on select "restore erase quarantine disturb" at bounding box center [578, 328] width 79 height 19
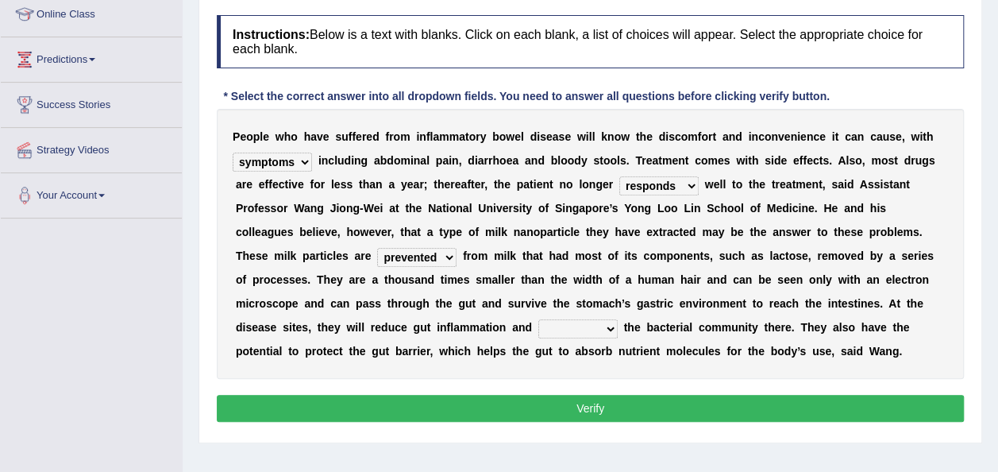
drag, startPoint x: 612, startPoint y: 323, endPoint x: 620, endPoint y: 329, distance: 9.6
click at [620, 329] on div "P e o p l e w h o h a v e s u f f e r e d f r o m i n f l a m m a t o r y b o w…" at bounding box center [590, 244] width 747 height 270
click at [605, 326] on select "restore erase quarantine disturb" at bounding box center [578, 328] width 79 height 19
select select "restore"
click at [539, 319] on select "restore erase quarantine disturb" at bounding box center [578, 328] width 79 height 19
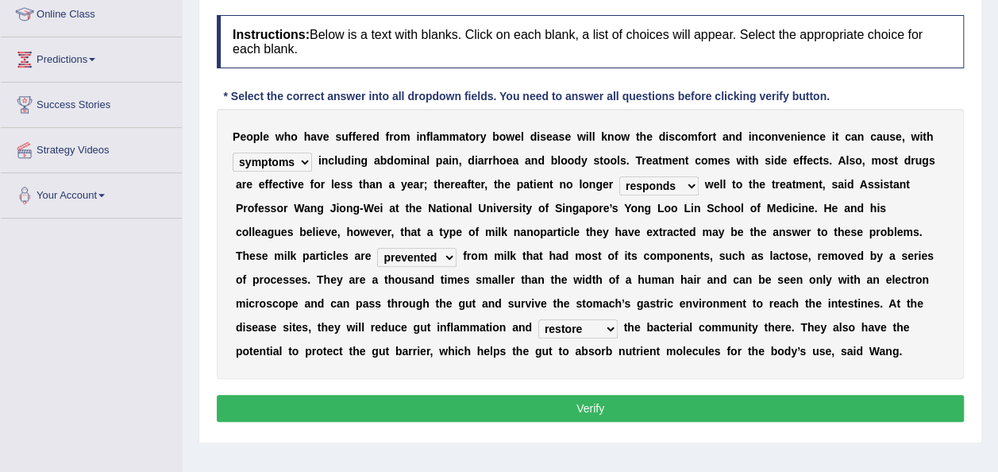
click at [573, 396] on button "Verify" at bounding box center [590, 408] width 747 height 27
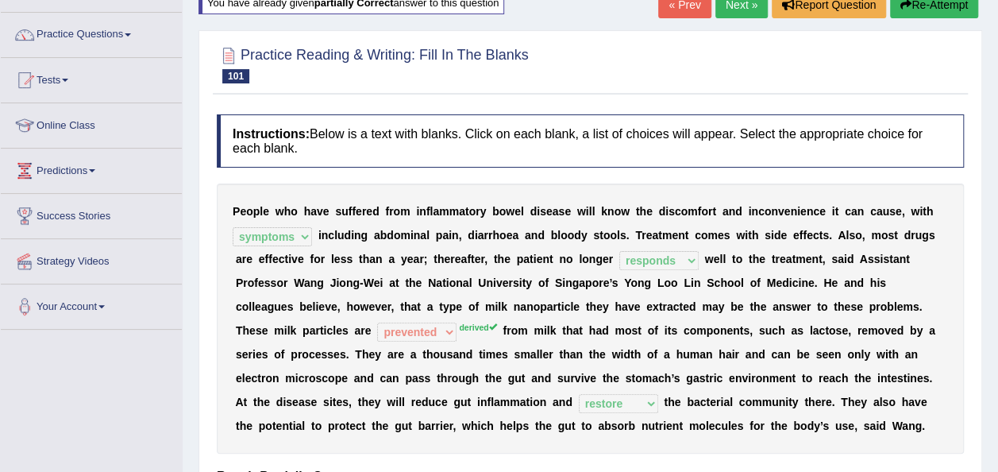
scroll to position [95, 0]
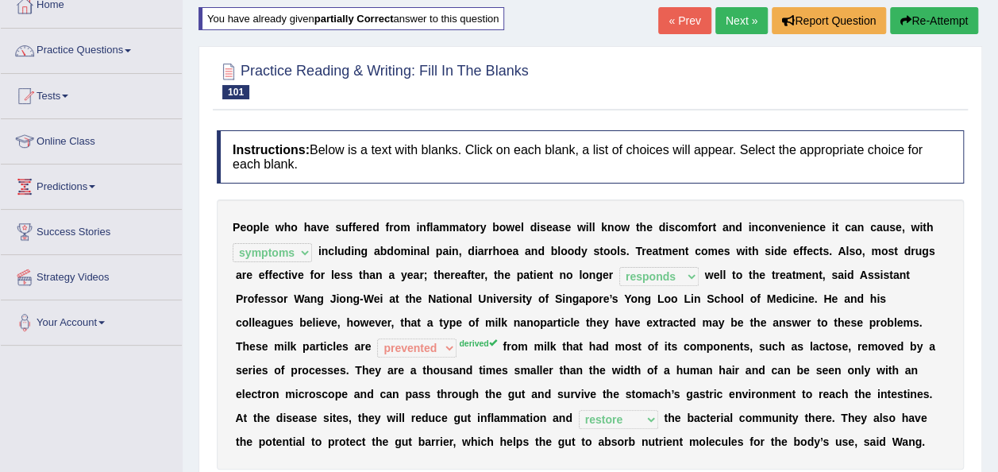
click at [733, 15] on link "Next »" at bounding box center [742, 20] width 52 height 27
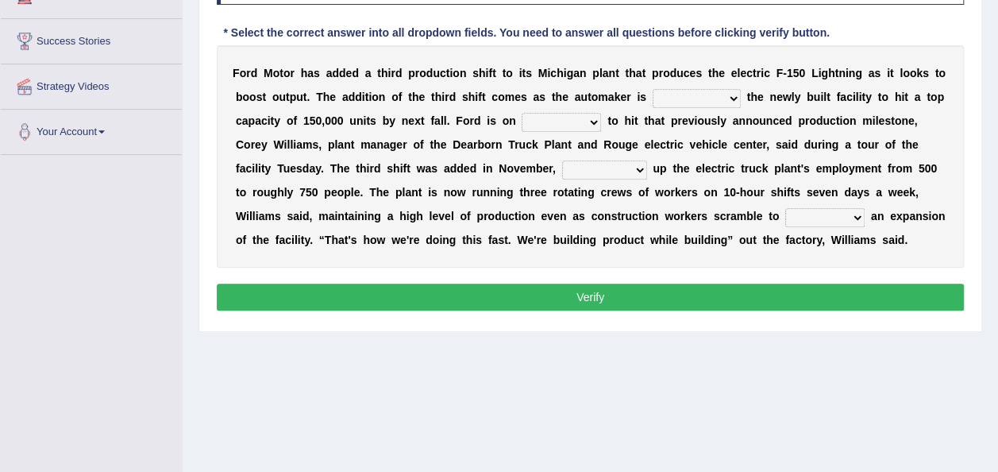
scroll to position [254, 0]
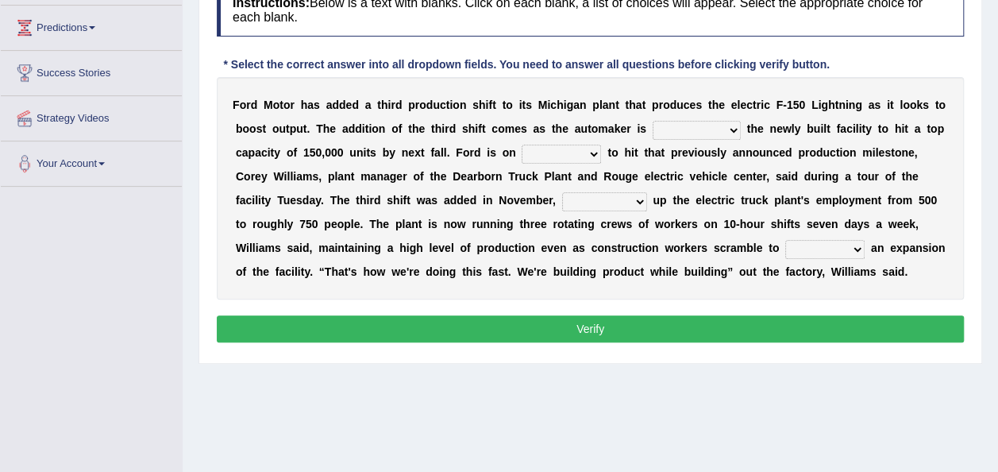
click at [734, 129] on select "selling decorating demolishing expanding" at bounding box center [697, 130] width 88 height 19
click at [945, 149] on div "F o r d M o t o r h a s a d d e d a t h i r d p r o d u c t i o n s h i f t t o…" at bounding box center [590, 188] width 747 height 222
click at [593, 153] on select "foot table time track" at bounding box center [561, 154] width 79 height 19
click at [506, 288] on div "F o r d M o t o r h a s a d d e d a t h i r d p r o d u c t i o n s h i f t t o…" at bounding box center [590, 188] width 747 height 222
click at [591, 152] on select "foot table time track" at bounding box center [561, 154] width 79 height 19
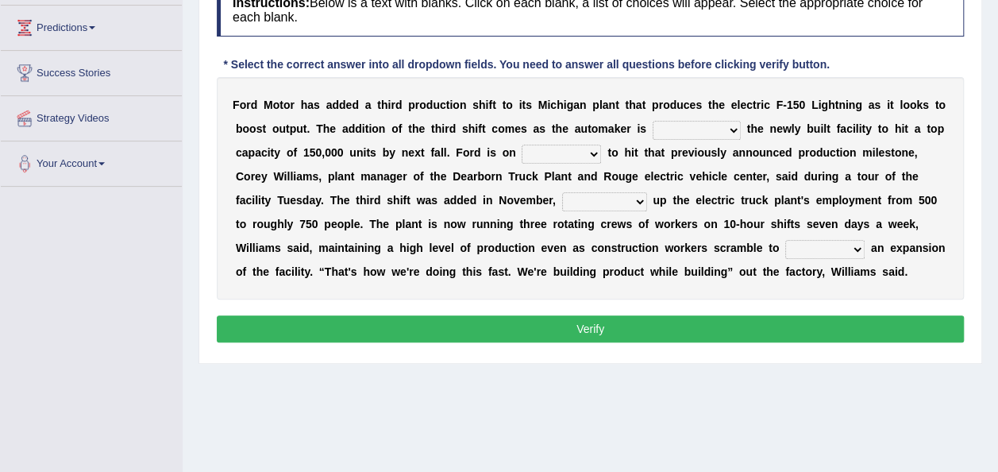
select select "track"
click at [522, 145] on select "foot table time track" at bounding box center [561, 154] width 79 height 19
click at [639, 197] on select "maintaining diminishing decreasing bumping" at bounding box center [604, 201] width 85 height 19
click at [661, 295] on div "F o r d M o t o r h a s a d d e d a t h i r d p r o d u c t i o n s h i f t t o…" at bounding box center [590, 188] width 747 height 222
click at [640, 201] on select "maintaining diminishing decreasing bumping" at bounding box center [604, 201] width 85 height 19
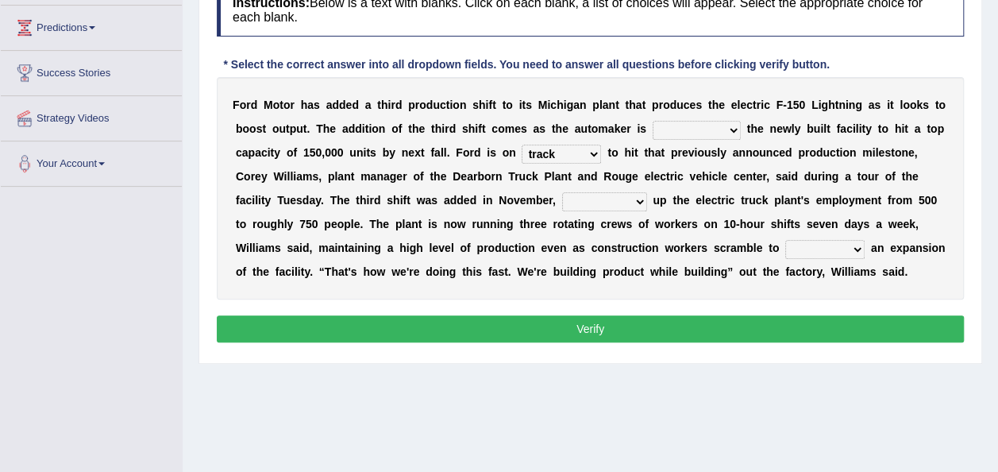
click at [684, 291] on div "F o r d M o t o r h a s a d d e d a t h i r d p r o d u c t i o n s h i f t t o…" at bounding box center [590, 188] width 747 height 222
click at [631, 196] on select "maintaining diminishing decreasing bumping" at bounding box center [604, 201] width 85 height 19
click at [703, 299] on div "Instructions: Below is a text with blanks. Click on each blank, a list of choic…" at bounding box center [590, 165] width 755 height 380
click at [634, 195] on select "maintaining diminishing decreasing bumping" at bounding box center [604, 201] width 85 height 19
click at [343, 108] on b "d" at bounding box center [342, 104] width 7 height 13
